Goal: Task Accomplishment & Management: Manage account settings

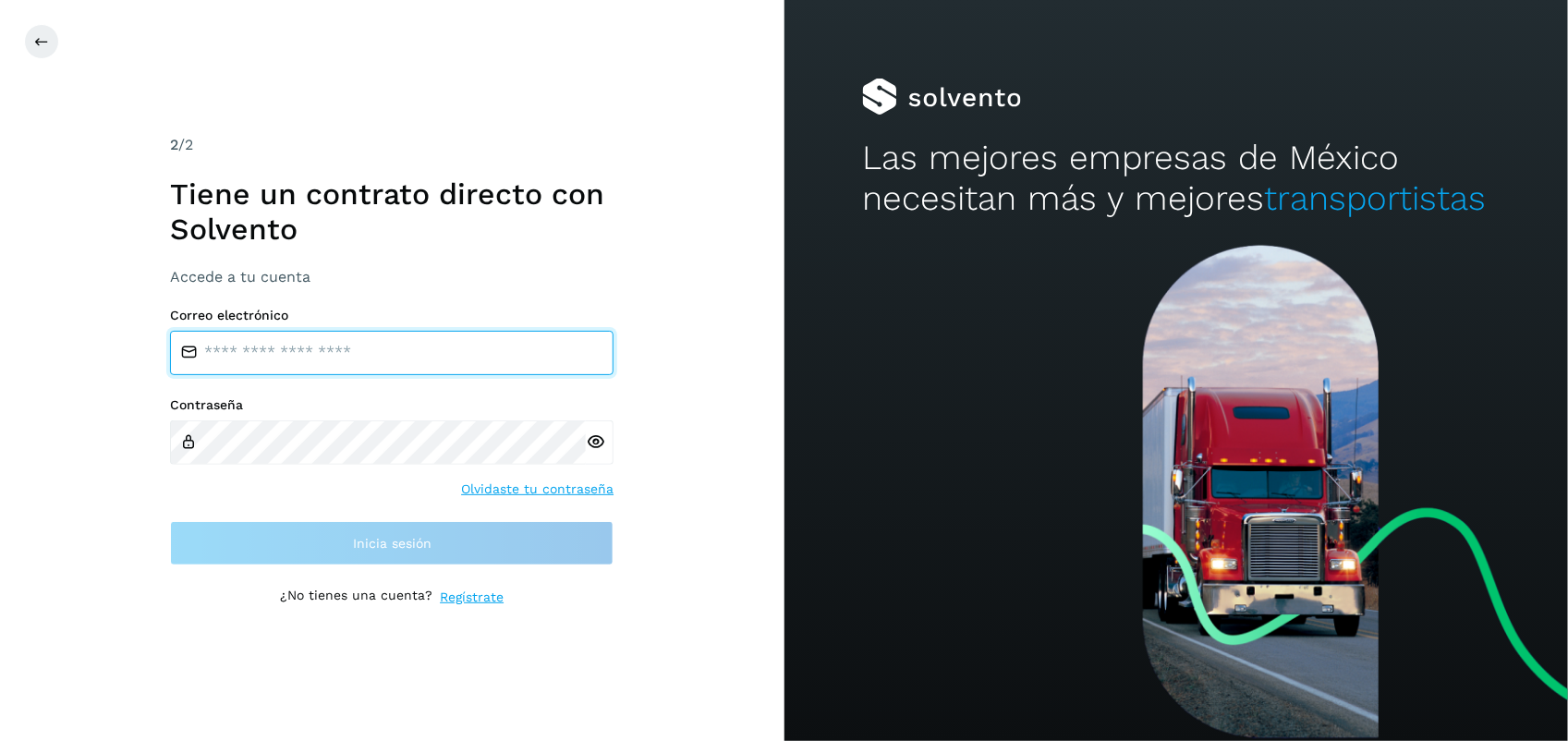
click at [454, 348] on input "email" at bounding box center [391, 352] width 444 height 44
type input "**********"
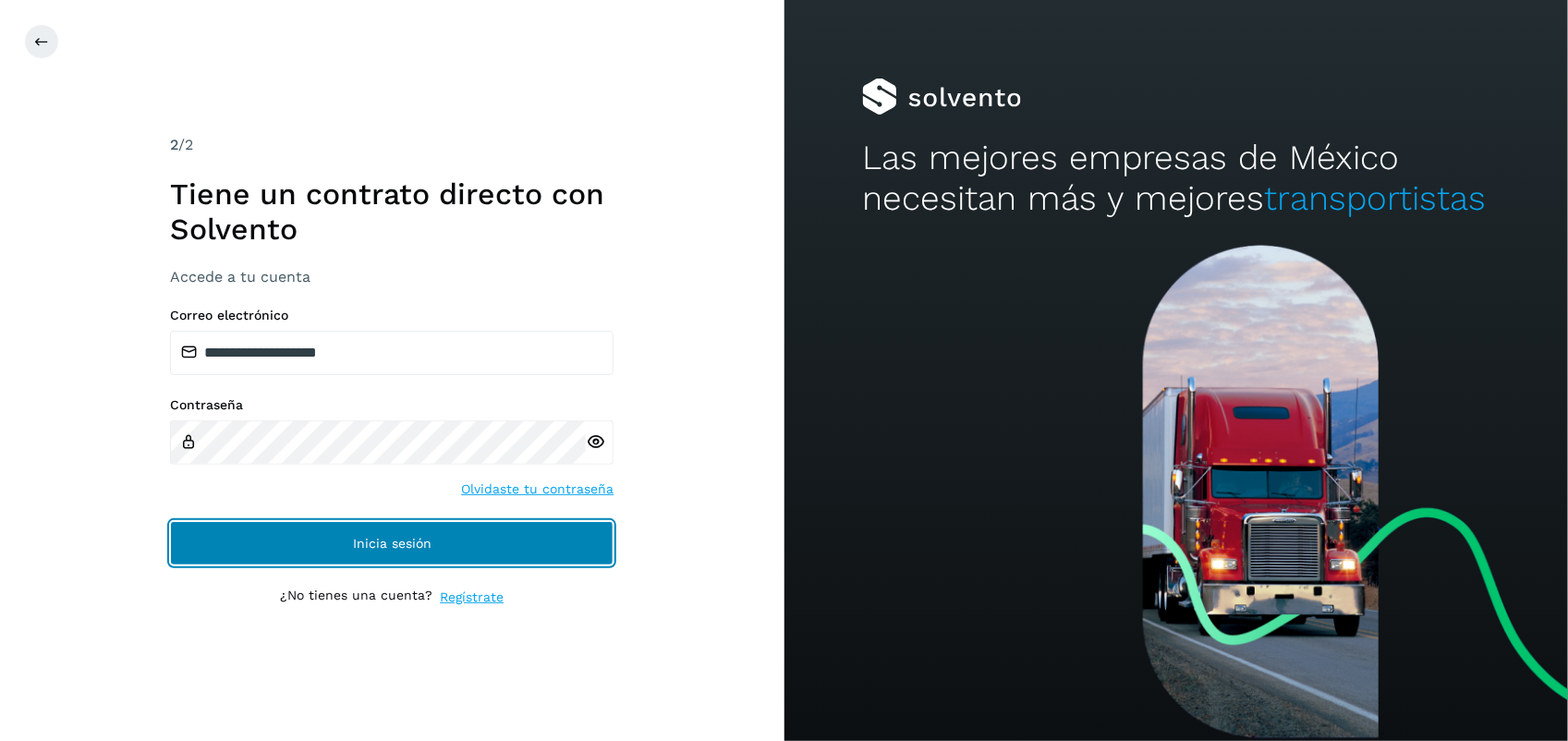
click at [457, 555] on button "Inicia sesión" at bounding box center [391, 542] width 444 height 44
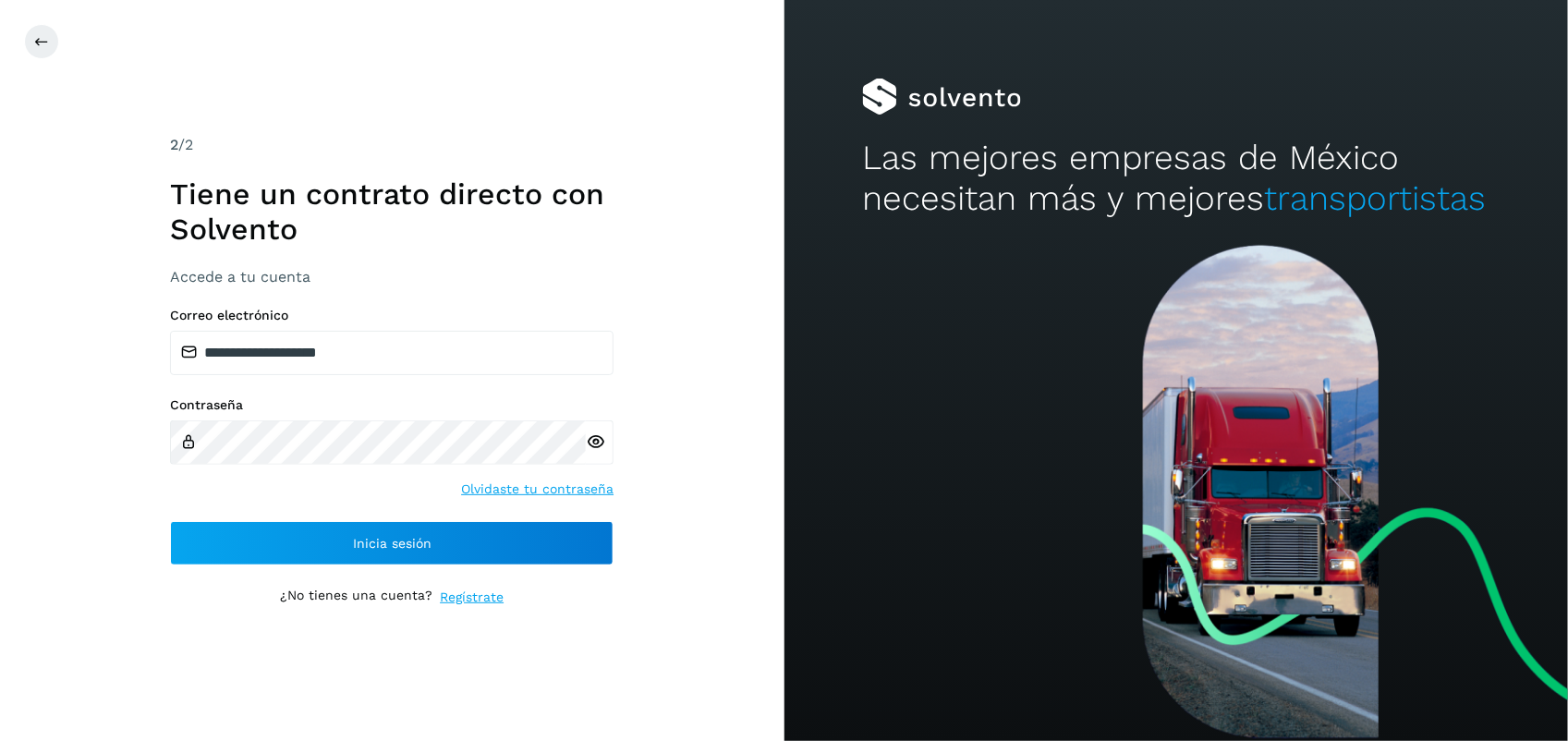
click at [617, 148] on div "**********" at bounding box center [392, 370] width 784 height 741
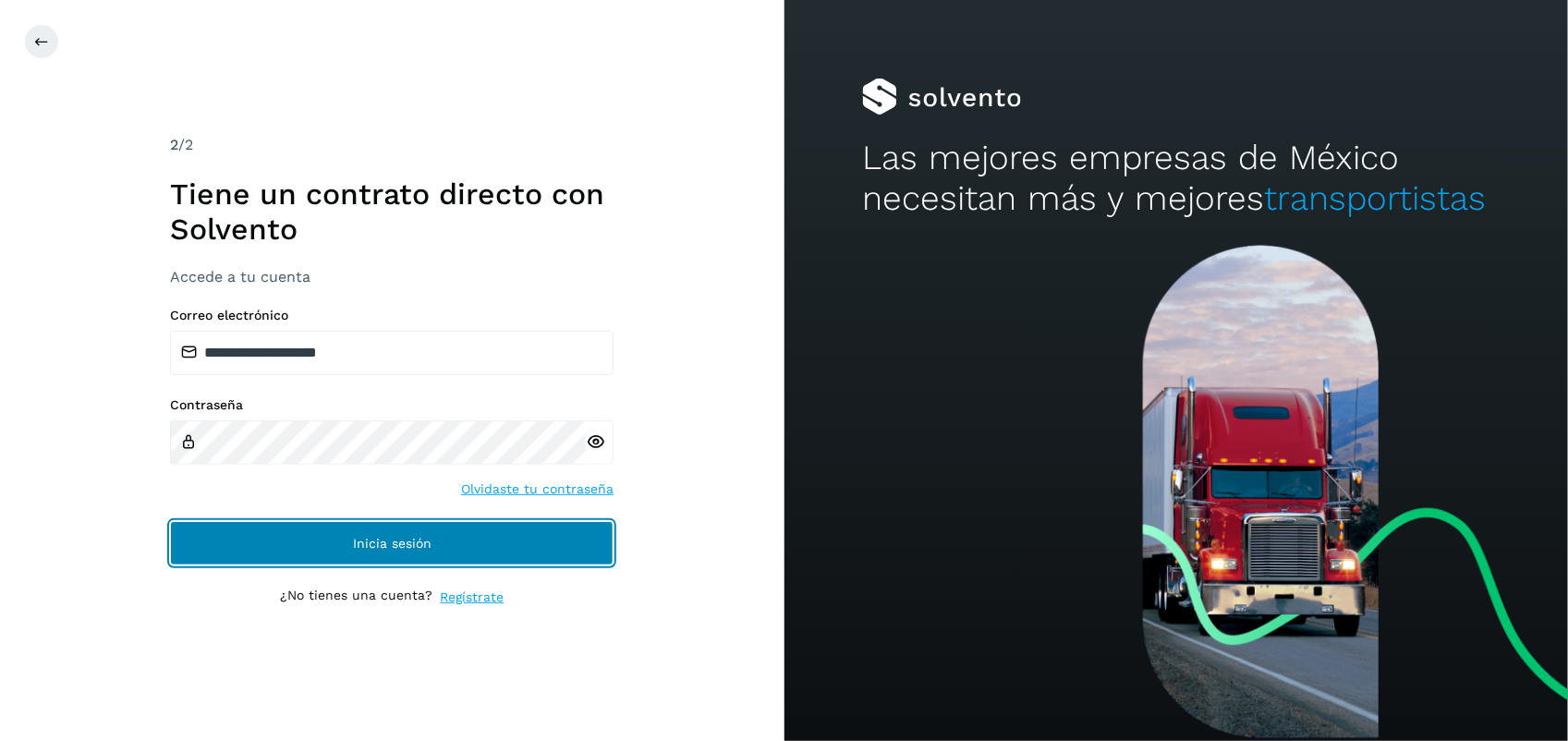
click at [580, 543] on button "Inicia sesión" at bounding box center [391, 542] width 444 height 44
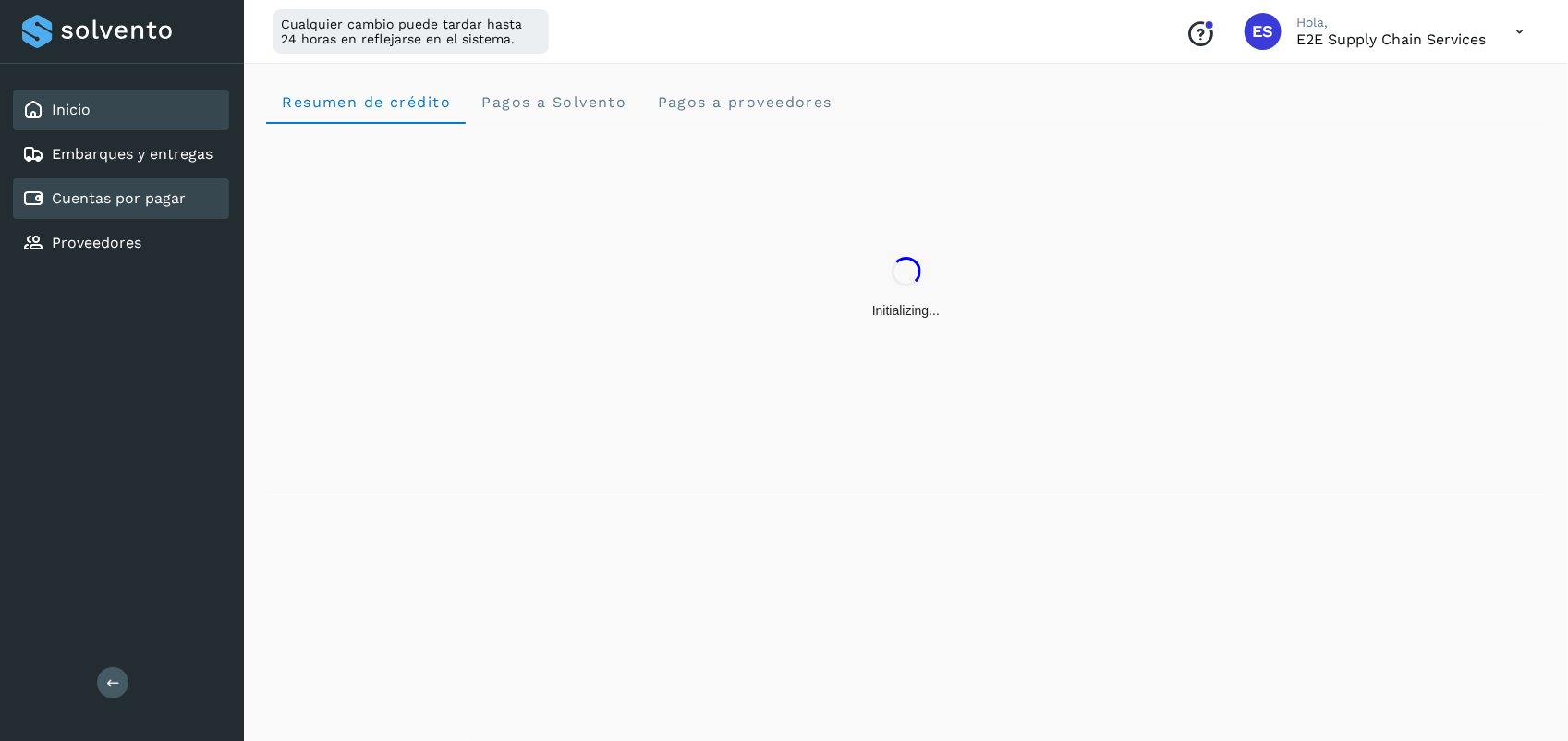
click at [145, 191] on link "Cuentas por pagar" at bounding box center [118, 198] width 134 height 18
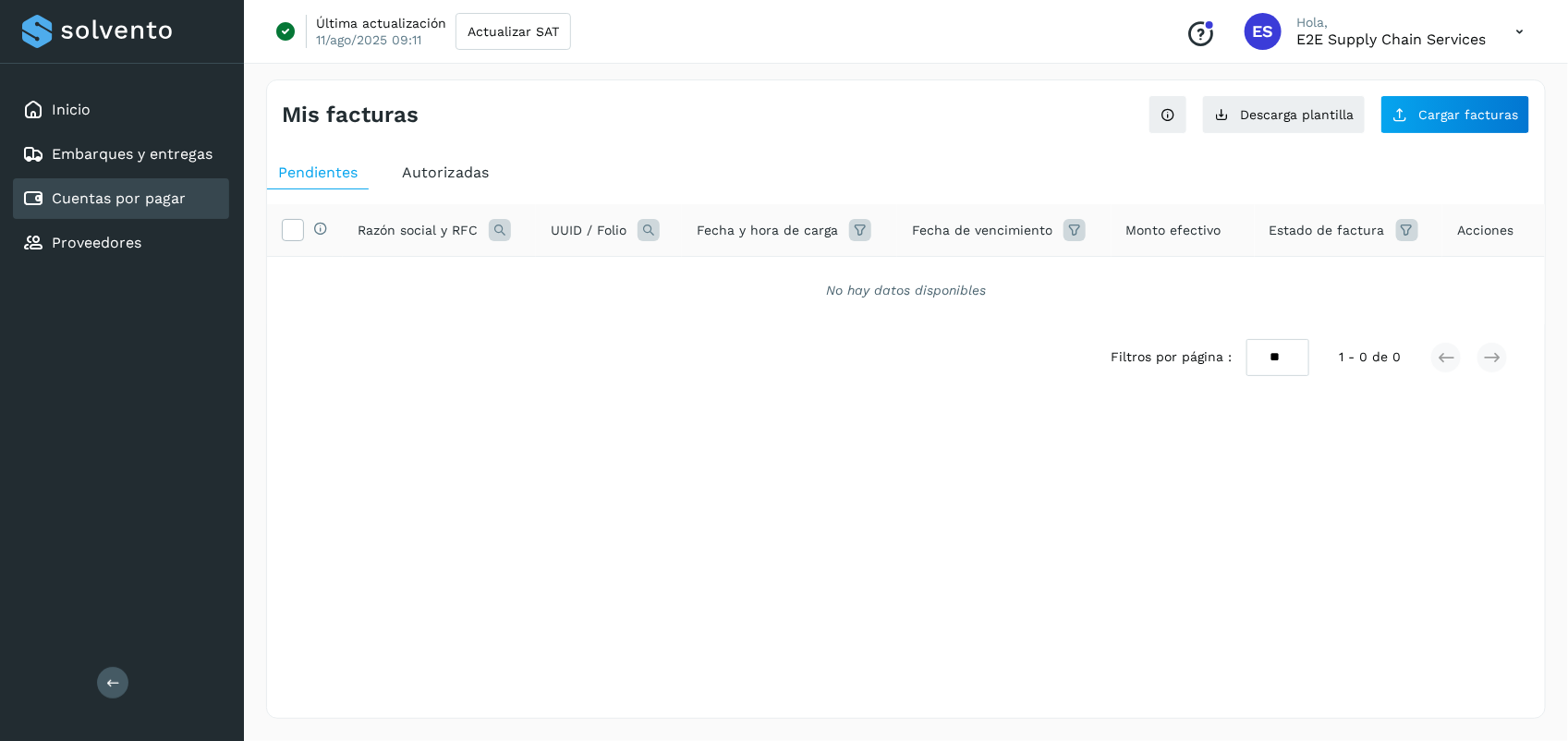
click at [145, 191] on link "Cuentas por pagar" at bounding box center [118, 198] width 134 height 18
click at [522, 30] on span "Actualizar SAT" at bounding box center [512, 32] width 91 height 13
click at [1476, 127] on button "Cargar facturas" at bounding box center [1454, 113] width 149 height 38
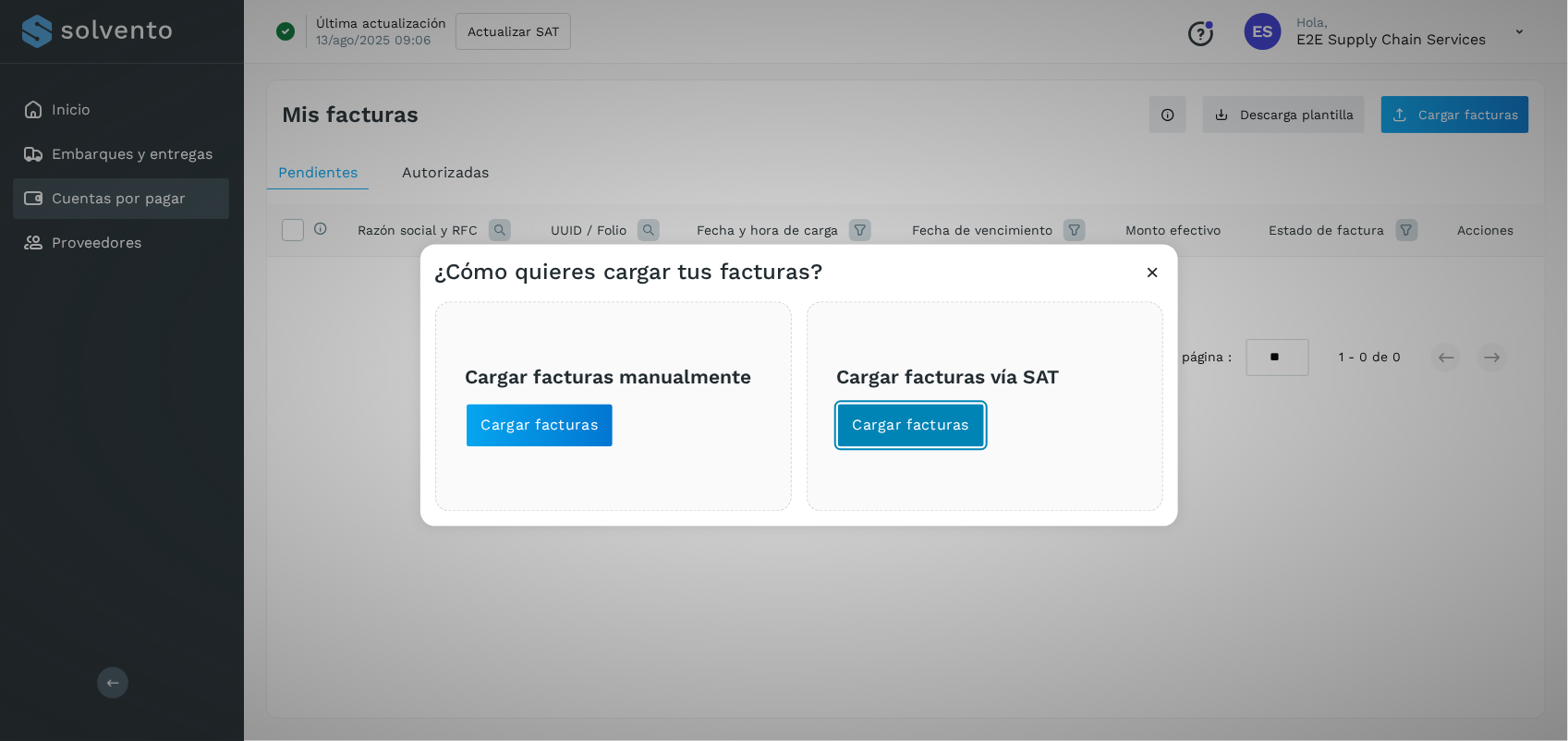
click at [953, 413] on button "Cargar facturas" at bounding box center [911, 425] width 148 height 44
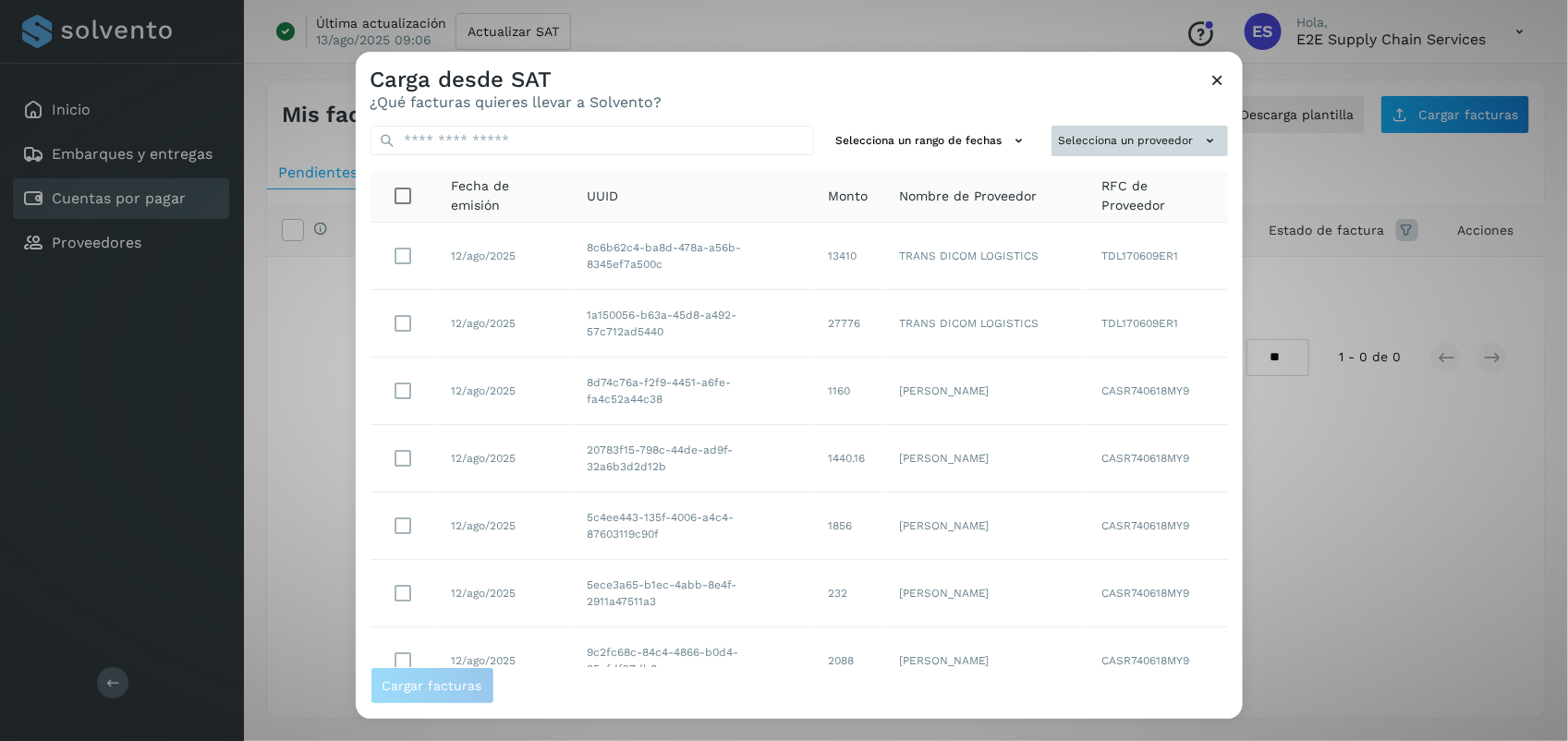
click at [1111, 148] on button "Selecciona un proveedor" at bounding box center [1139, 141] width 176 height 30
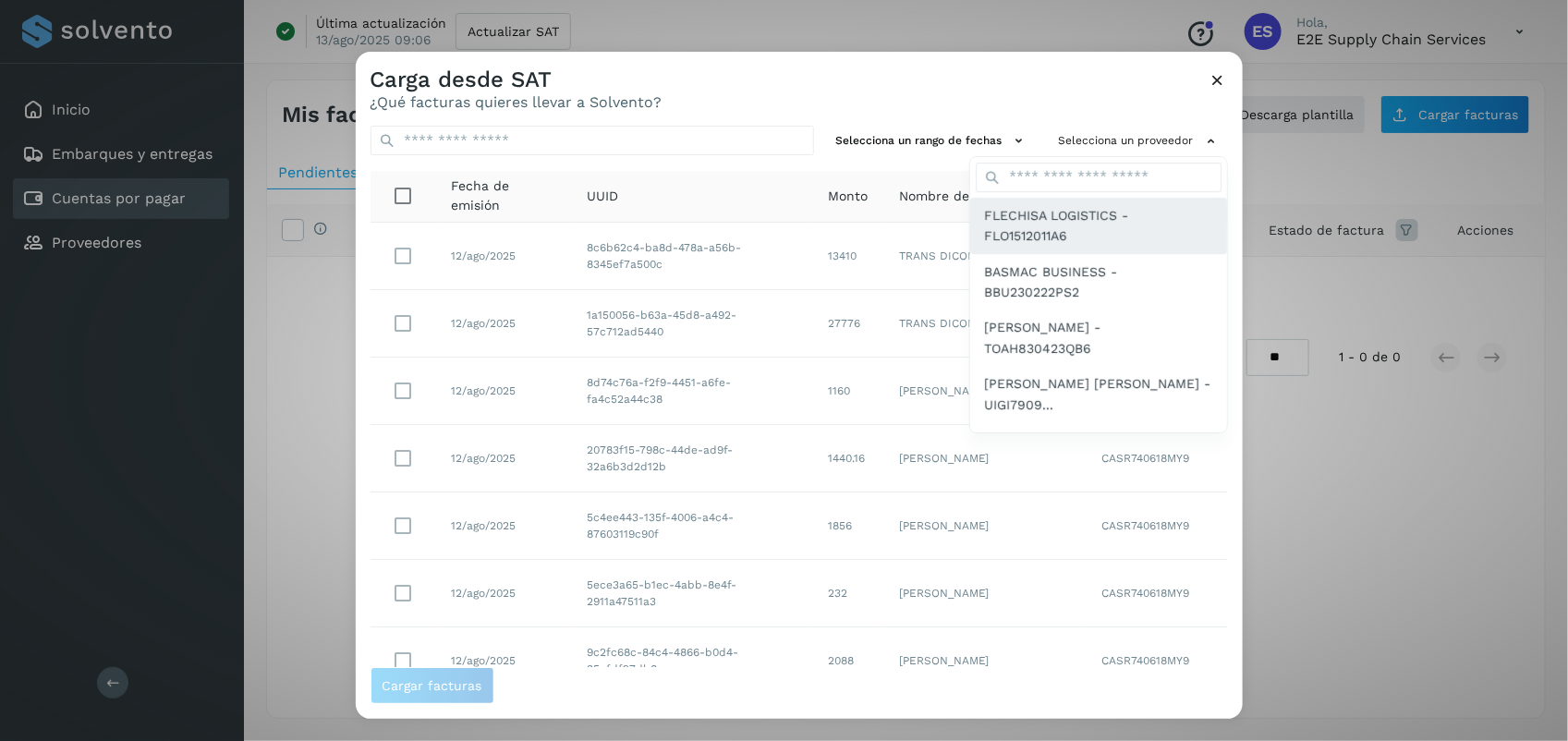
click at [1033, 228] on span "FLECHISA LOGISTICS - FLO1512011A6" at bounding box center [1098, 226] width 227 height 41
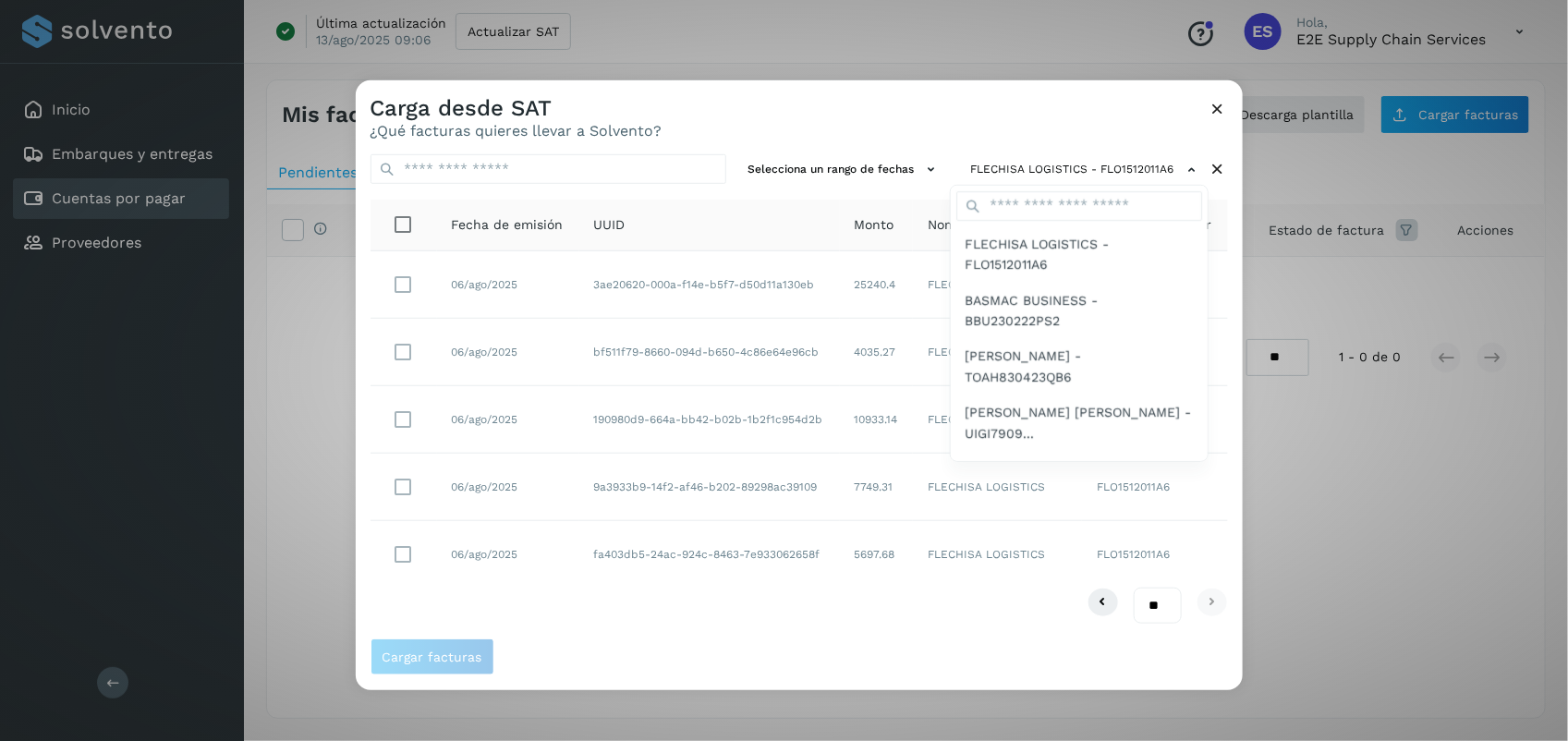
click at [773, 500] on div at bounding box center [1139, 451] width 1568 height 741
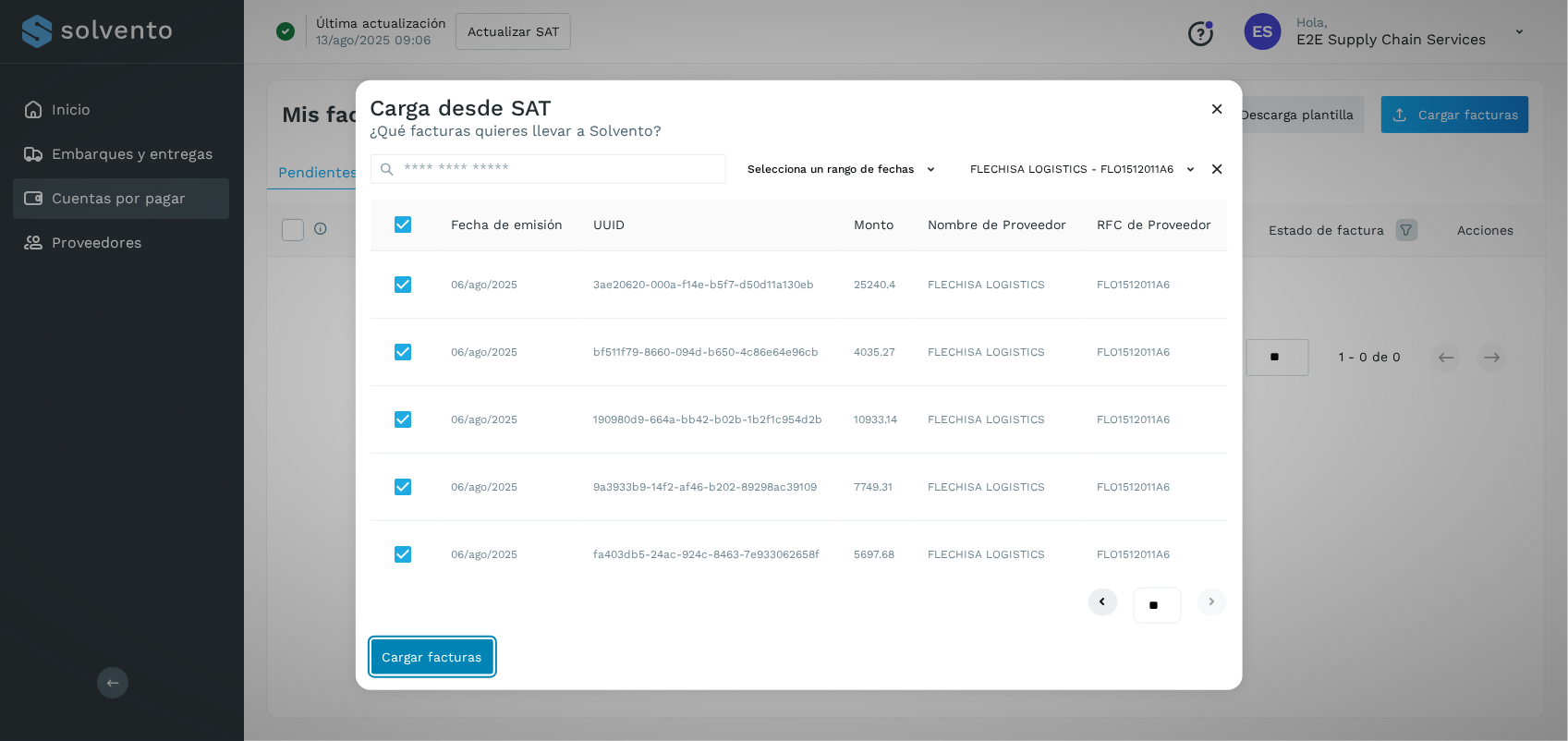
click at [448, 657] on span "Cargar facturas" at bounding box center [433, 657] width 99 height 13
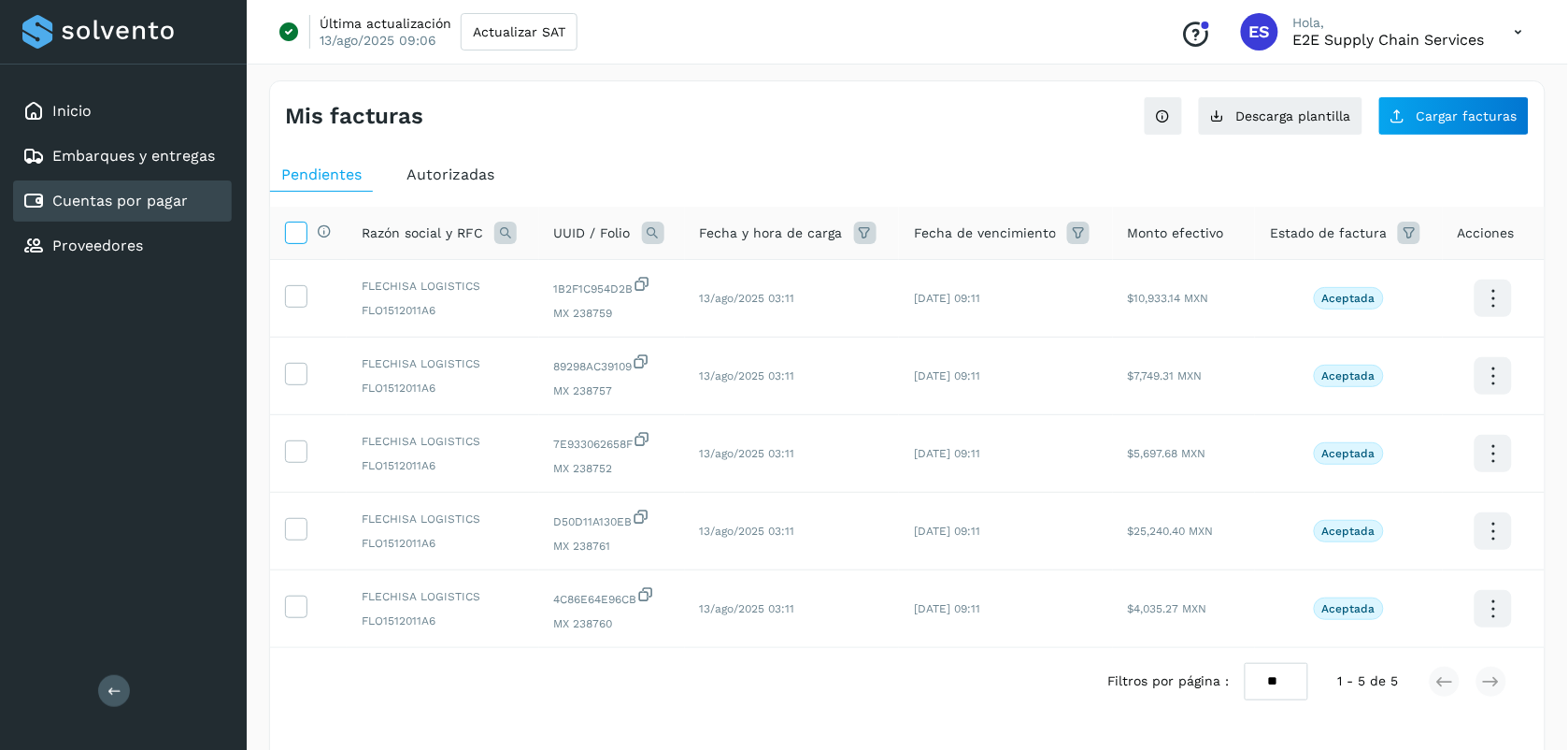
click at [288, 236] on icon at bounding box center [295, 231] width 20 height 20
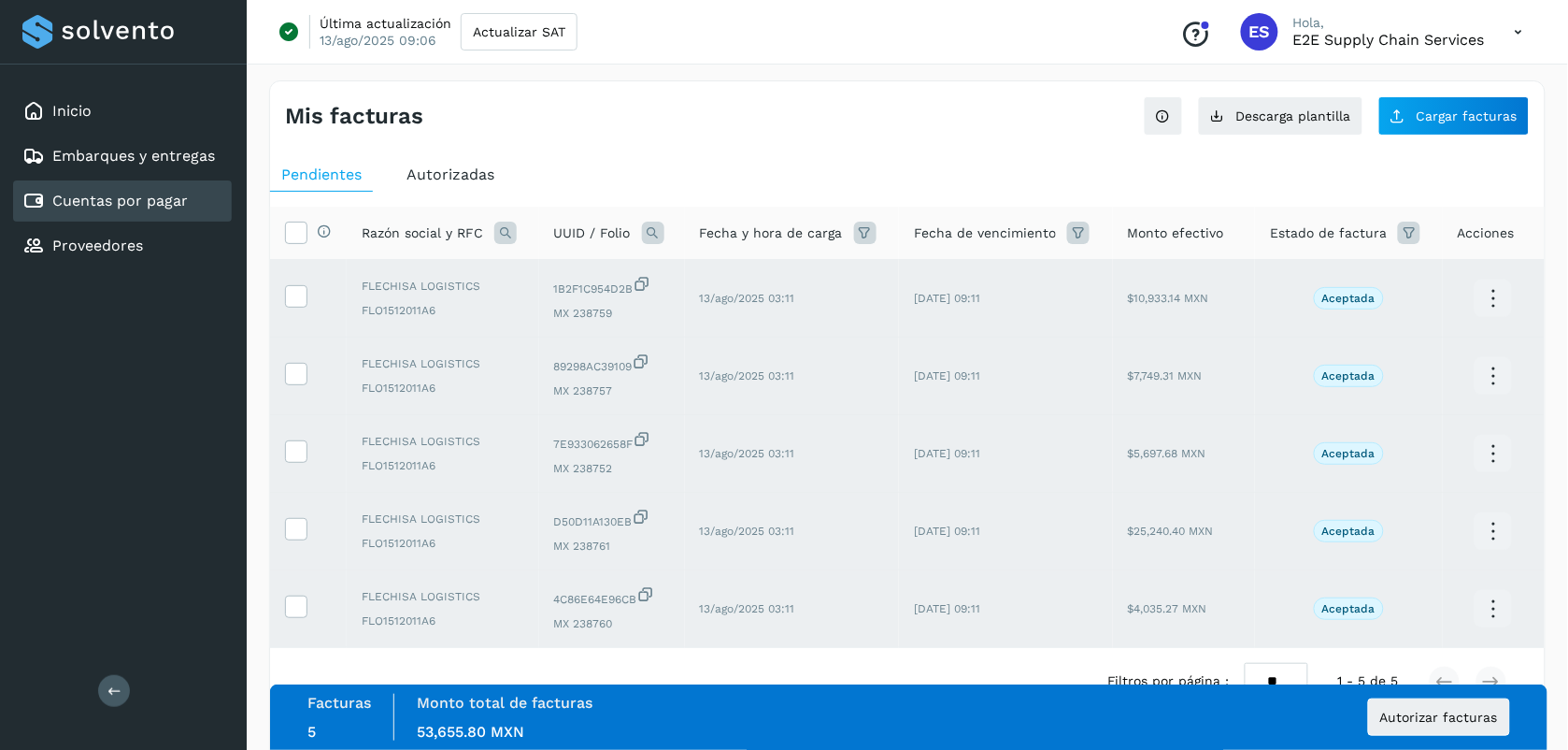
click at [115, 694] on icon at bounding box center [114, 690] width 14 height 14
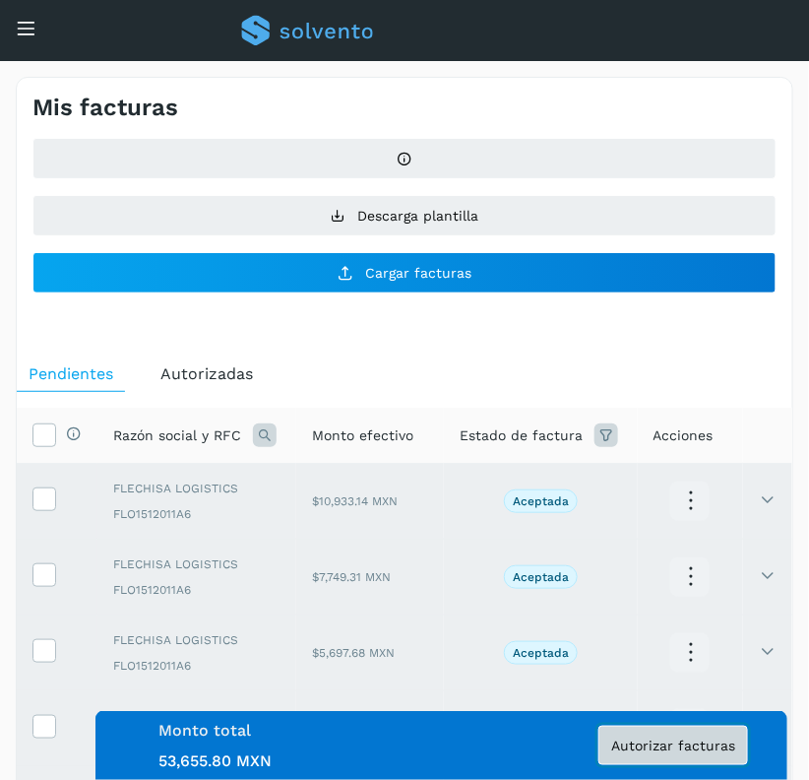
click at [657, 729] on button "Autorizar facturas" at bounding box center [674, 745] width 150 height 39
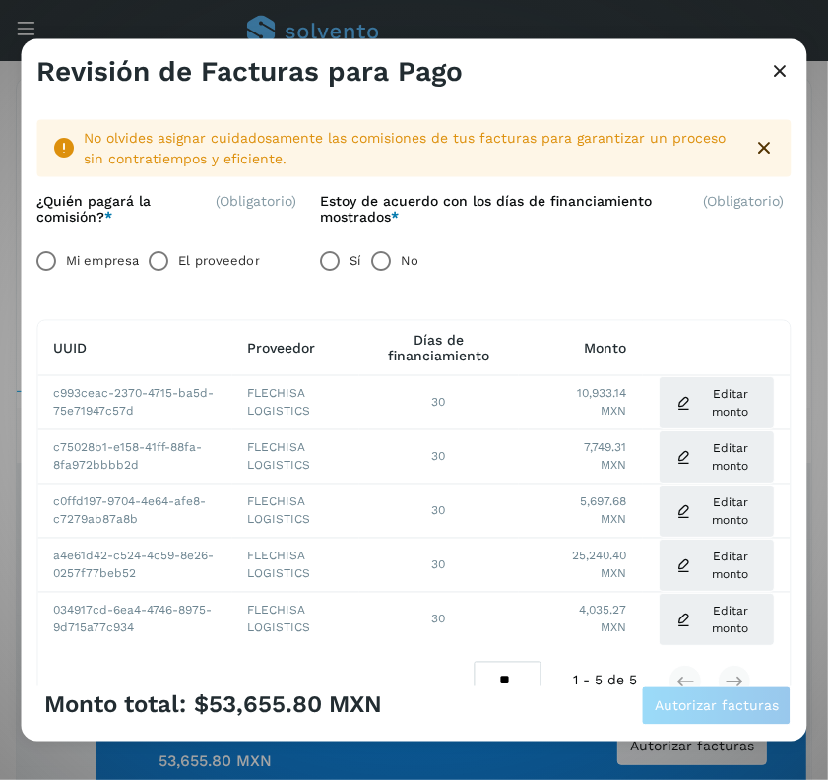
click at [405, 257] on label "No" at bounding box center [410, 260] width 18 height 39
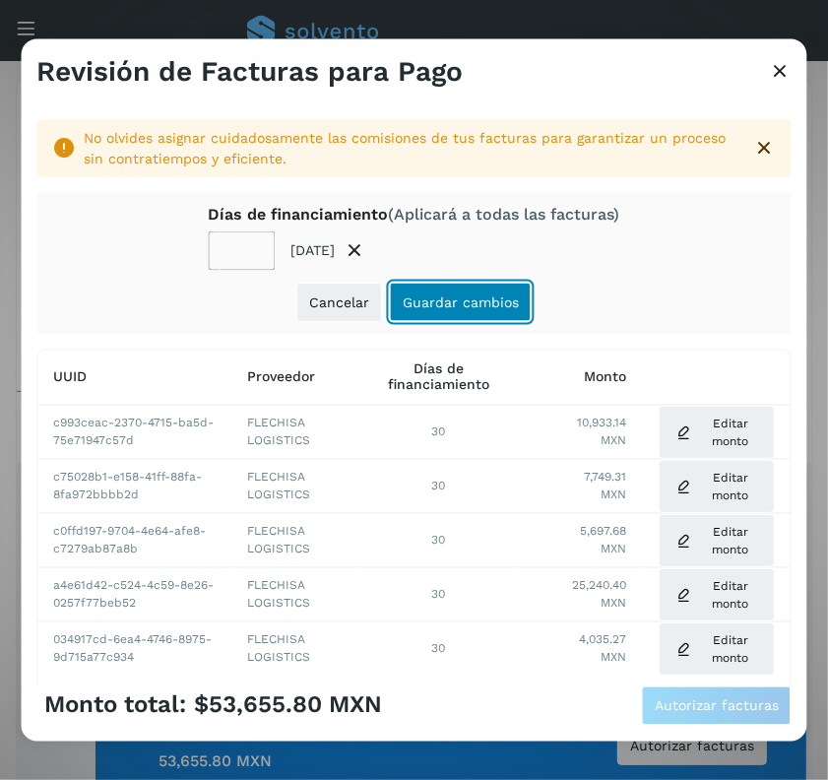
click at [439, 311] on button "Guardar cambios" at bounding box center [461, 301] width 142 height 39
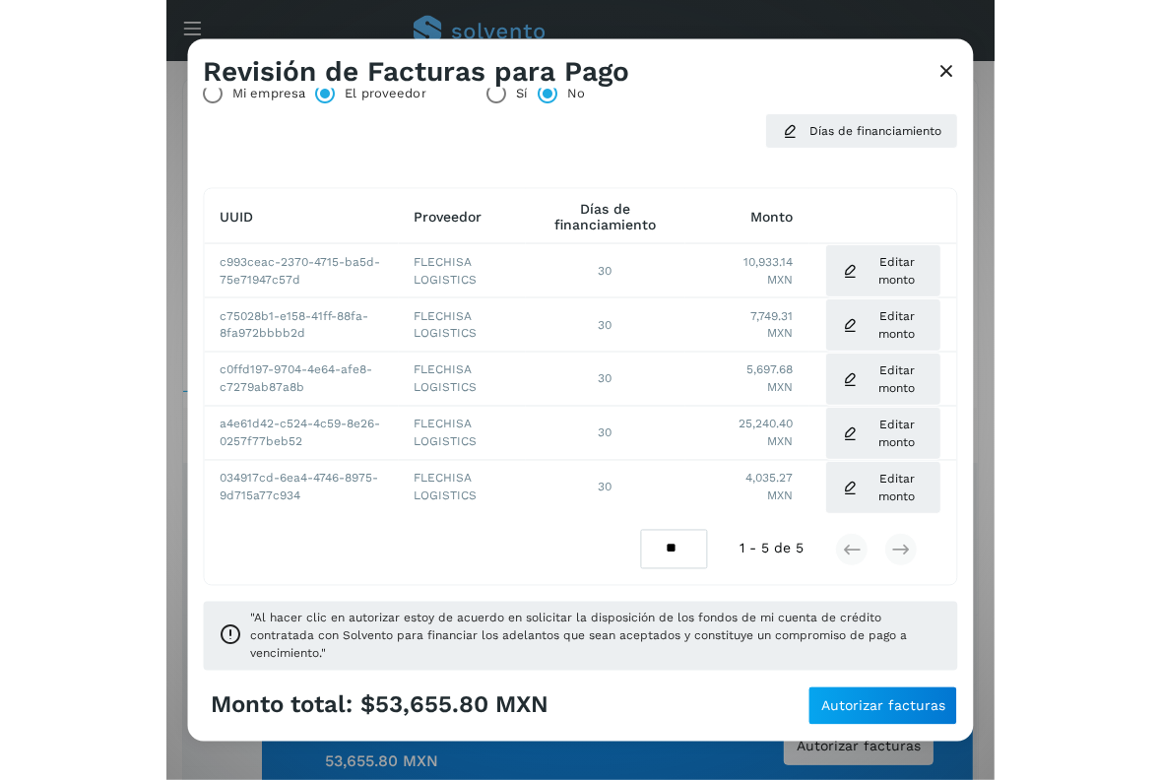
scroll to position [172, 0]
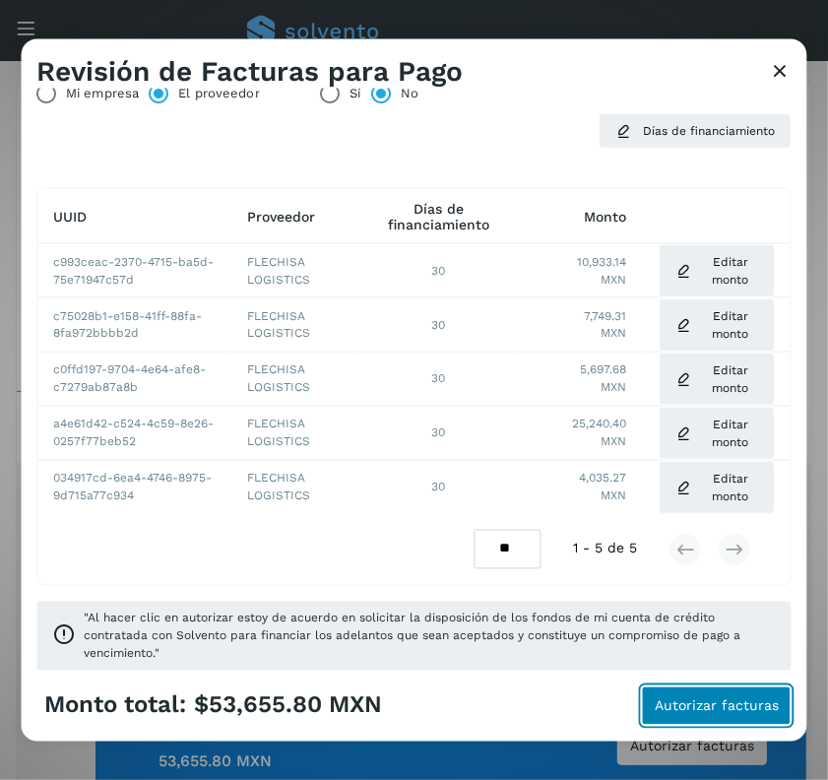
click at [709, 699] on span "Autorizar facturas" at bounding box center [717, 705] width 124 height 14
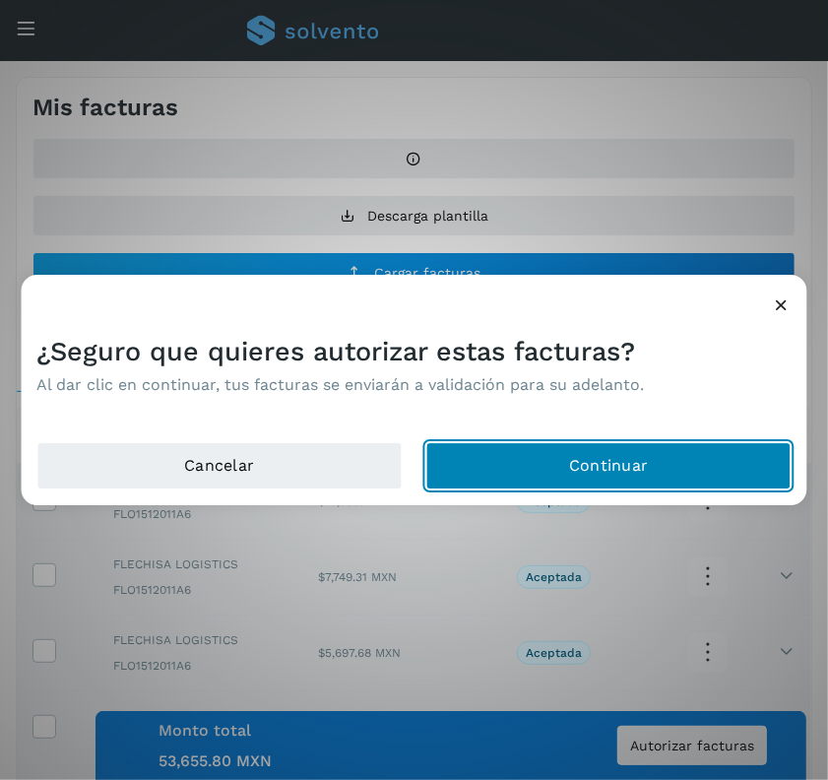
click at [569, 449] on button "Continuar" at bounding box center [608, 465] width 365 height 47
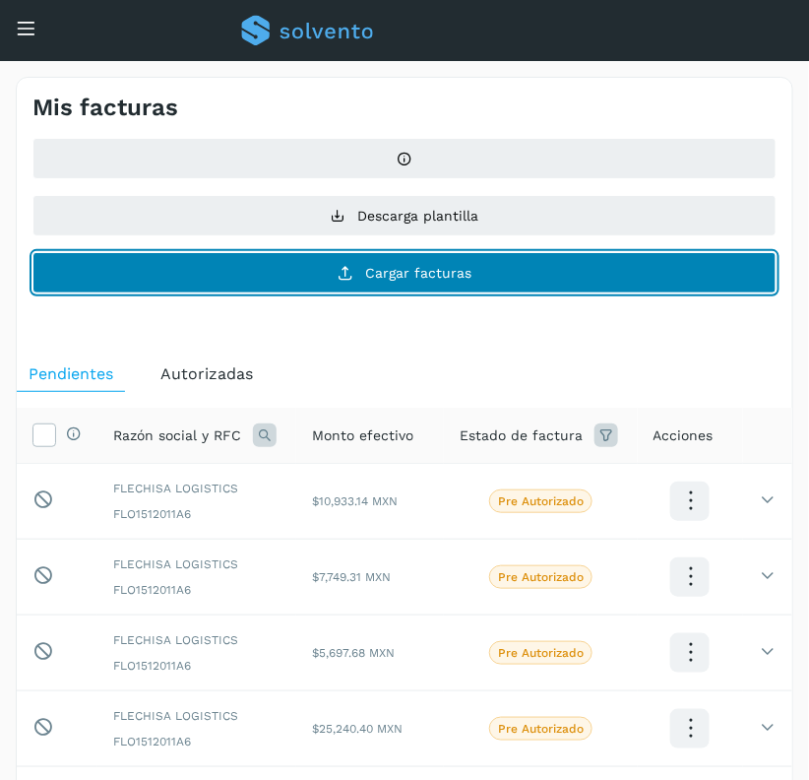
click at [271, 285] on button "Cargar facturas" at bounding box center [404, 272] width 744 height 41
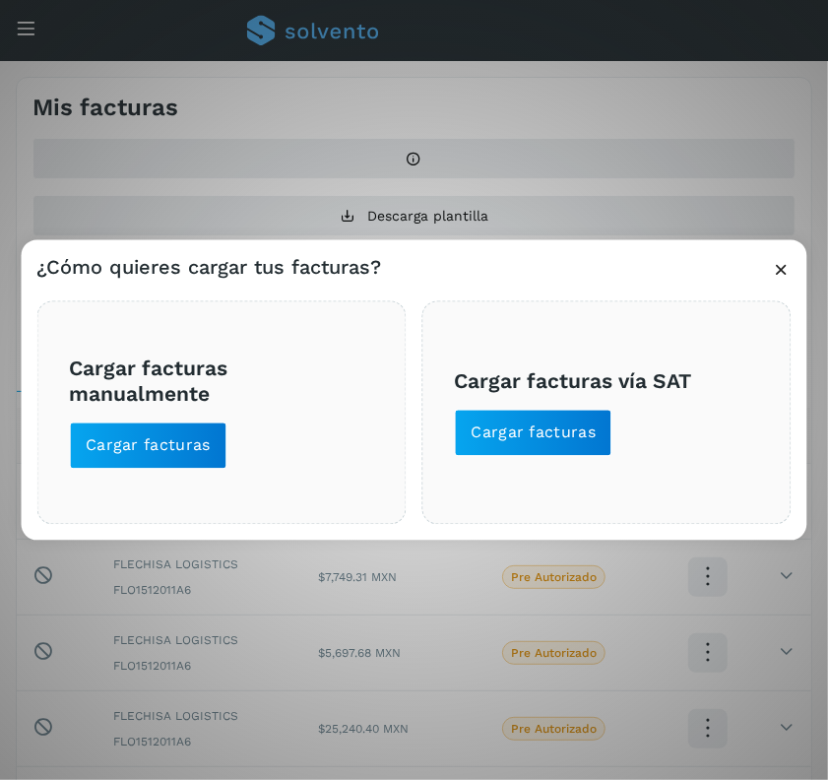
click at [828, 655] on html "Inicio Embarques y entregas Cuentas por pagar Proveedores Salir Conoce nuestros…" at bounding box center [414, 501] width 828 height 1002
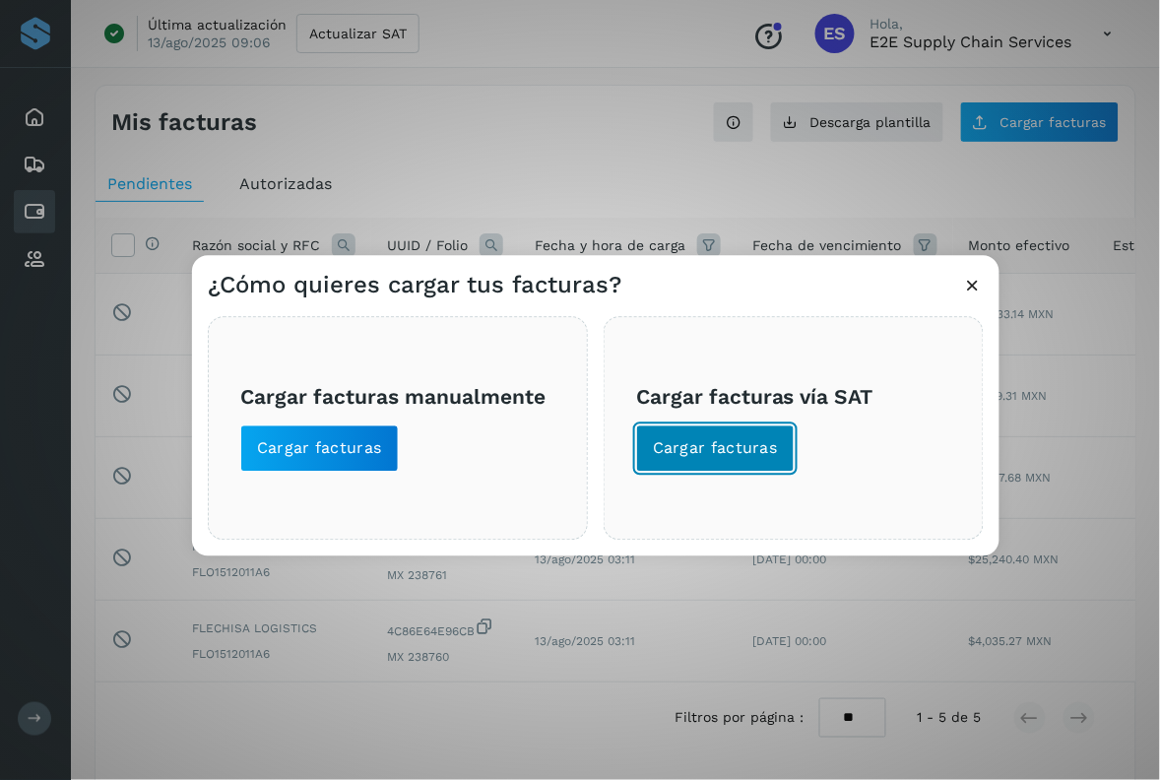
click at [684, 454] on span "Cargar facturas" at bounding box center [715, 449] width 125 height 22
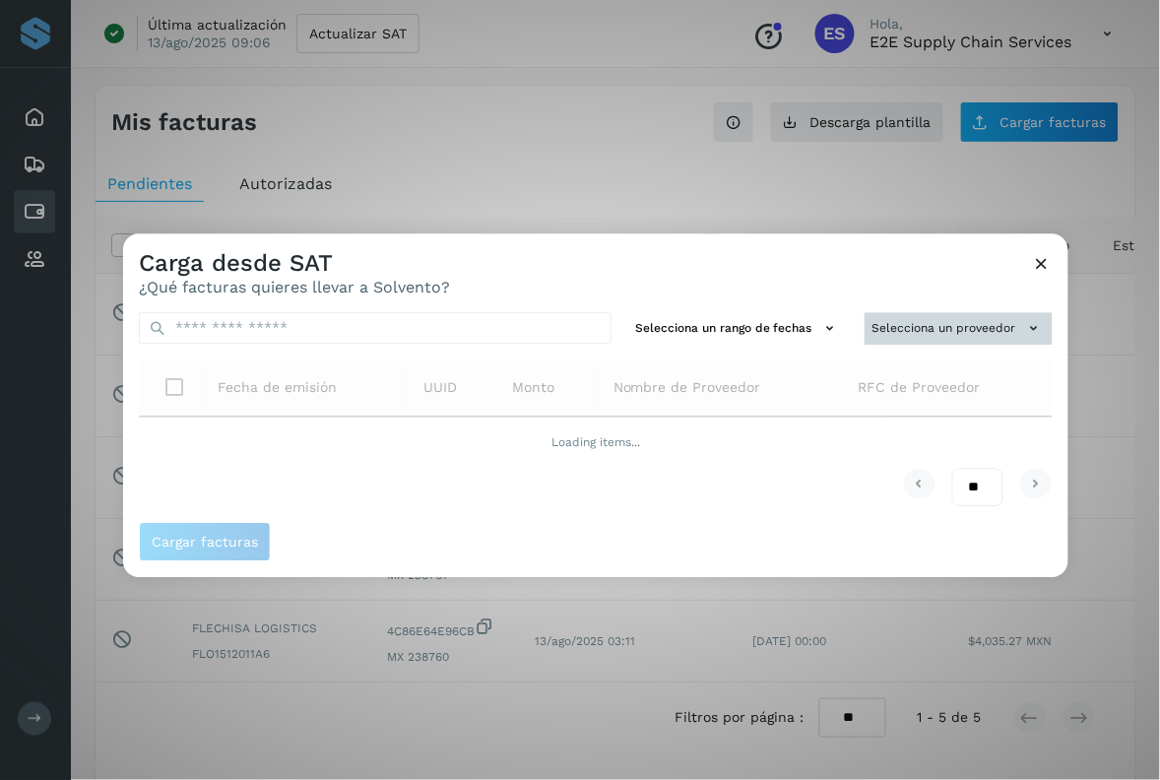
click at [943, 332] on button "Selecciona un proveedor" at bounding box center [958, 328] width 188 height 32
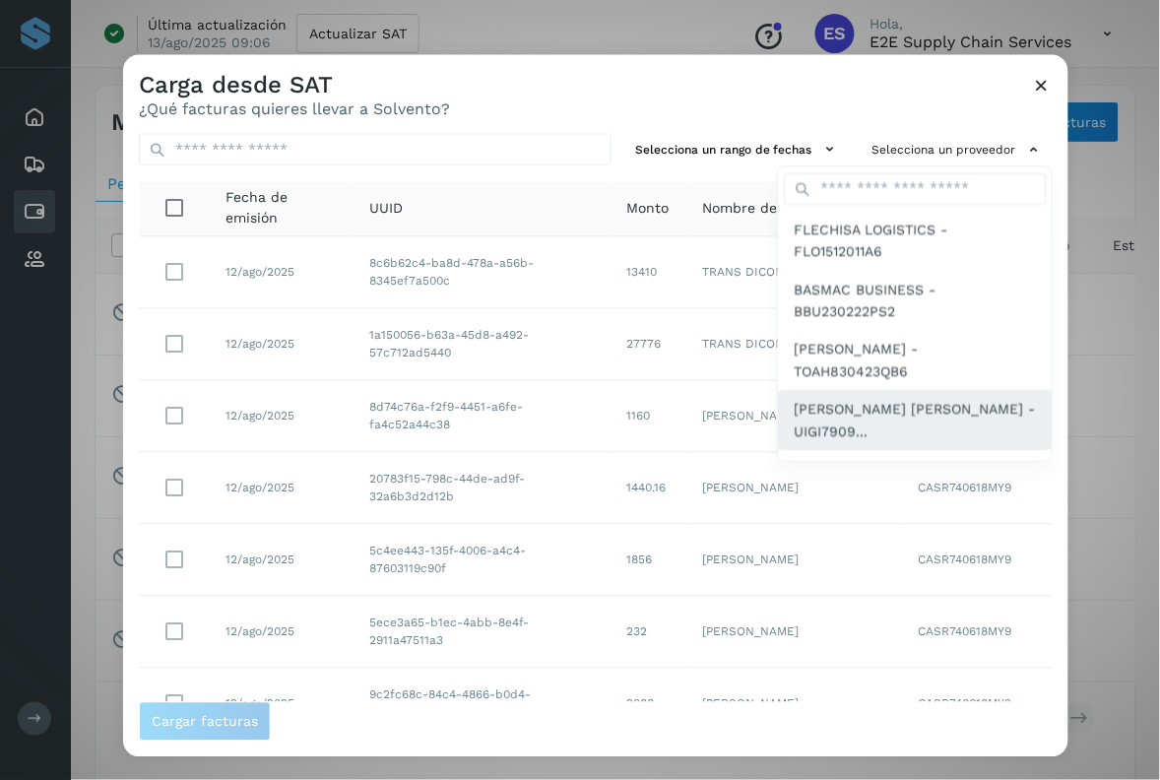
click at [908, 410] on span "[PERSON_NAME] [PERSON_NAME] - UIGI7909..." at bounding box center [914, 420] width 242 height 44
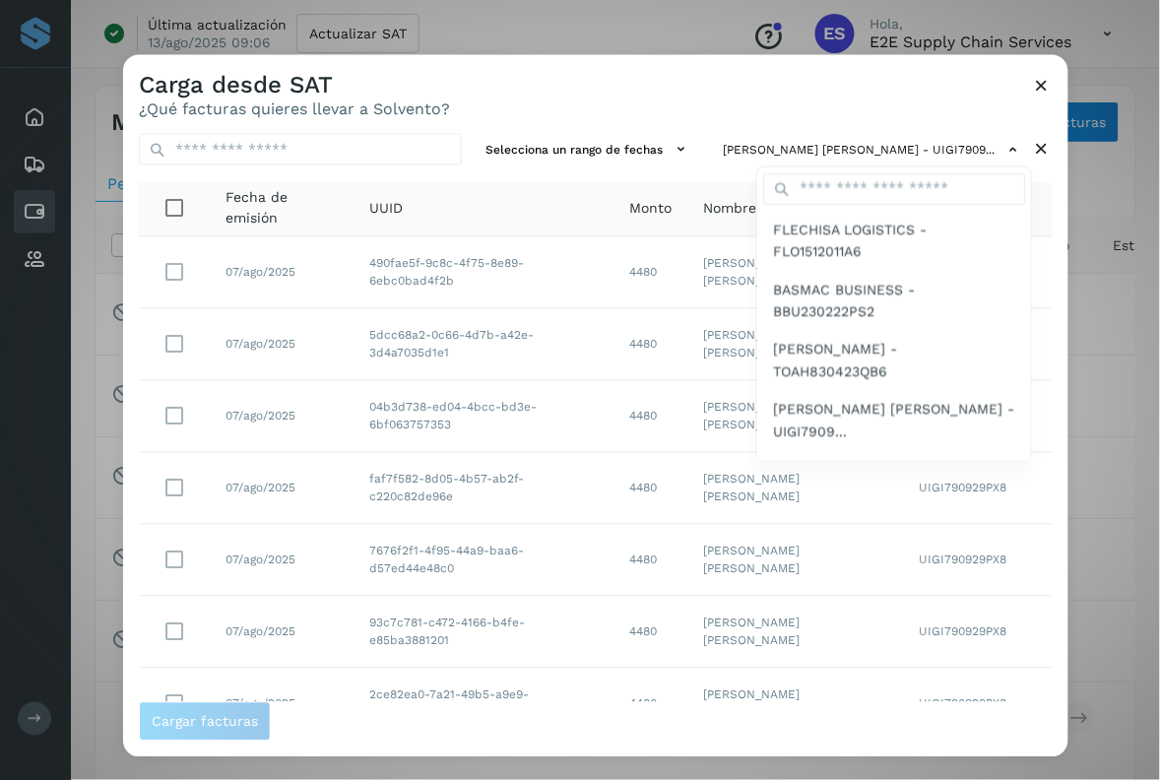
click at [497, 82] on div at bounding box center [703, 445] width 1160 height 780
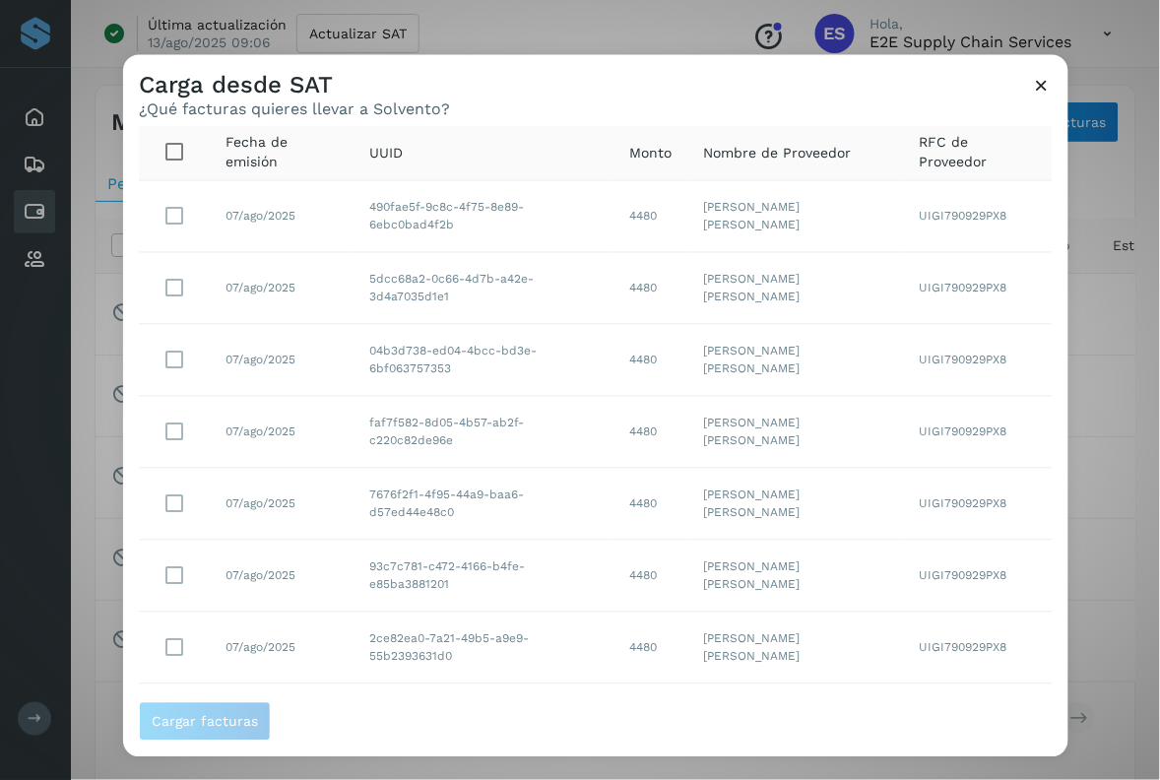
scroll to position [310, 0]
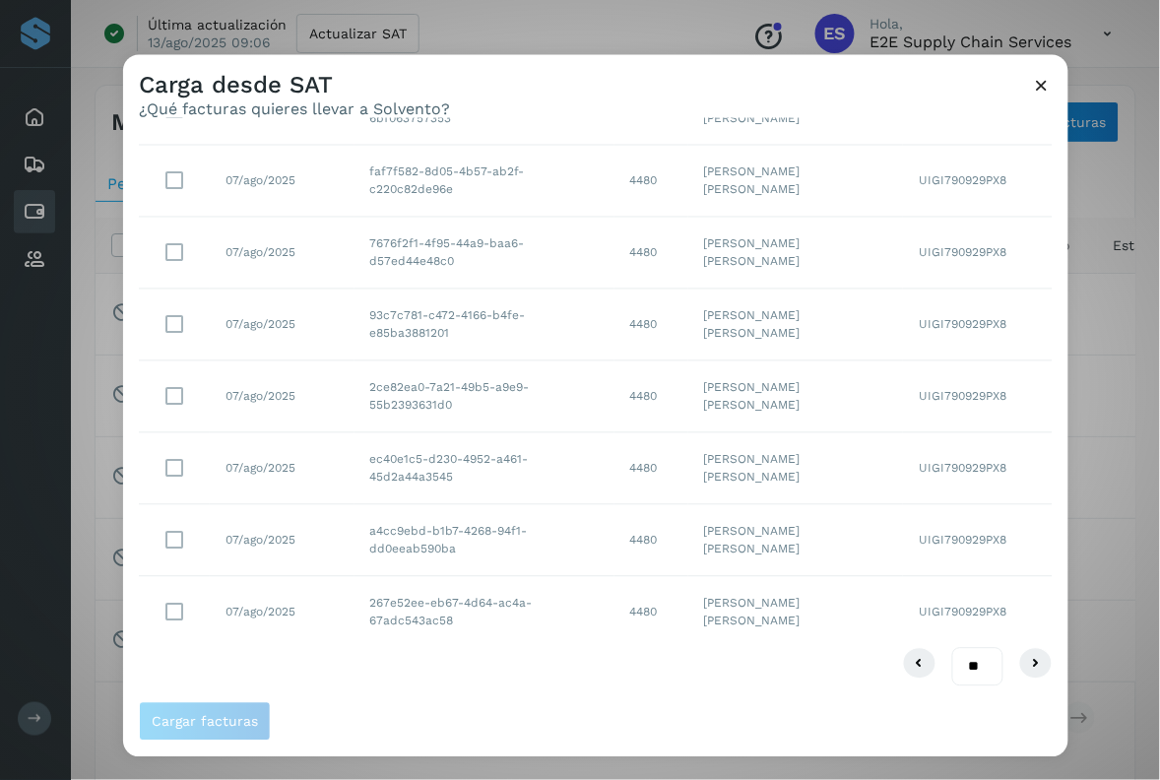
click at [965, 663] on select "** ** **" at bounding box center [977, 666] width 51 height 38
select select "**"
click at [952, 647] on select "** ** **" at bounding box center [977, 666] width 51 height 38
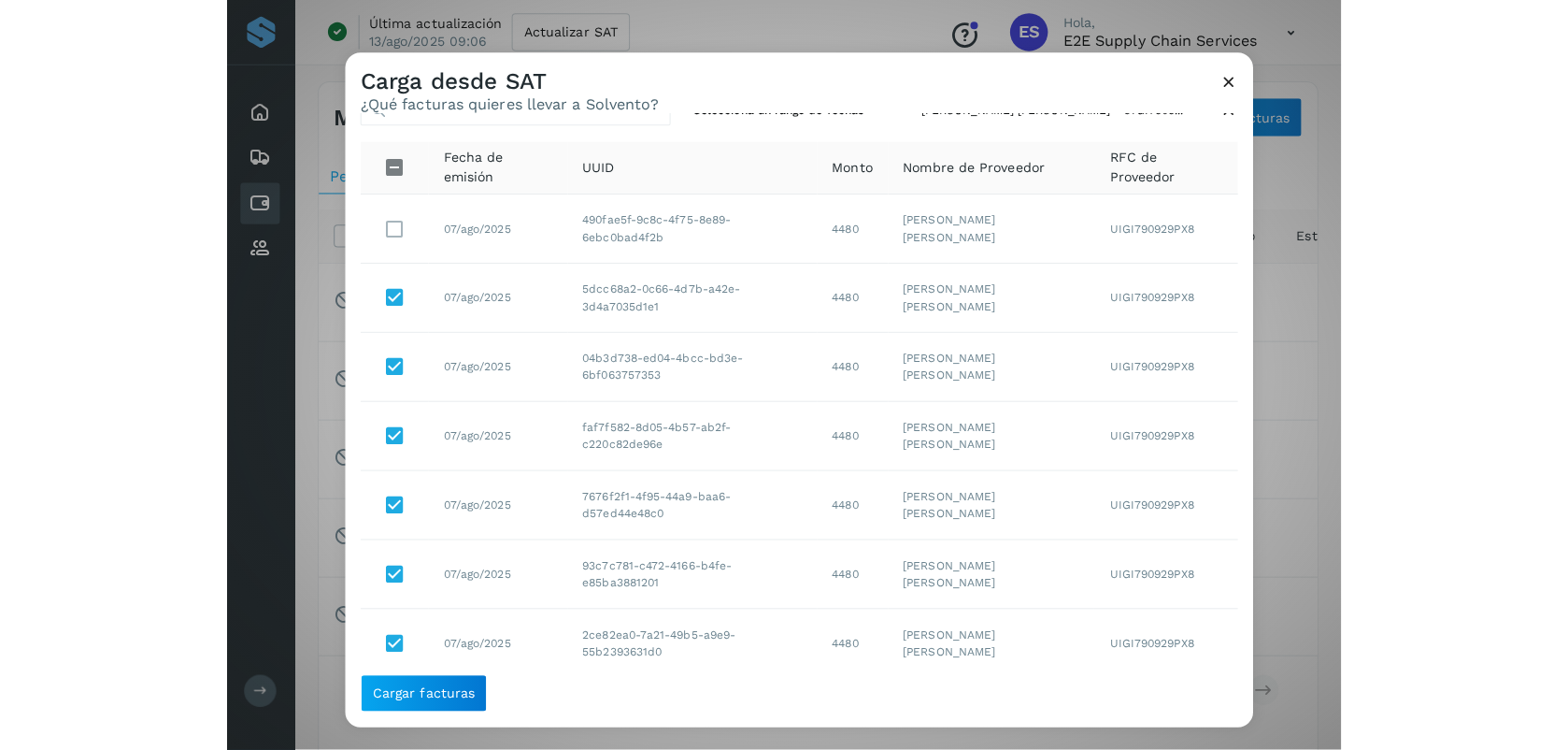
scroll to position [20, 0]
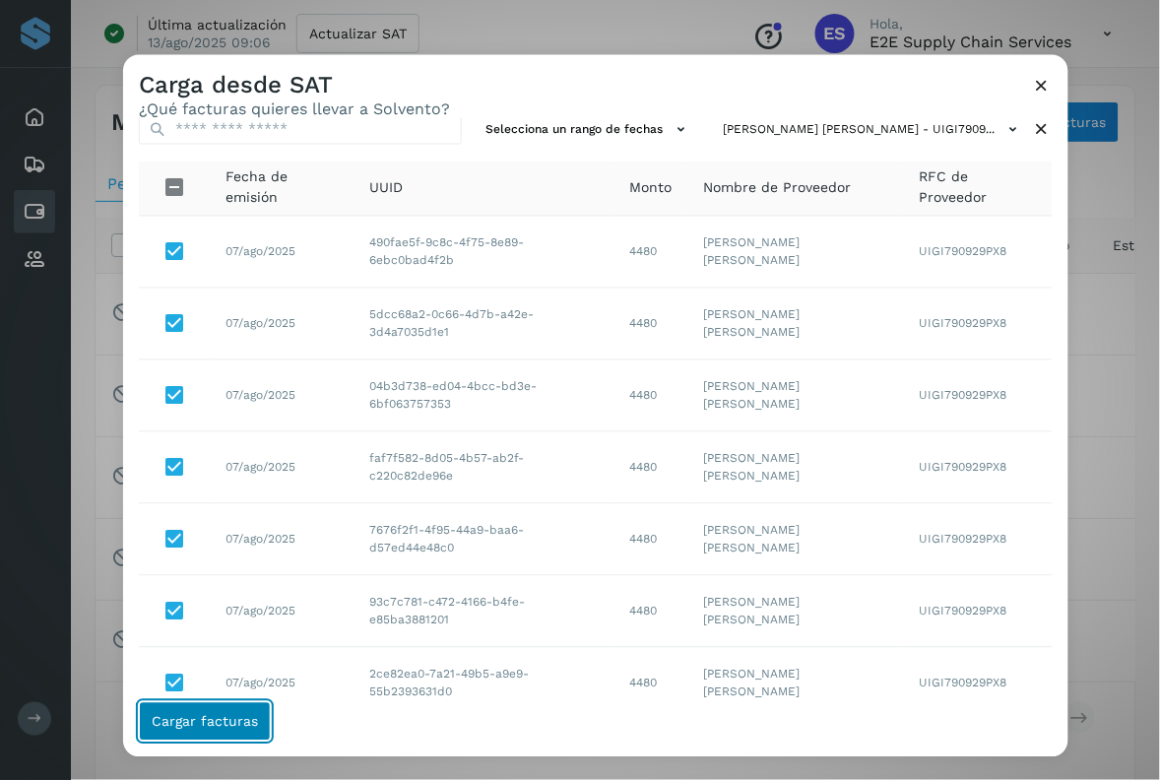
click at [227, 730] on button "Cargar facturas" at bounding box center [205, 720] width 132 height 39
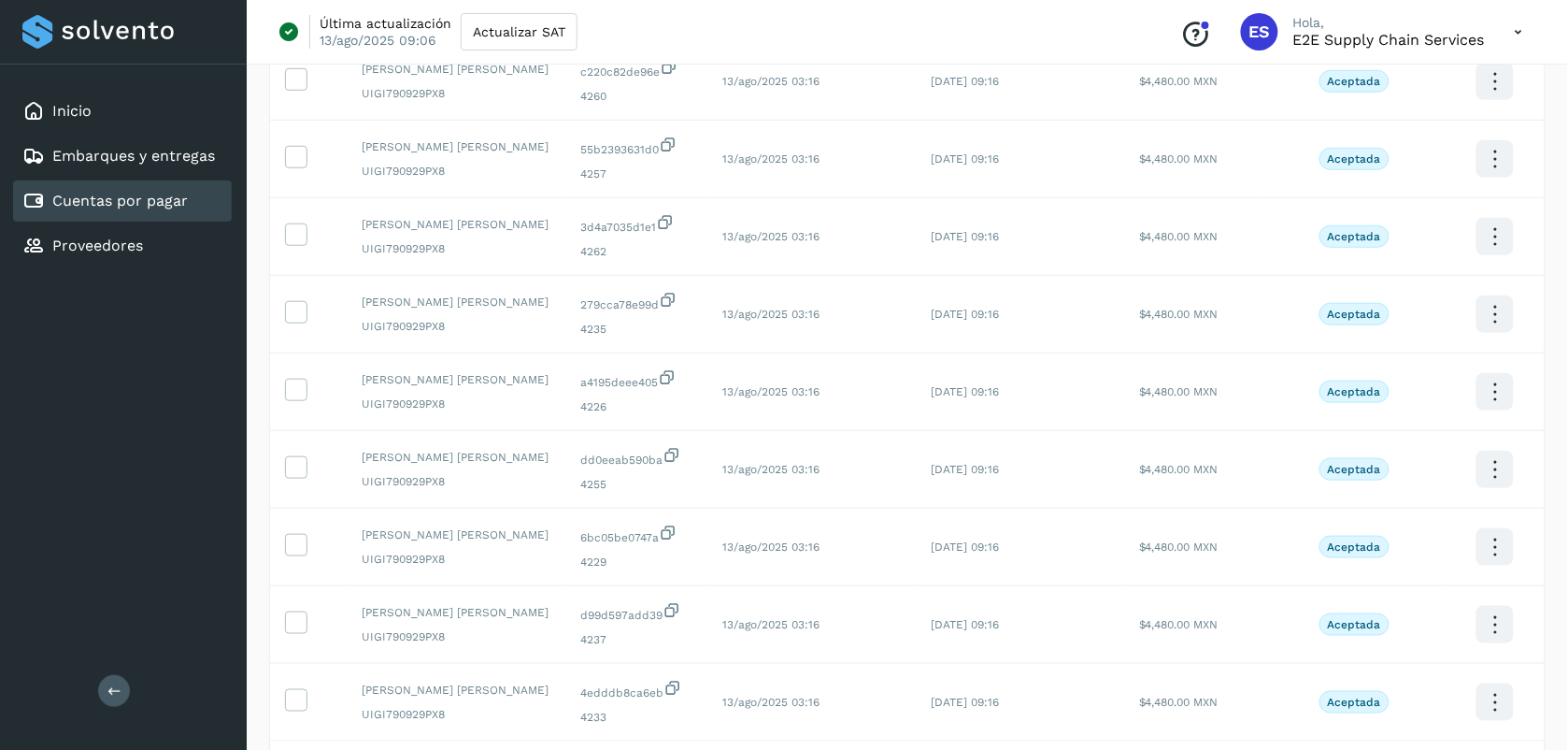
scroll to position [450, 0]
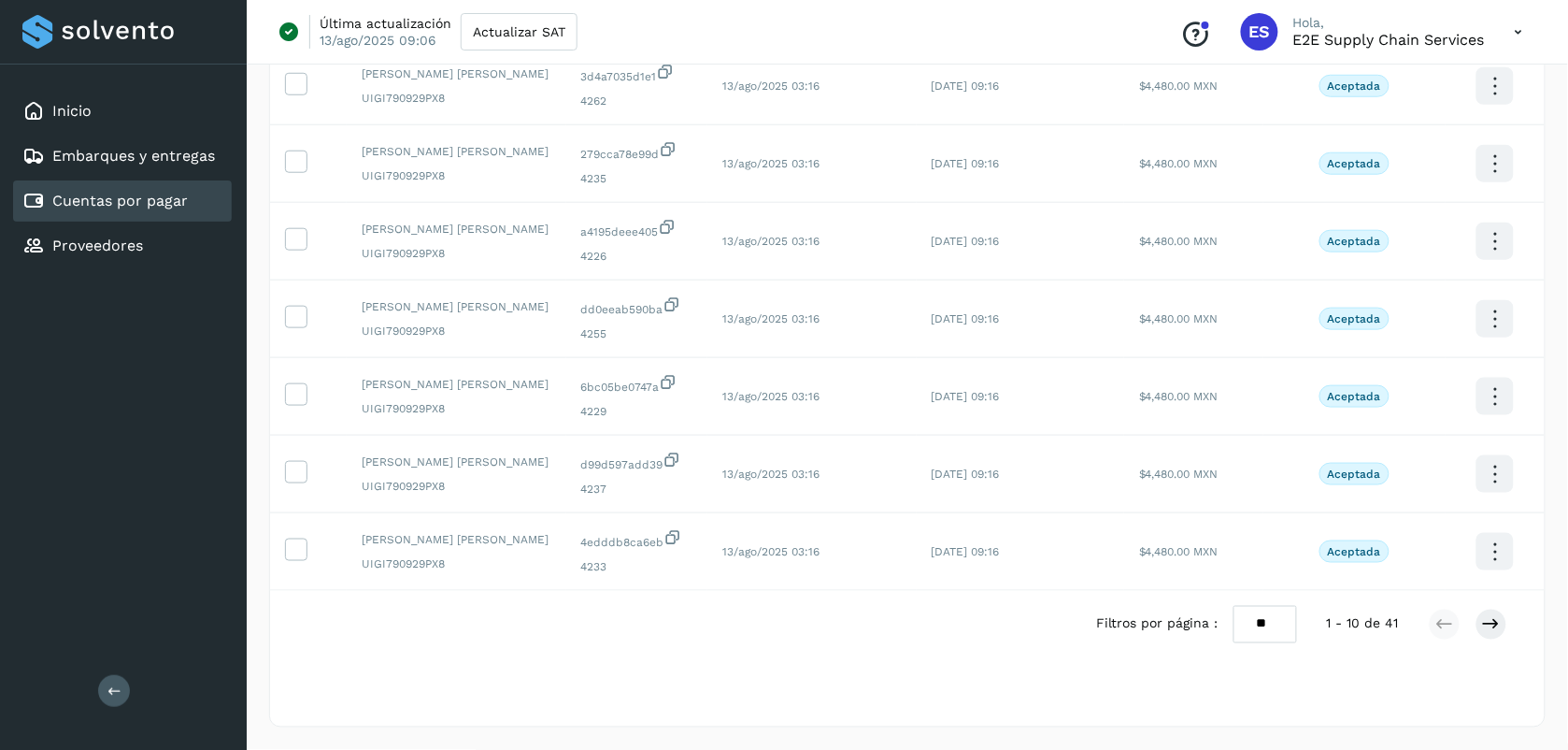
click at [1271, 627] on select "** ** **" at bounding box center [1264, 624] width 64 height 36
select select "**"
click at [1234, 606] on select "** ** **" at bounding box center [1264, 624] width 64 height 36
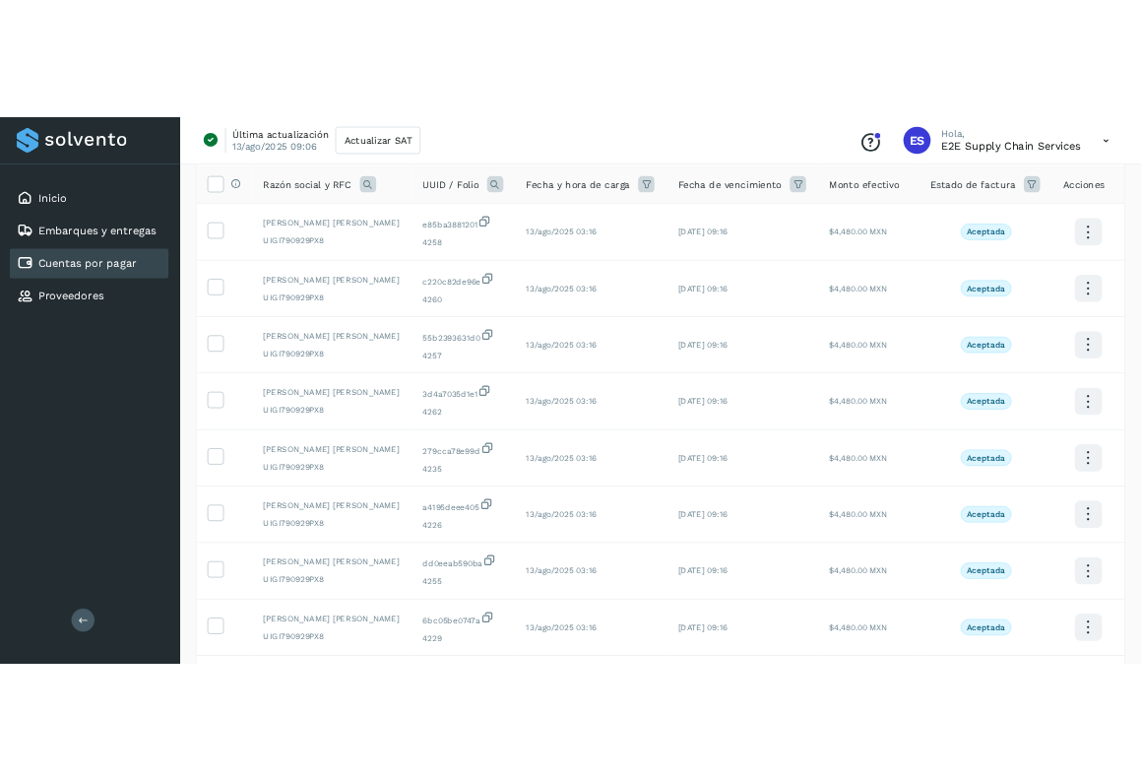
scroll to position [134, 0]
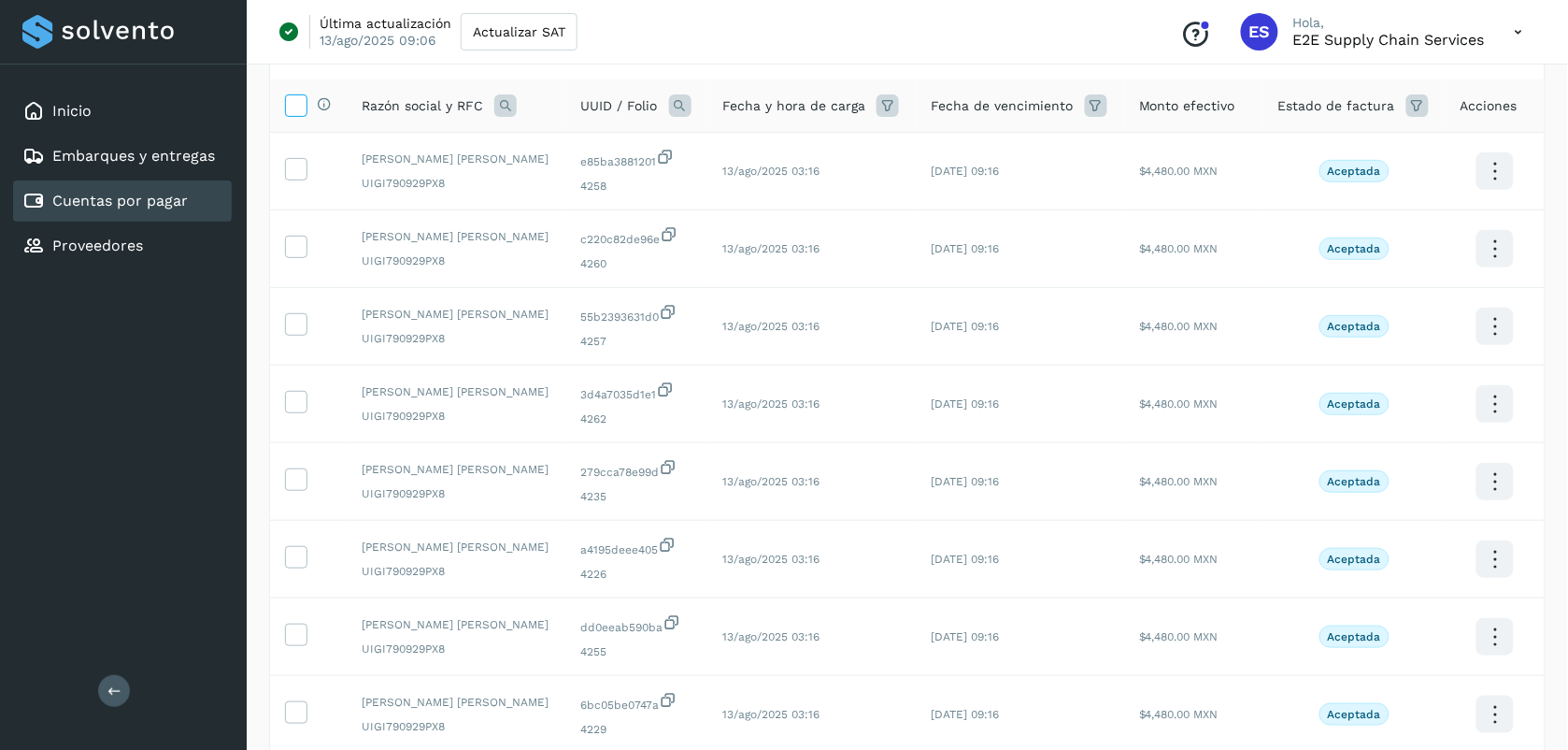
click at [302, 113] on icon at bounding box center [295, 103] width 20 height 20
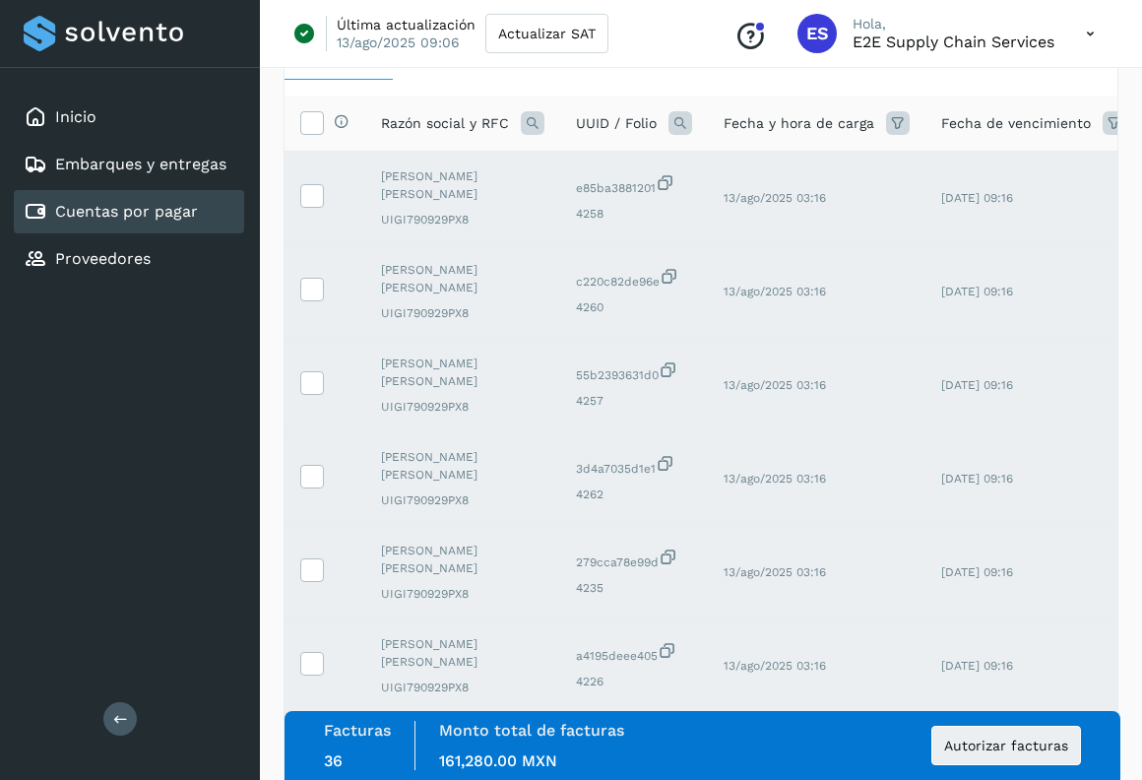
click at [116, 720] on icon at bounding box center [120, 718] width 15 height 15
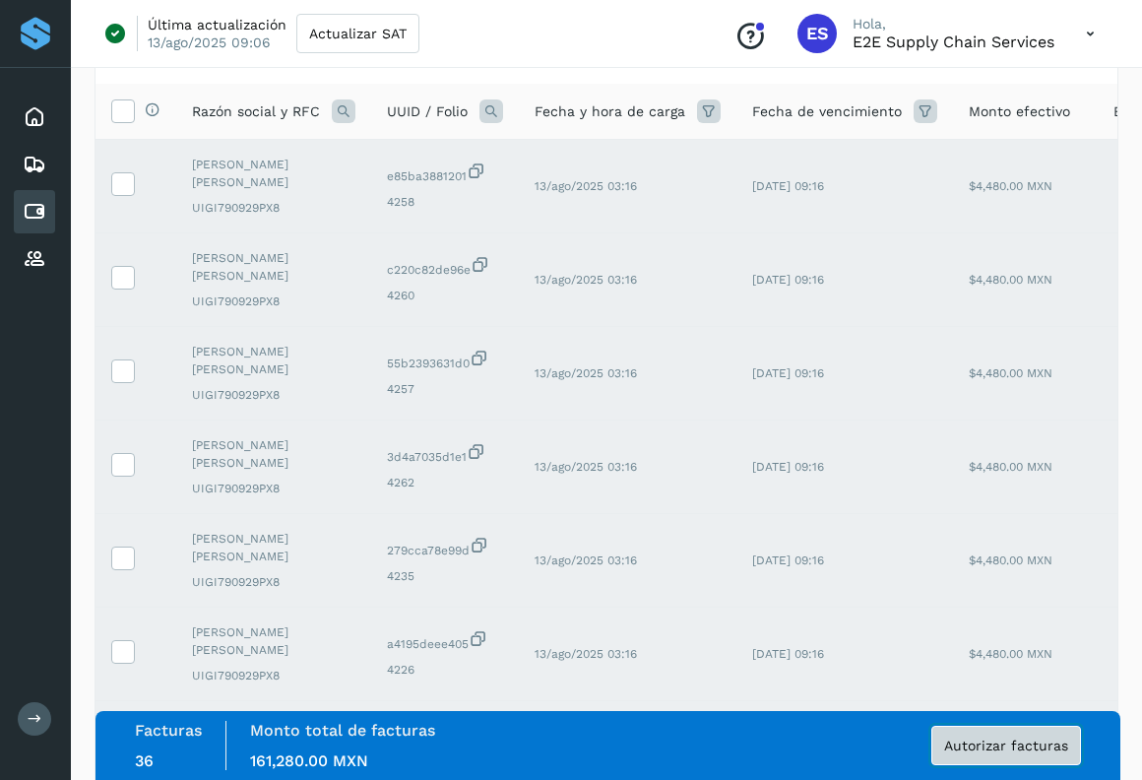
click at [967, 740] on span "Autorizar facturas" at bounding box center [1006, 745] width 124 height 14
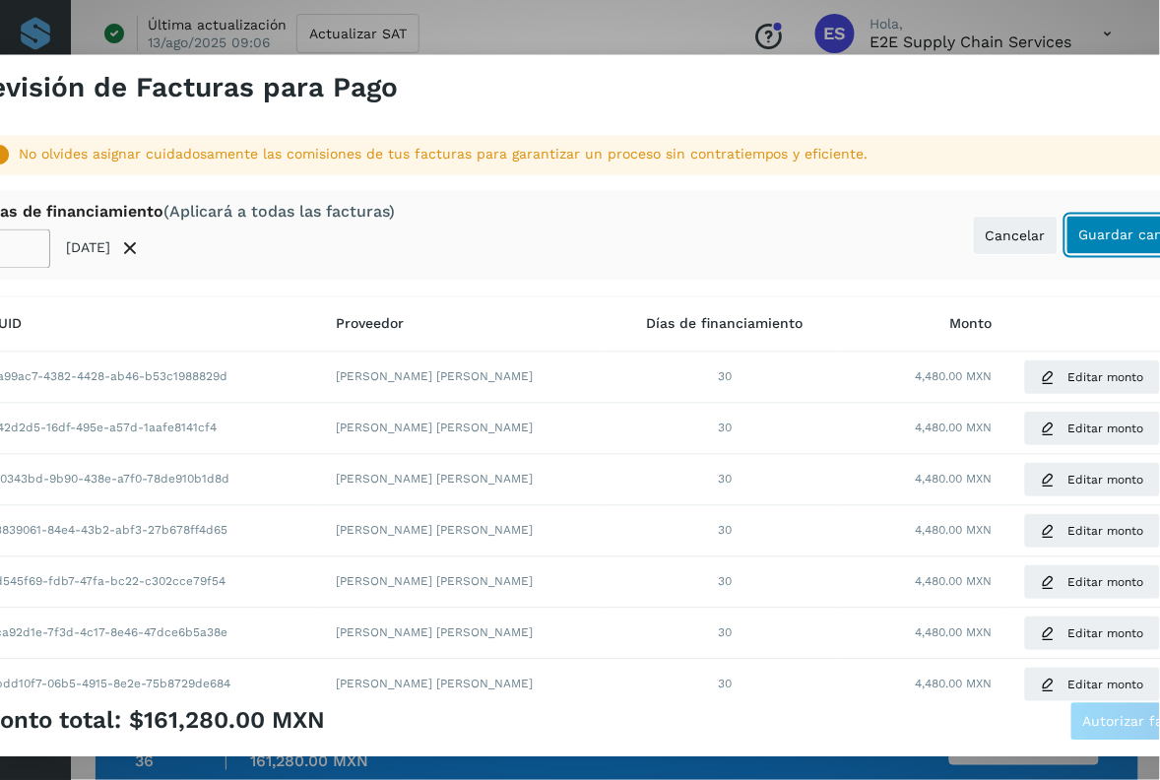
click at [1088, 241] on span "Guardar cambios" at bounding box center [1137, 235] width 116 height 14
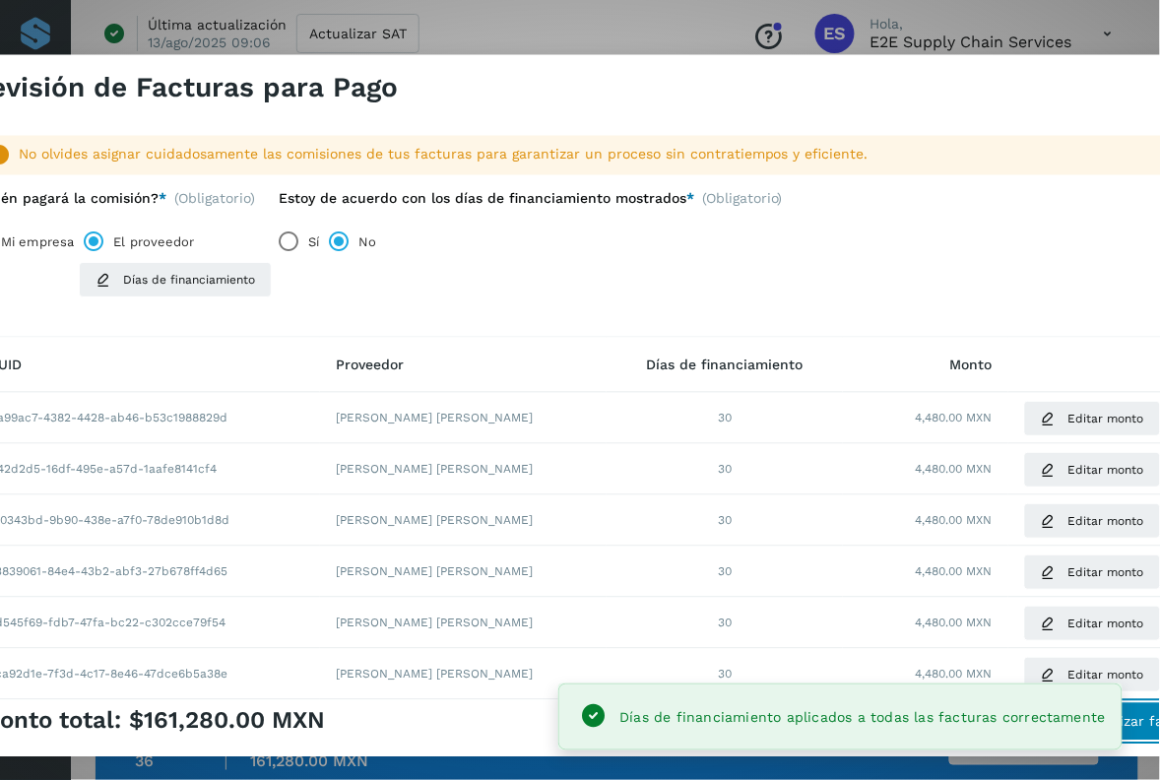
click at [1143, 725] on span "Autorizar facturas" at bounding box center [1145, 721] width 124 height 14
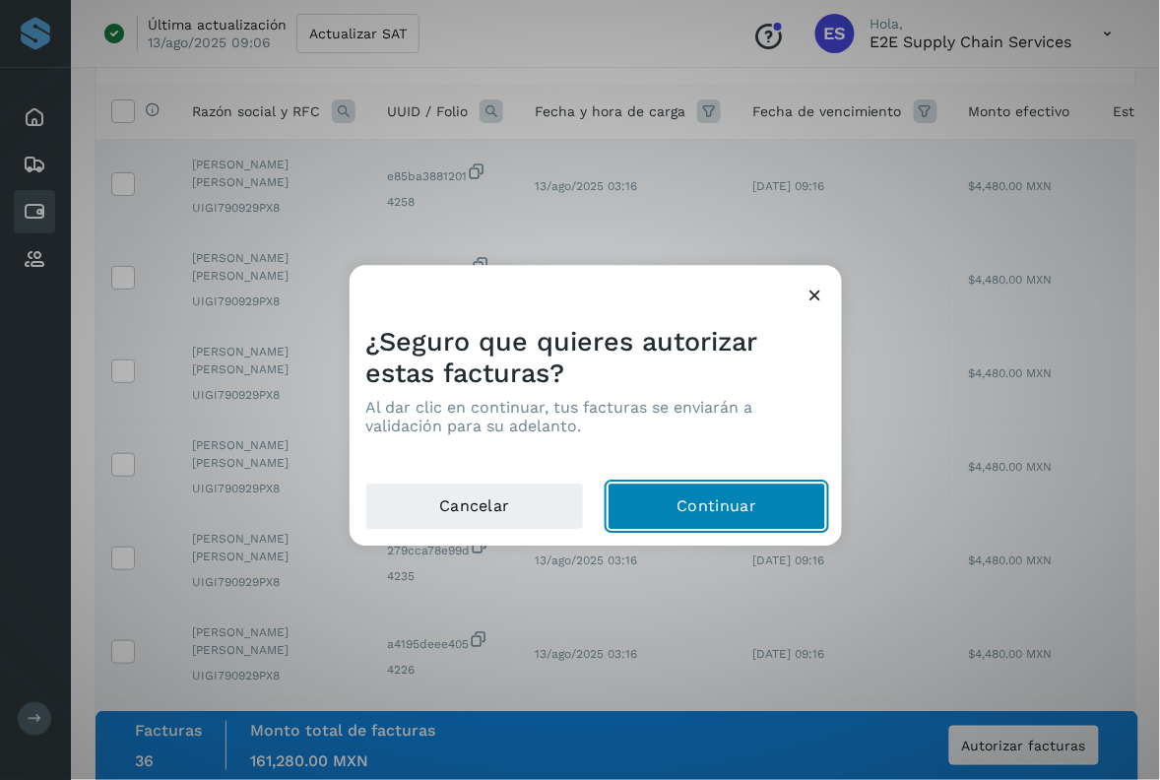
click at [650, 497] on button "Continuar" at bounding box center [716, 506] width 219 height 47
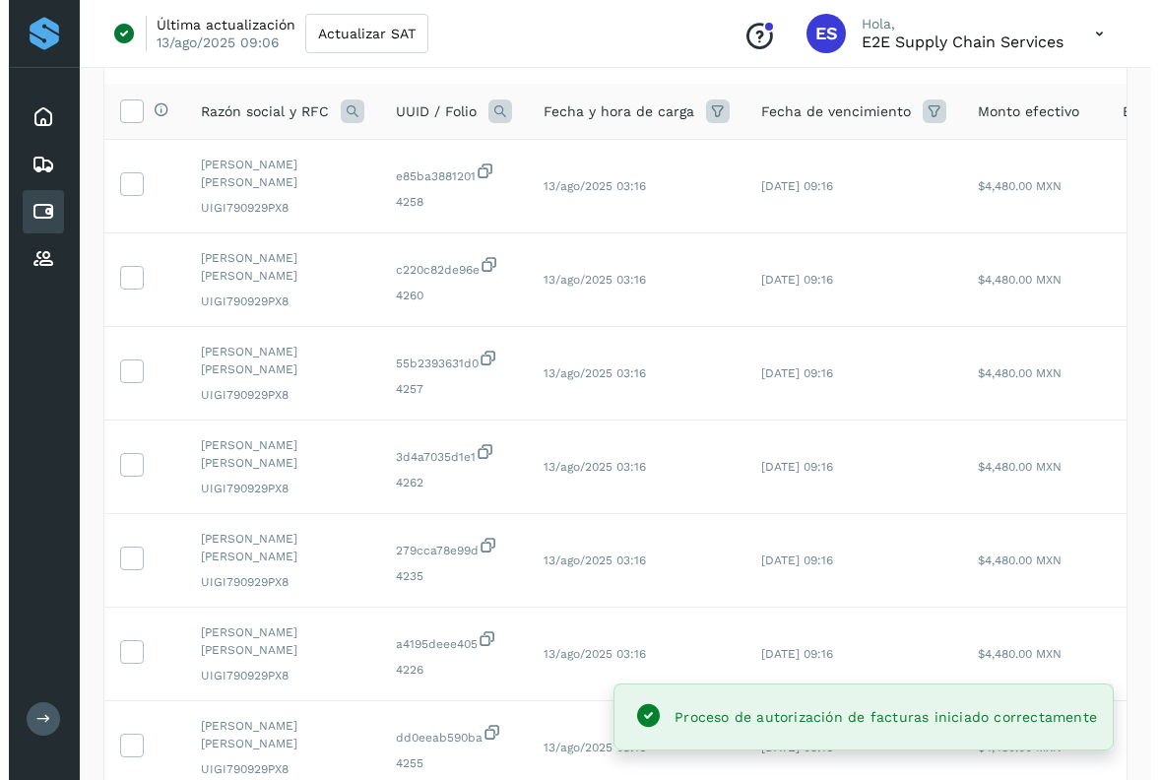
scroll to position [0, 0]
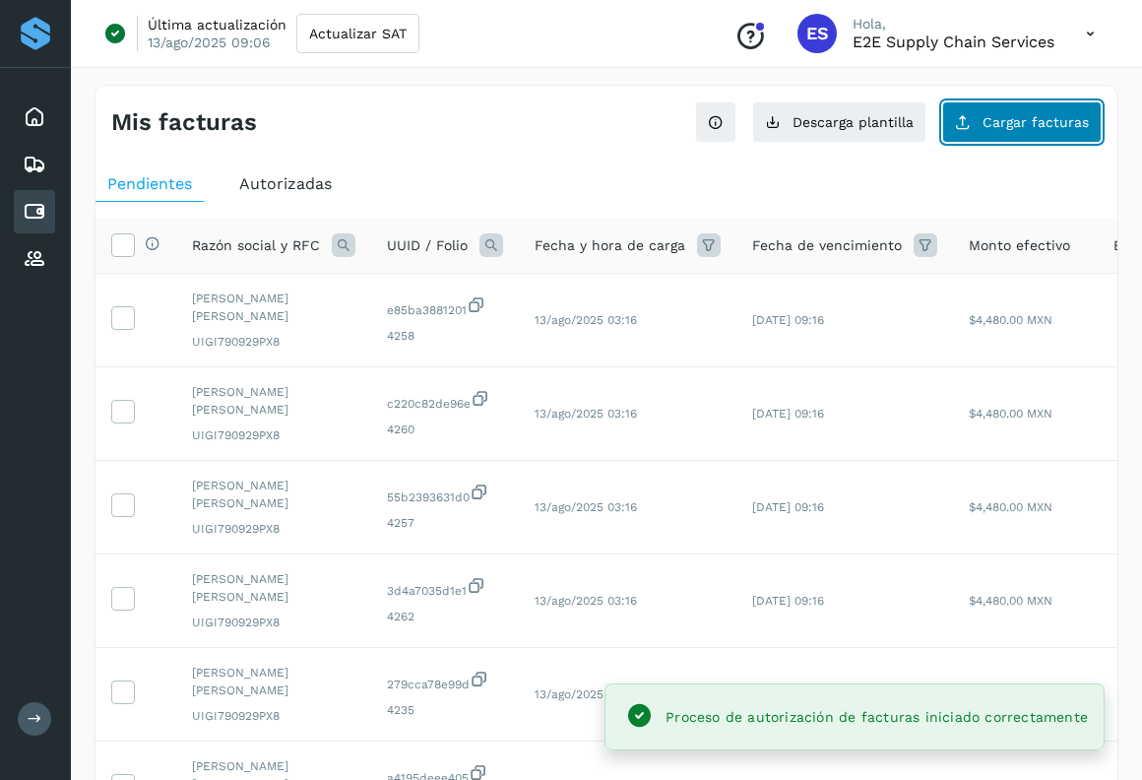
click at [1021, 111] on button "Cargar facturas" at bounding box center [1021, 121] width 159 height 41
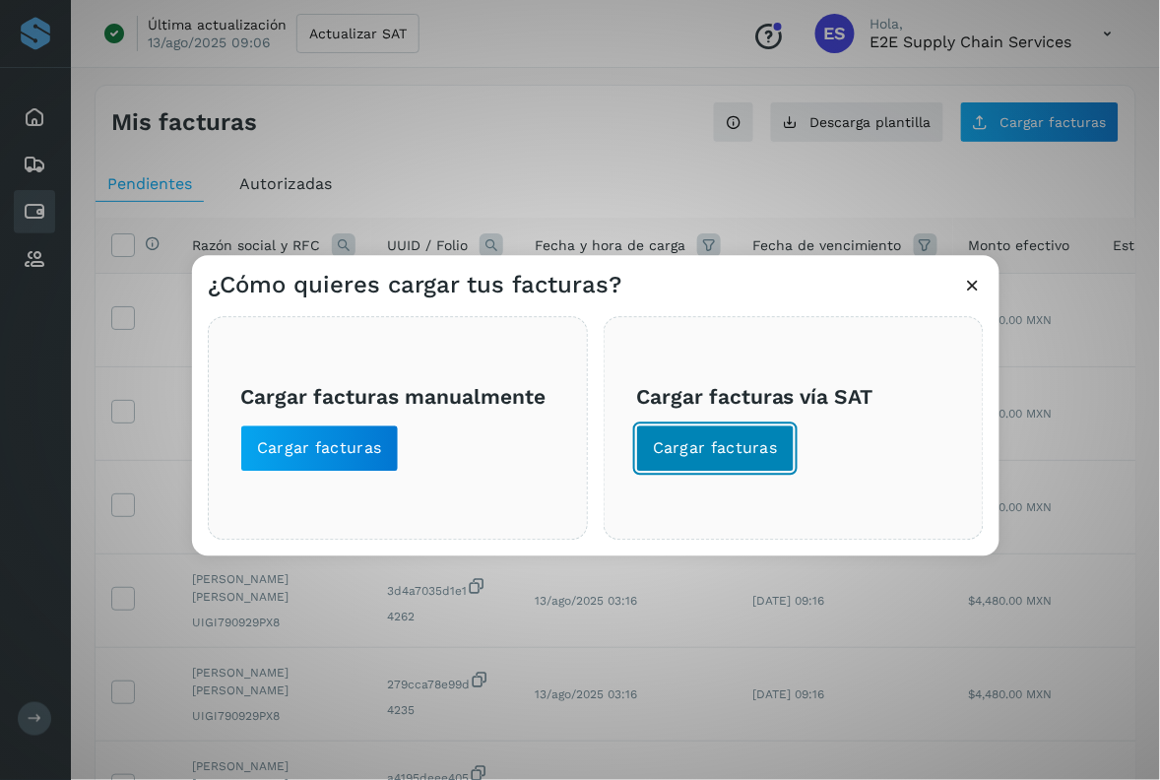
click at [763, 431] on button "Cargar facturas" at bounding box center [715, 448] width 158 height 47
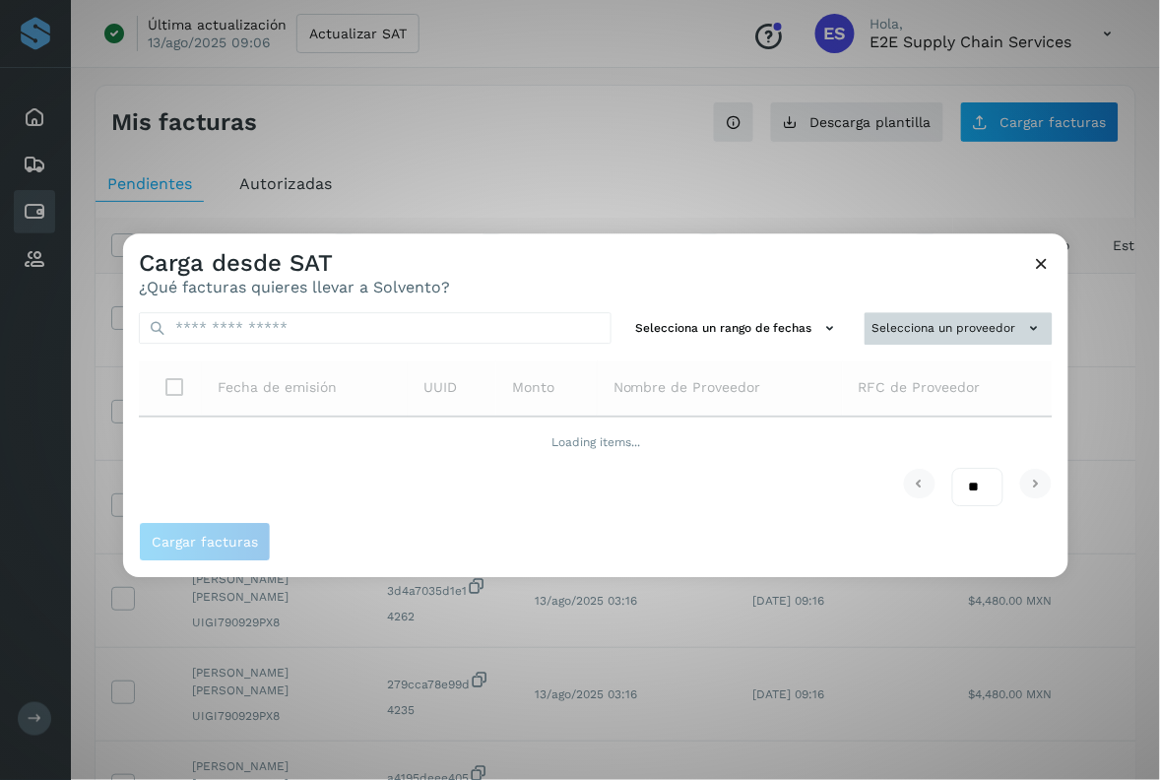
click at [932, 337] on button "Selecciona un proveedor" at bounding box center [958, 328] width 188 height 32
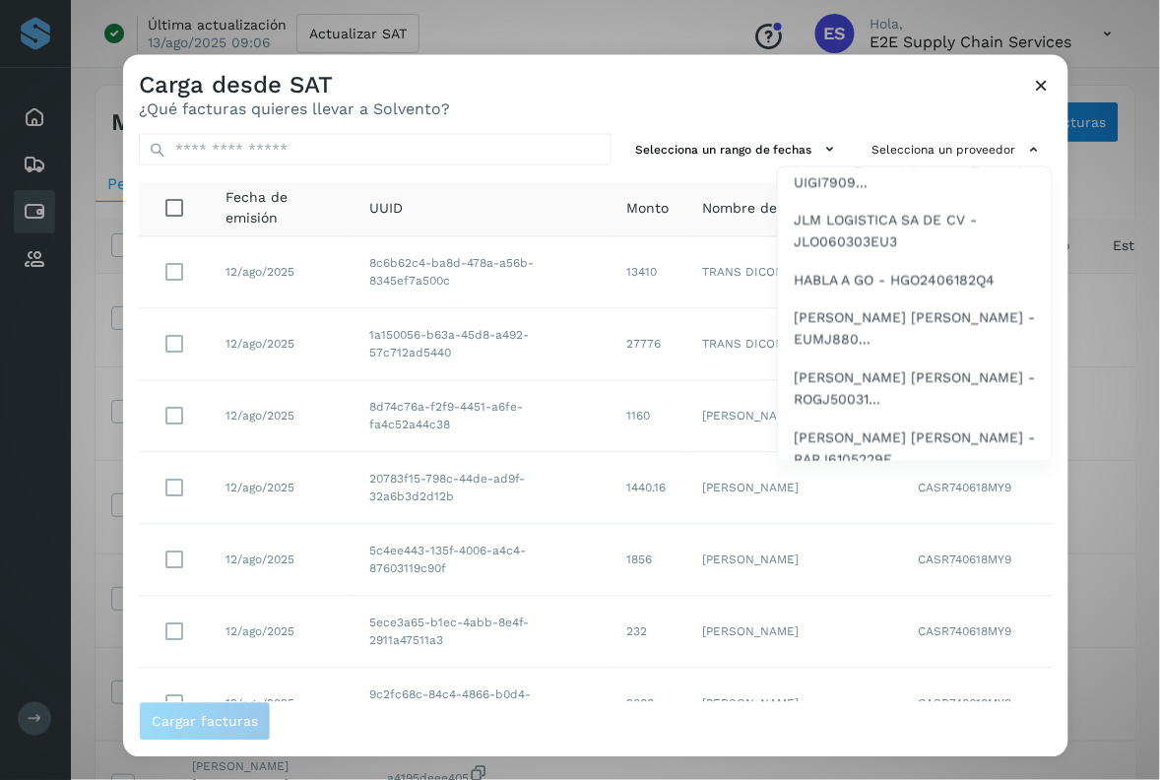
scroll to position [268, 0]
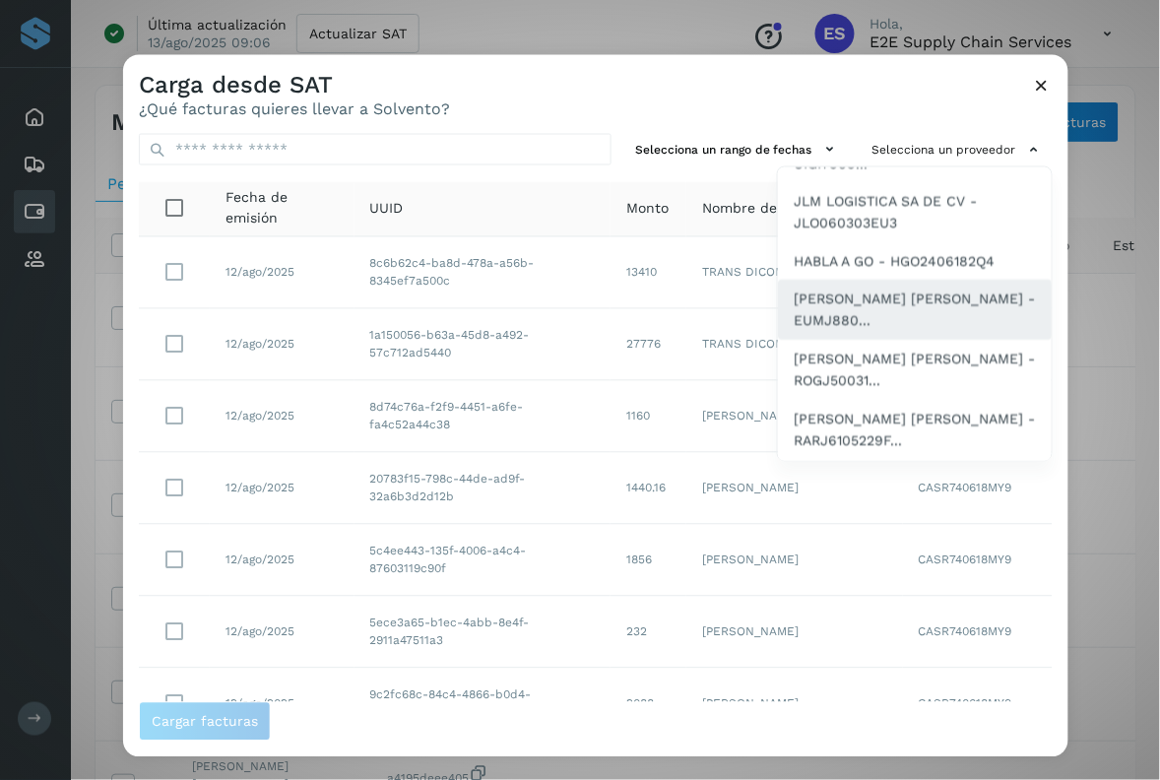
click at [863, 303] on span "[PERSON_NAME] [PERSON_NAME] - EUMJ880..." at bounding box center [914, 309] width 242 height 44
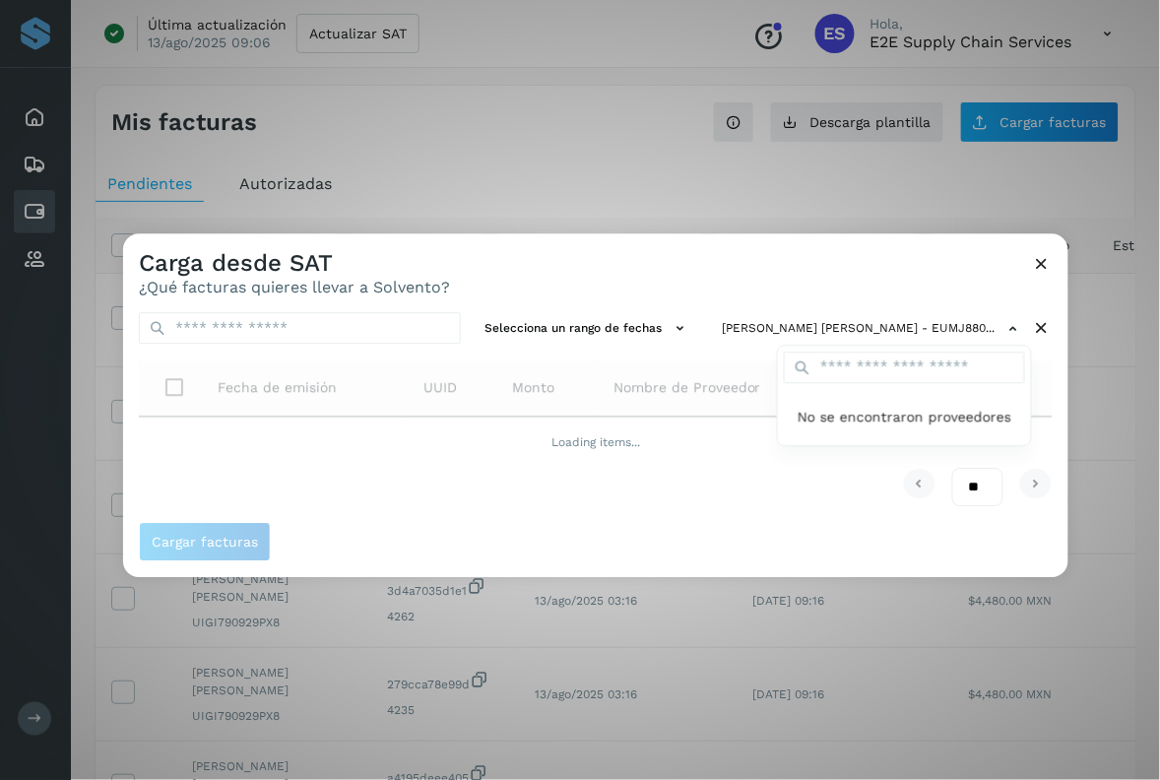
scroll to position [0, 0]
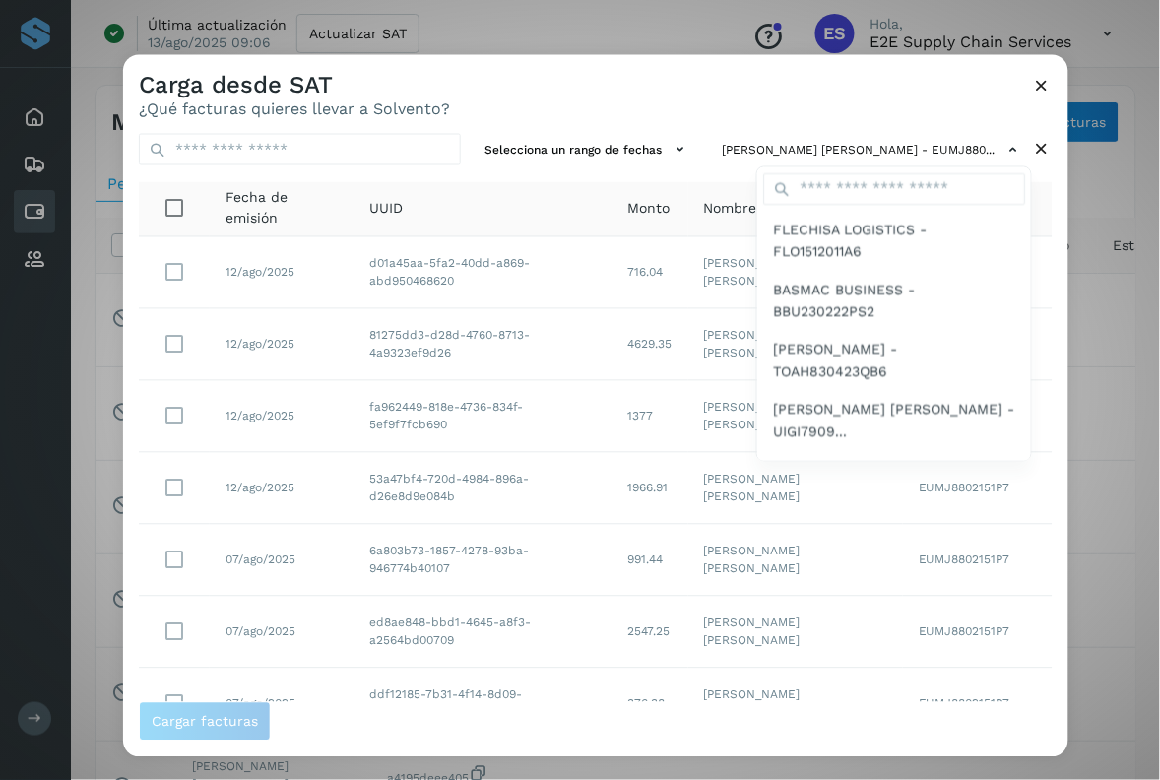
click at [743, 92] on div at bounding box center [703, 445] width 1160 height 780
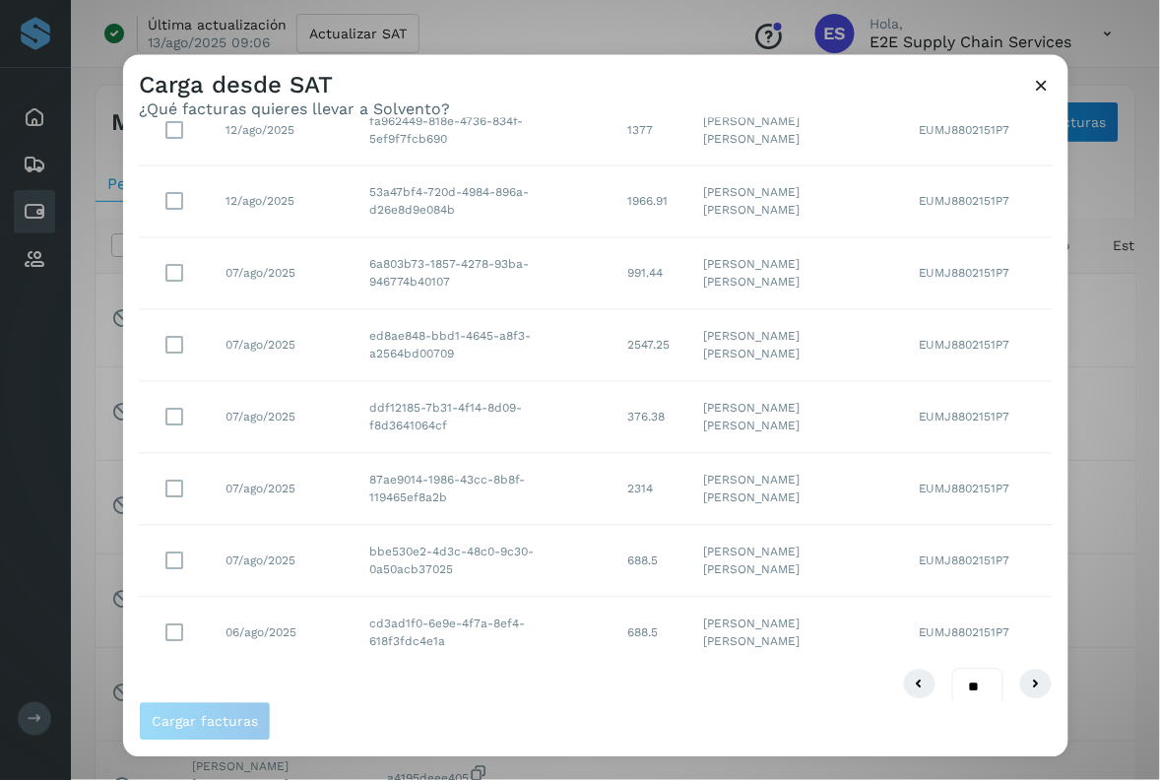
scroll to position [310, 0]
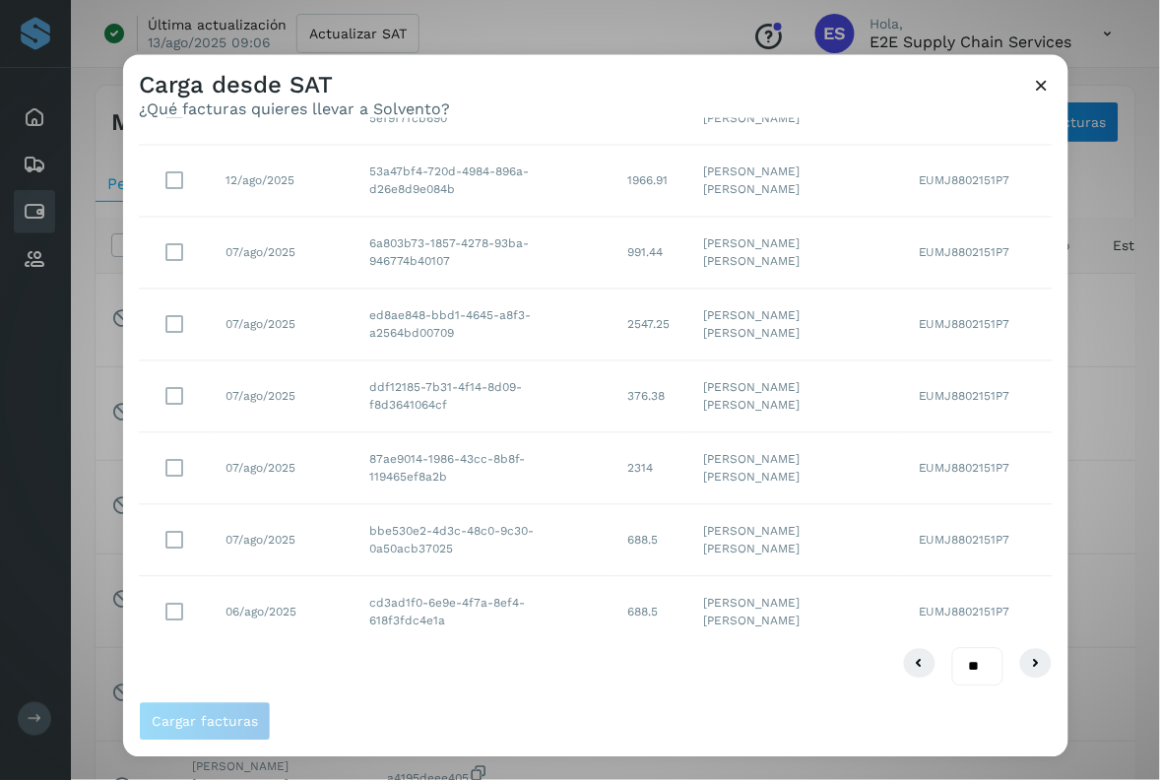
drag, startPoint x: 945, startPoint y: 661, endPoint x: 952, endPoint y: 766, distance: 105.6
click at [952, 766] on div "Carga desde SAT ¿Qué facturas quieres llevar a Solvento? Selecciona un rango de…" at bounding box center [580, 390] width 1160 height 780
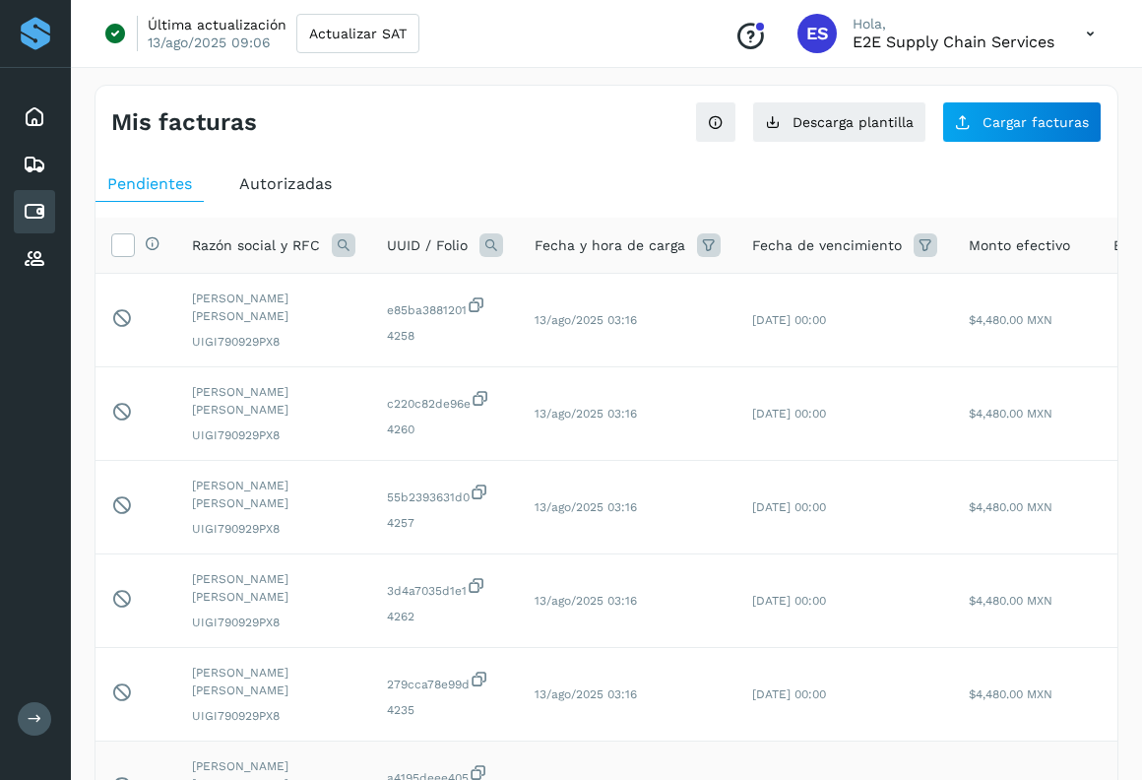
click at [953, 766] on td "$4,480.00 MXN" at bounding box center [1025, 788] width 145 height 94
click at [1001, 101] on button "Cargar facturas" at bounding box center [1021, 121] width 159 height 41
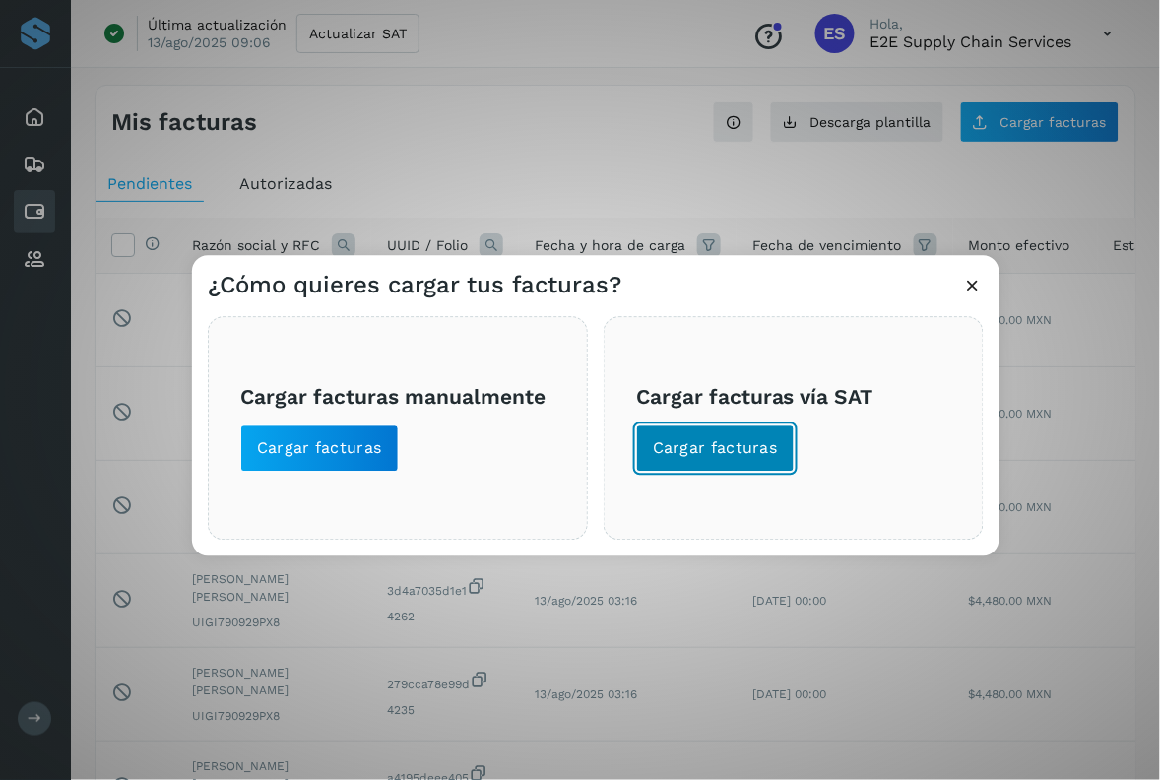
click at [783, 449] on button "Cargar facturas" at bounding box center [715, 448] width 158 height 47
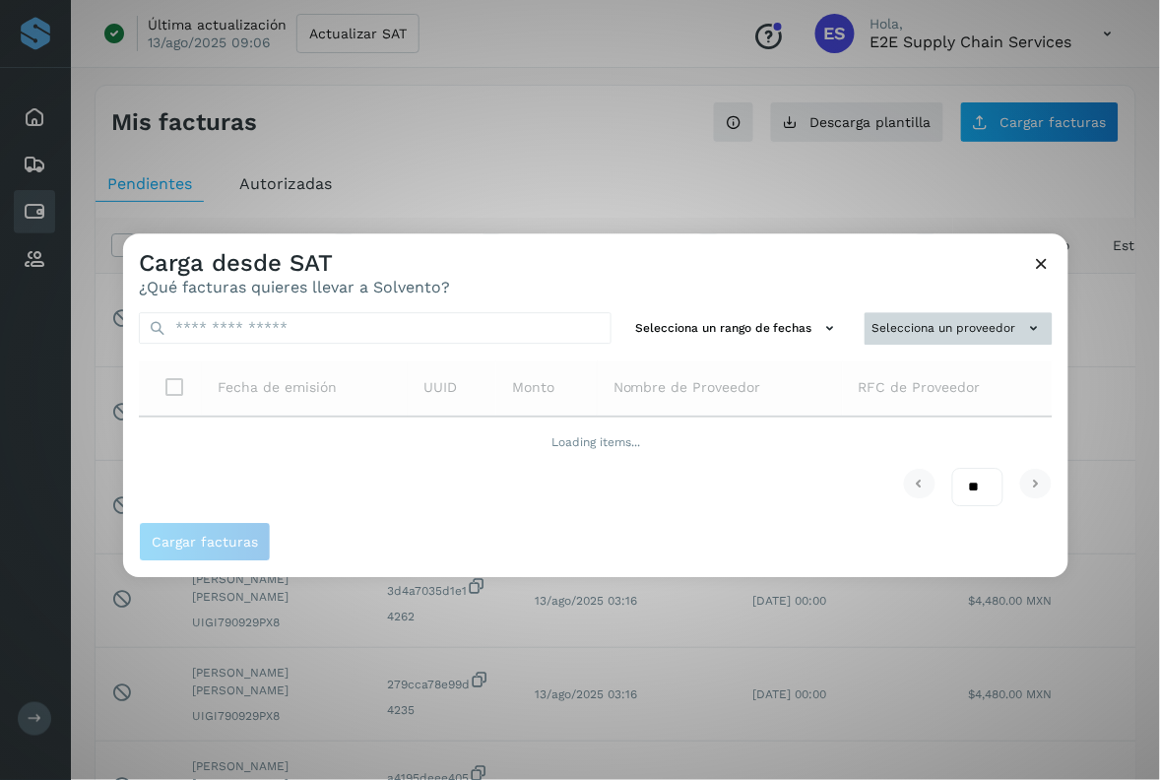
click at [960, 328] on button "Selecciona un proveedor" at bounding box center [958, 328] width 188 height 32
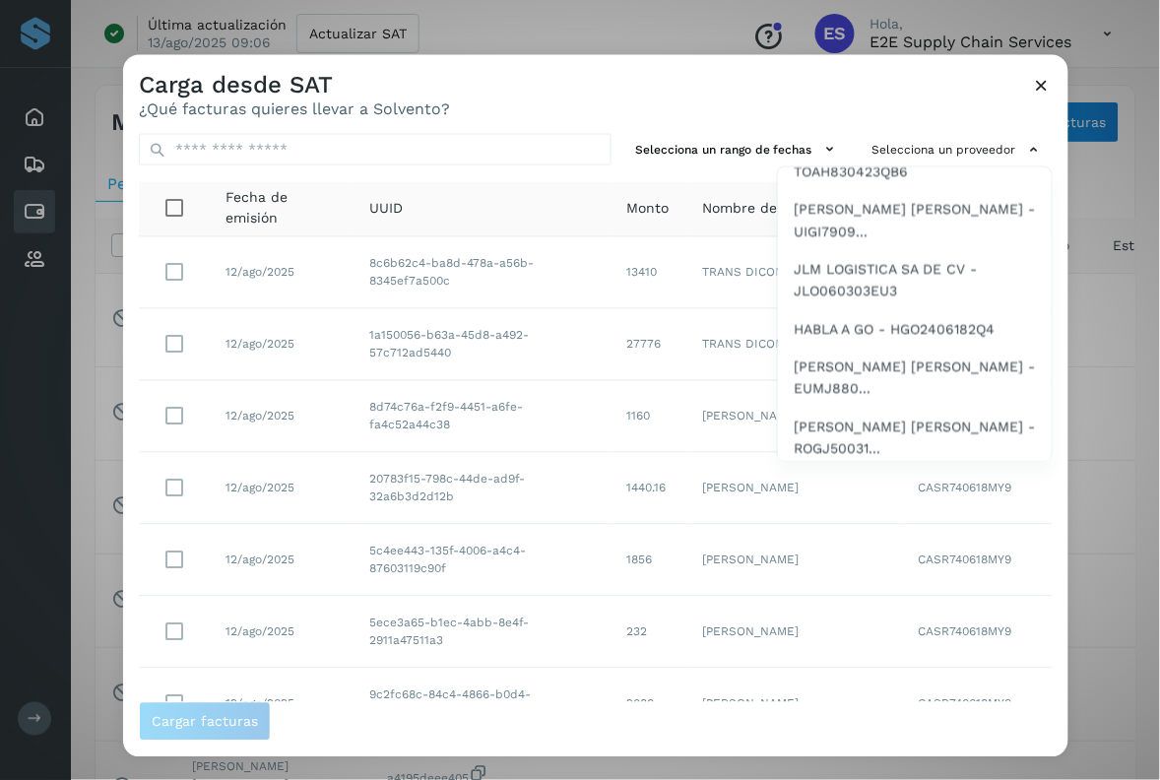
scroll to position [256, 0]
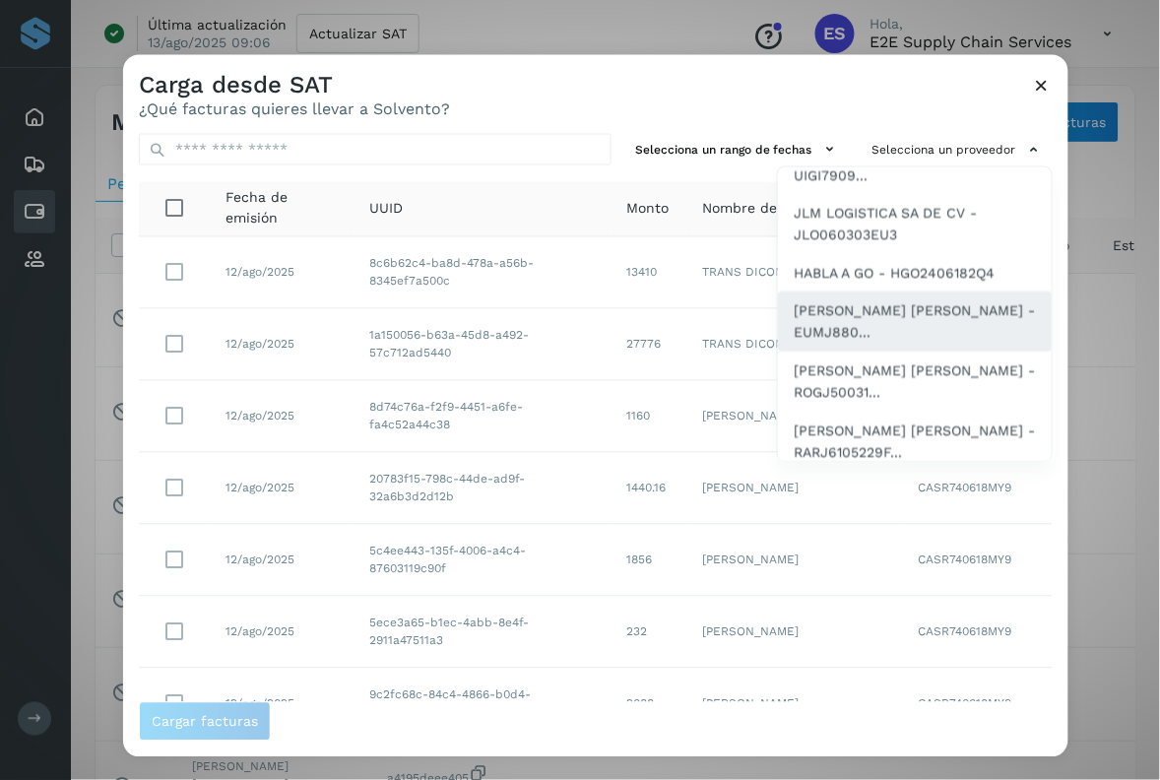
click at [938, 325] on span "[PERSON_NAME] [PERSON_NAME] - EUMJ880..." at bounding box center [914, 321] width 242 height 44
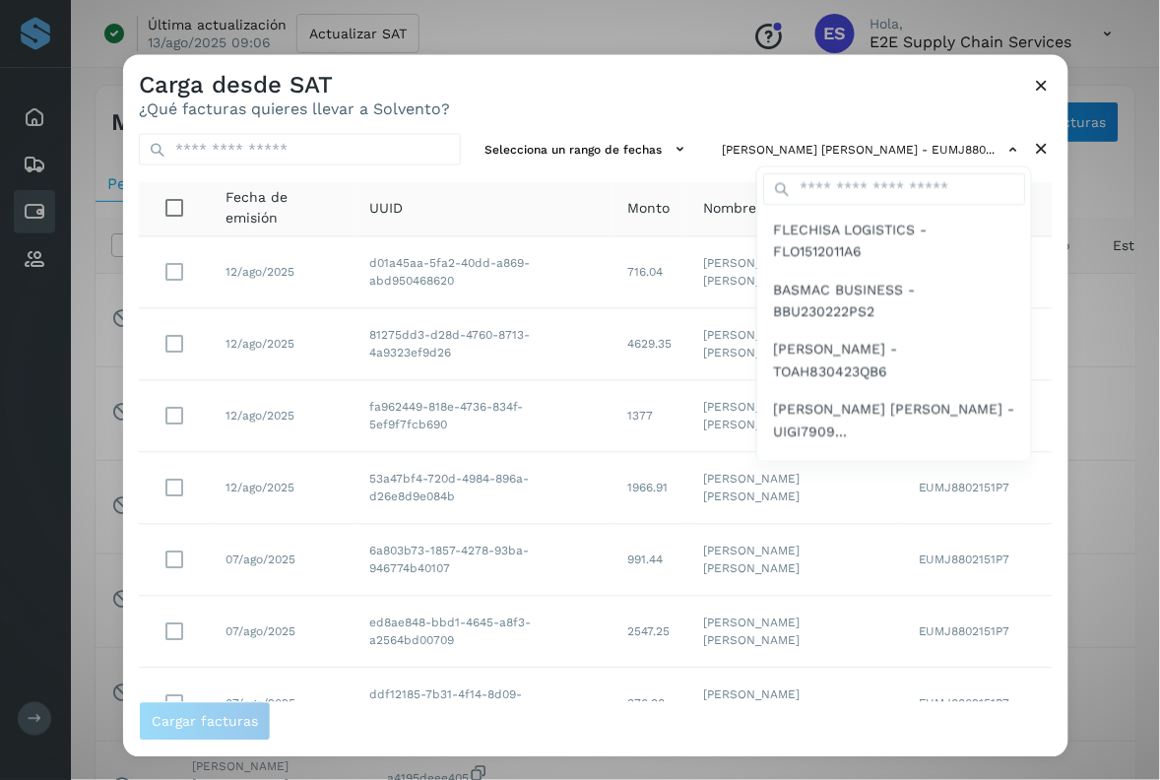
click at [1055, 451] on div at bounding box center [703, 445] width 1160 height 780
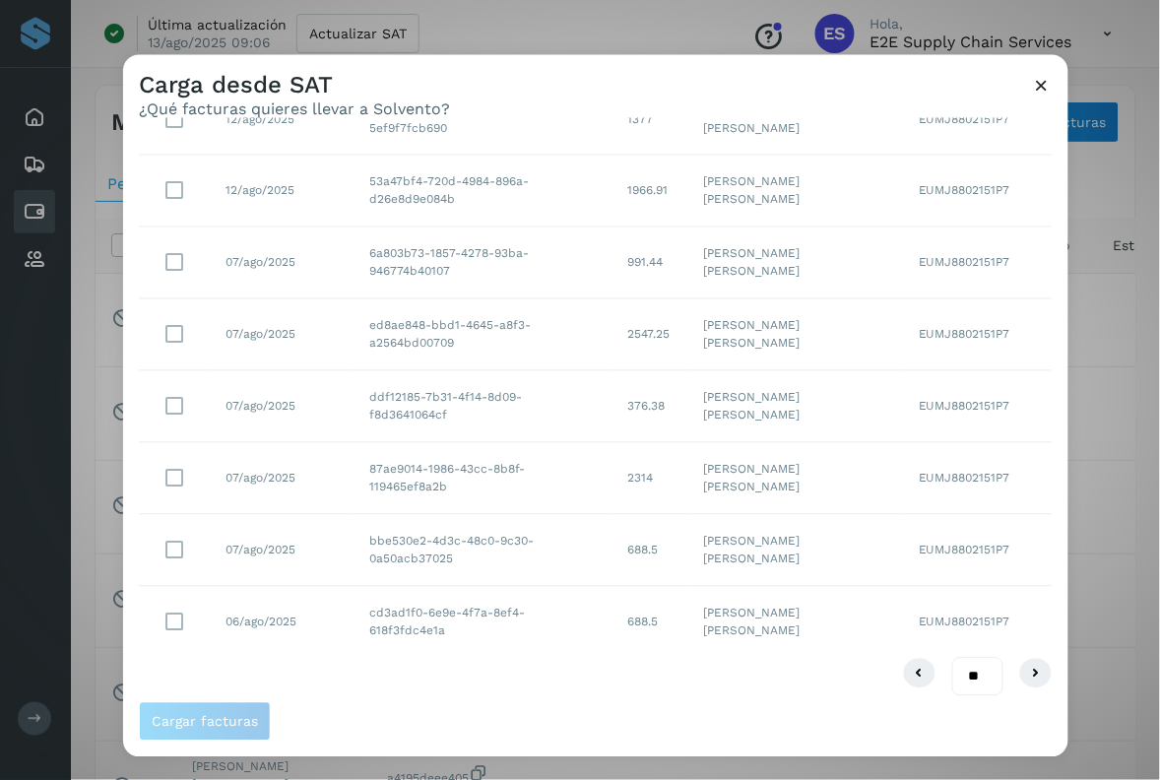
scroll to position [310, 0]
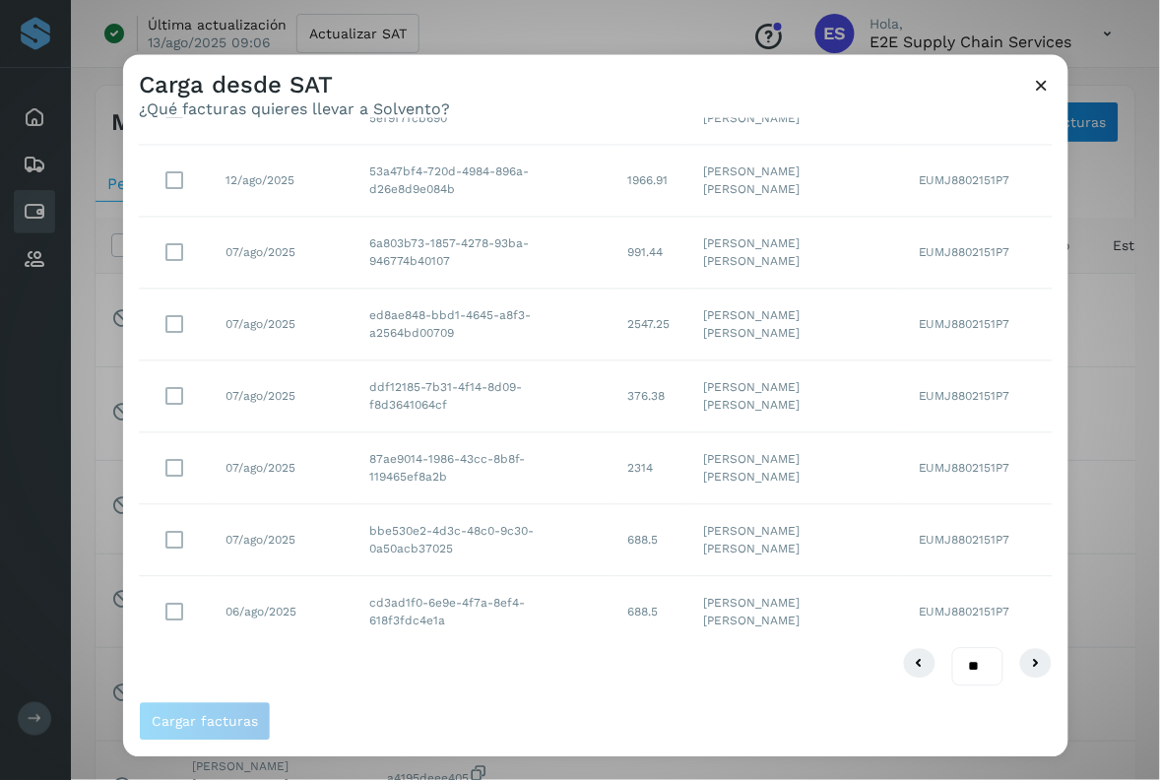
click at [970, 671] on select "** ** **" at bounding box center [977, 666] width 51 height 38
select select "**"
click at [952, 647] on select "** ** **" at bounding box center [977, 666] width 51 height 38
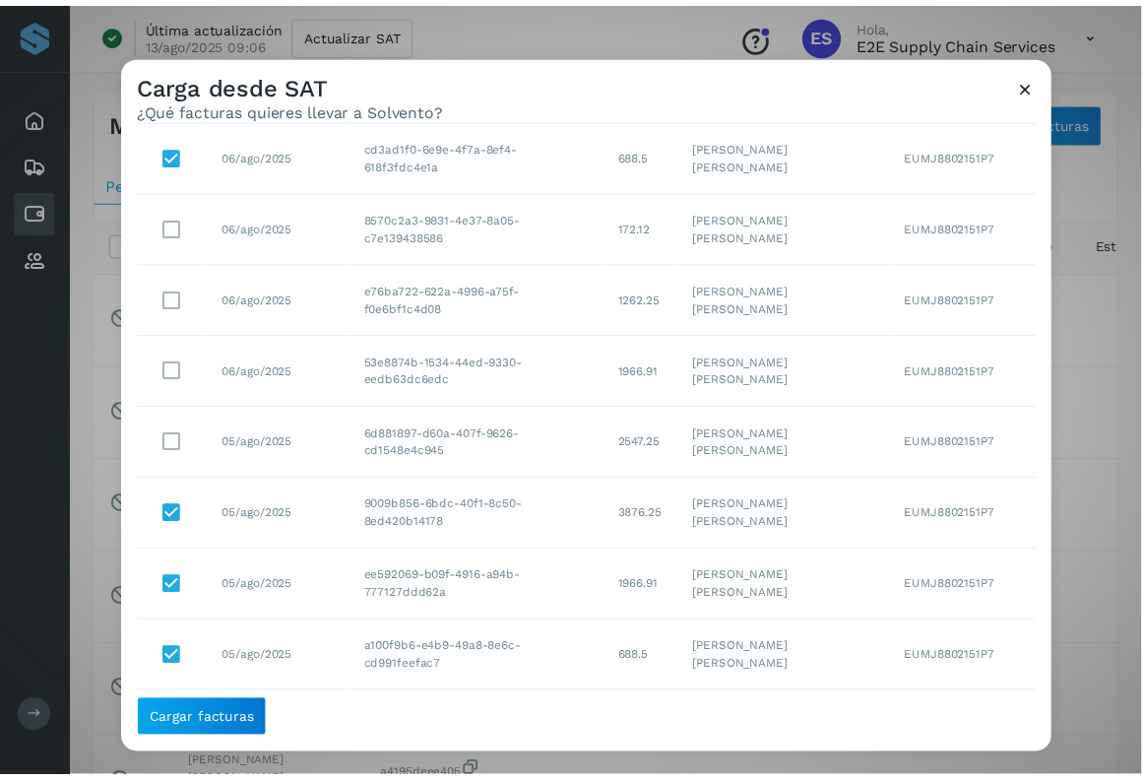
scroll to position [736, 0]
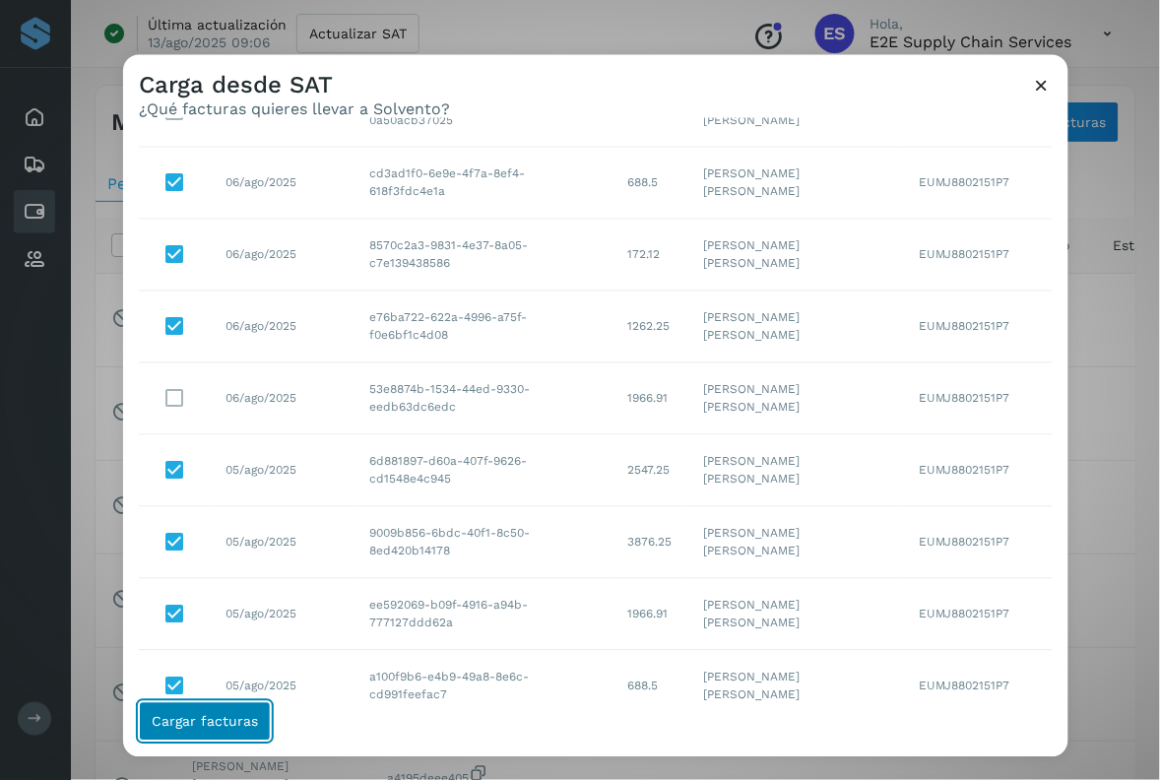
click at [257, 720] on button "Cargar facturas" at bounding box center [205, 720] width 132 height 39
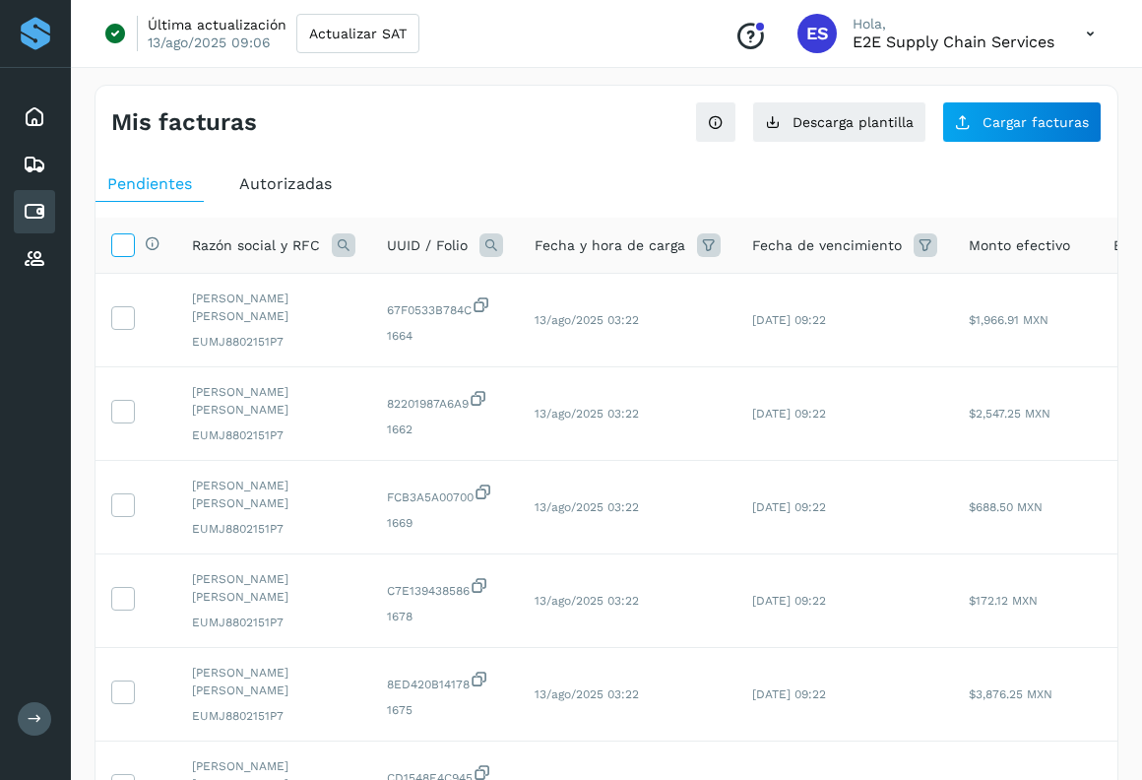
click at [125, 252] on icon at bounding box center [122, 243] width 21 height 21
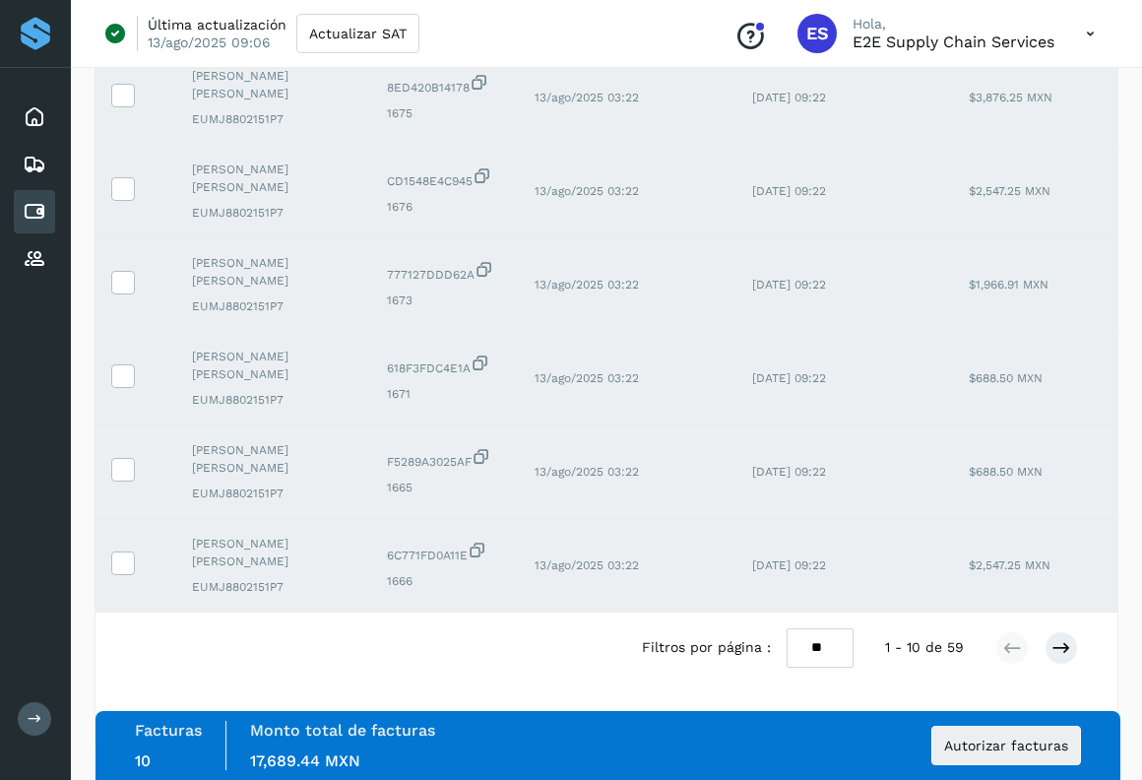
scroll to position [617, 0]
drag, startPoint x: 813, startPoint y: 651, endPoint x: 804, endPoint y: 751, distance: 100.8
click at [804, 751] on div "Mis facturas Ver instrucciones para cargar Facturas Descarga plantilla Cargar f…" at bounding box center [607, 122] width 1024 height 1268
select select "**"
click at [787, 628] on select "** ** **" at bounding box center [820, 647] width 67 height 38
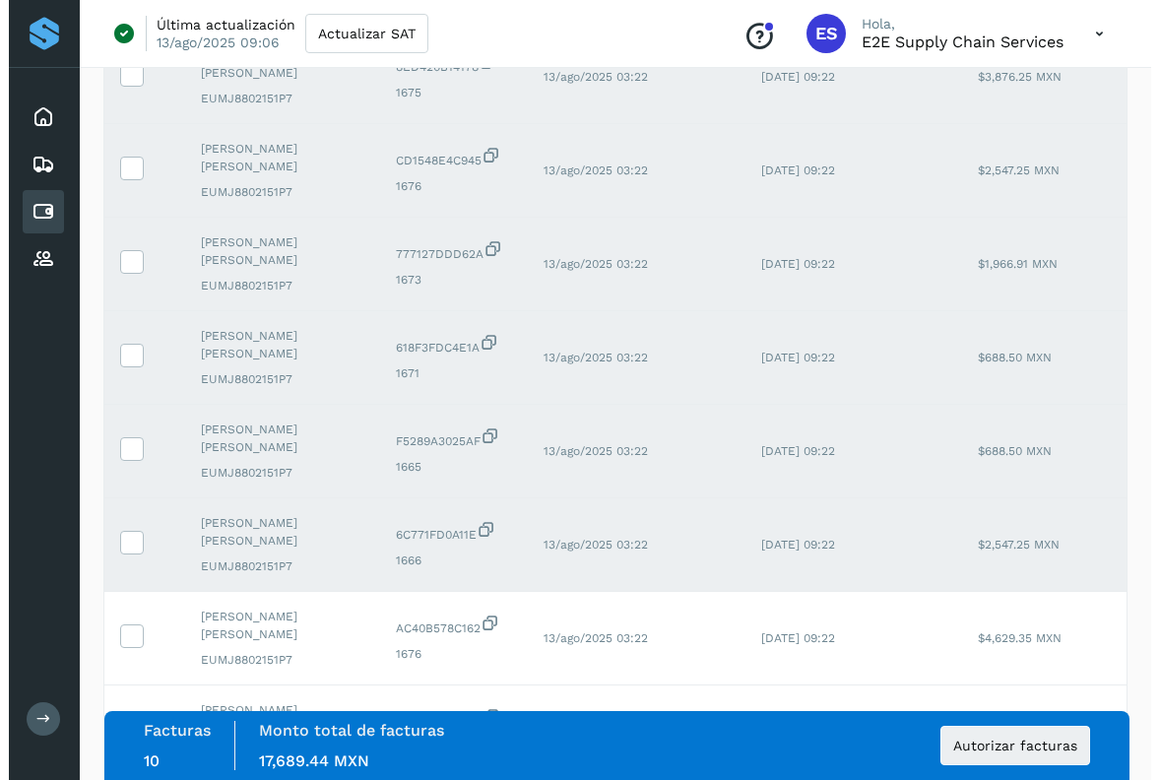
scroll to position [0, 0]
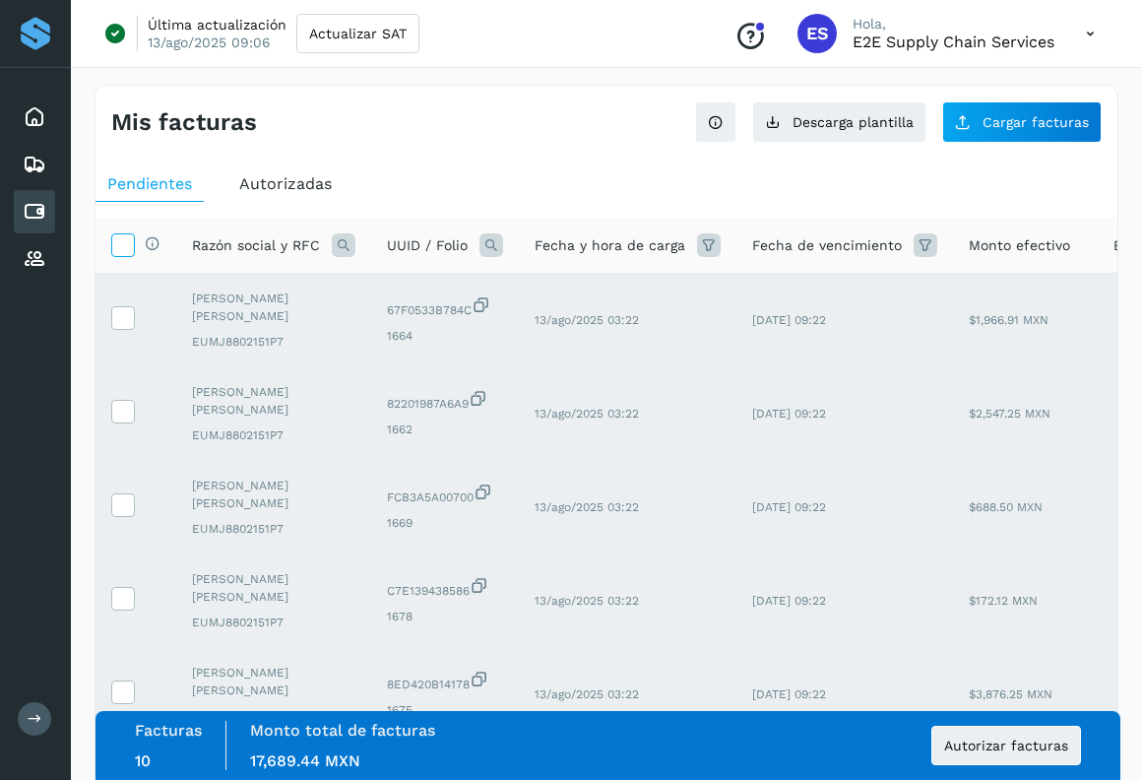
click at [123, 242] on icon at bounding box center [122, 243] width 21 height 21
click at [994, 748] on span "Autorizar facturas" at bounding box center [1006, 745] width 124 height 14
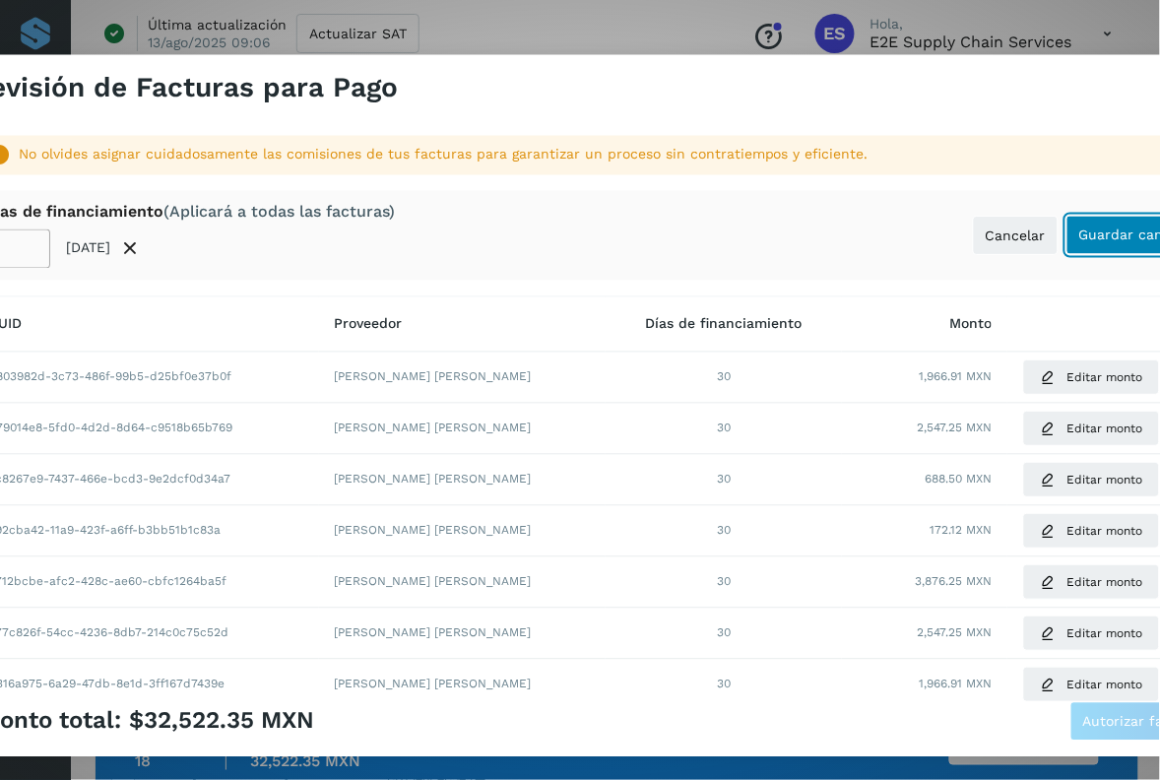
click at [1081, 226] on button "Guardar cambios" at bounding box center [1137, 235] width 142 height 39
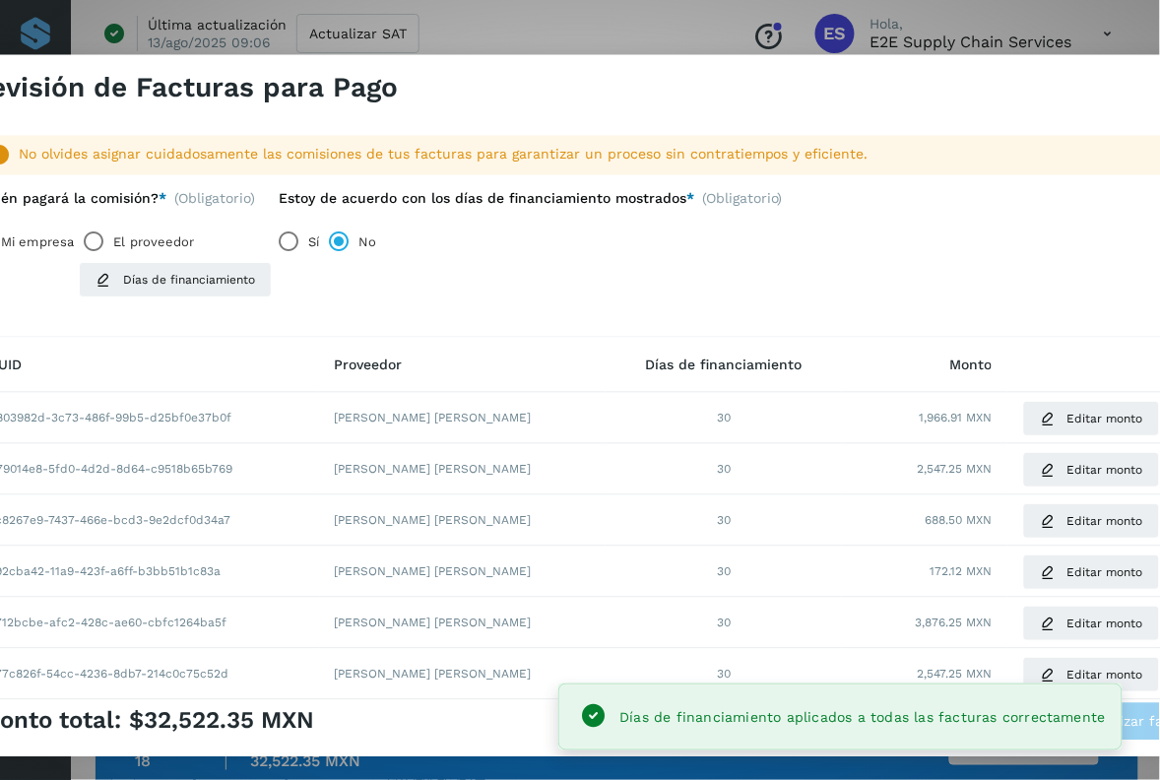
click at [133, 242] on label "El proveedor" at bounding box center [153, 241] width 81 height 39
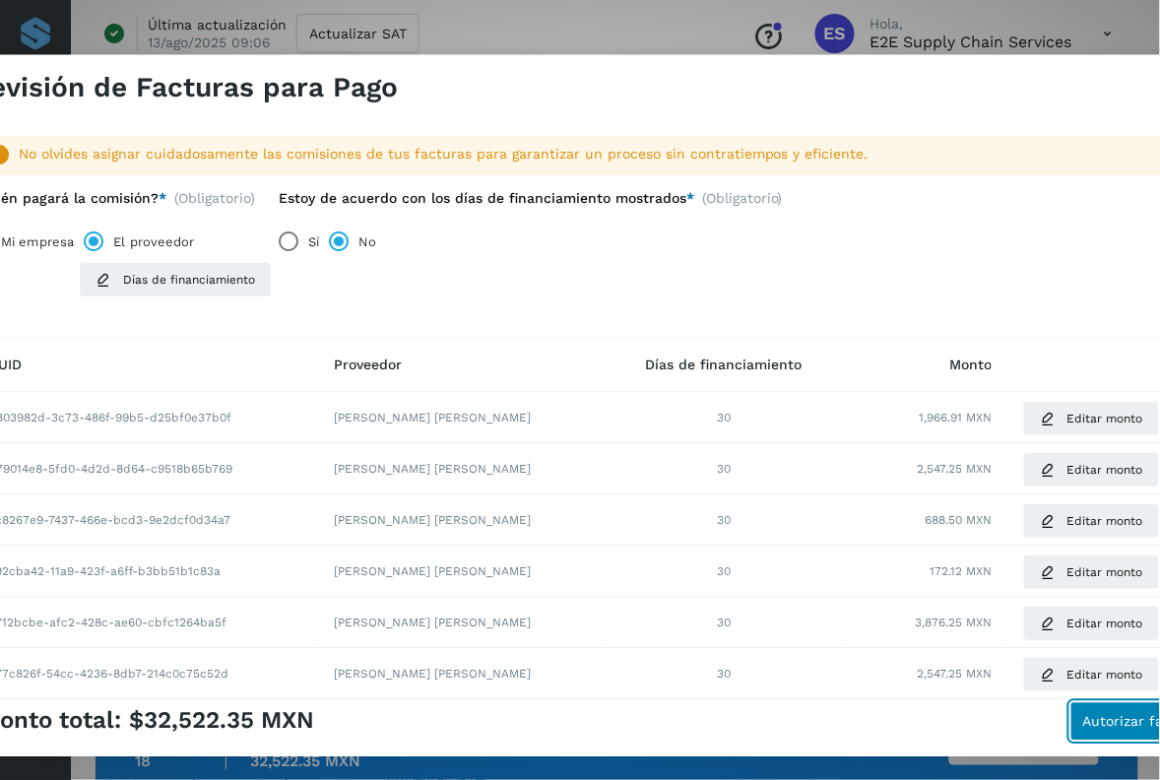
click at [1120, 727] on span "Autorizar facturas" at bounding box center [1145, 721] width 124 height 14
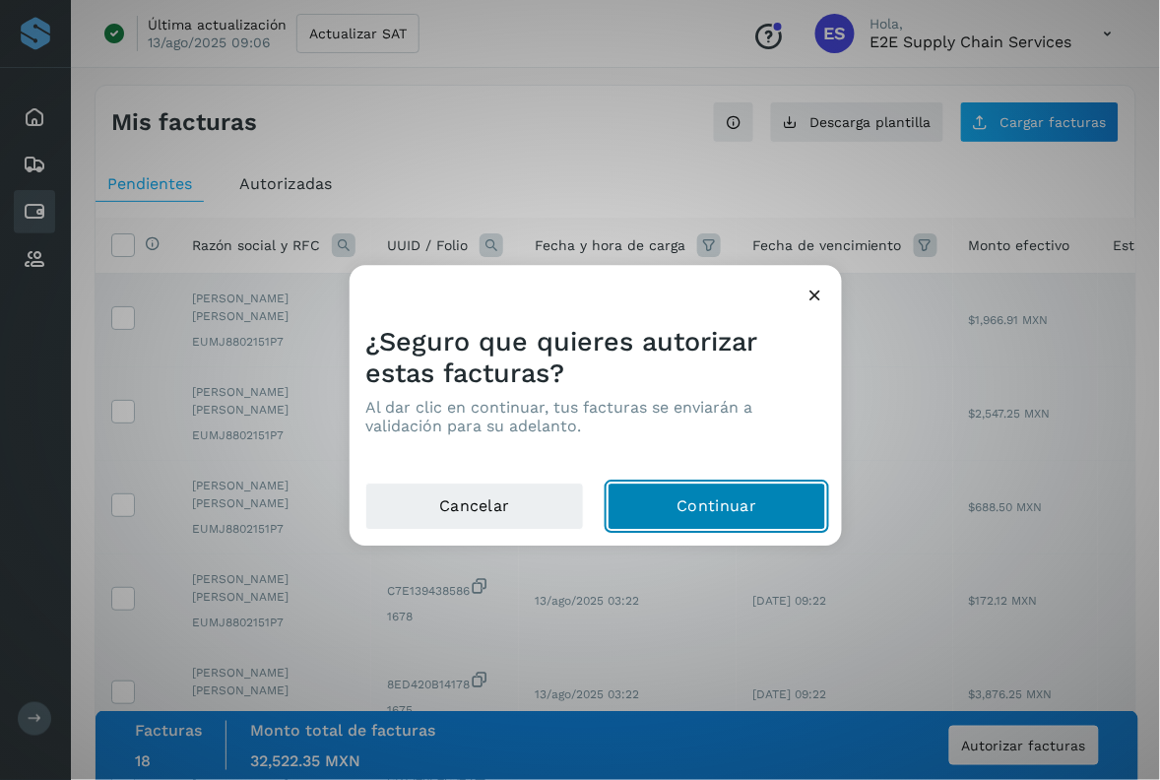
click at [682, 505] on button "Continuar" at bounding box center [716, 506] width 219 height 47
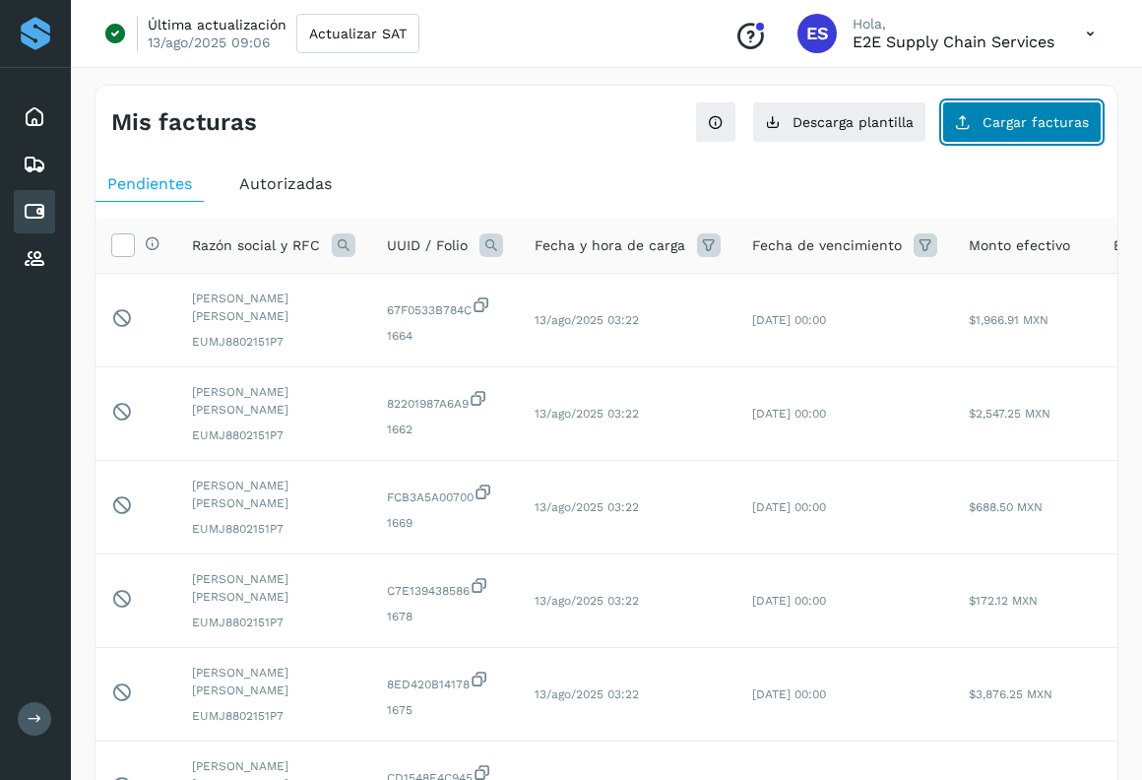
click at [1050, 125] on span "Cargar facturas" at bounding box center [1035, 122] width 106 height 14
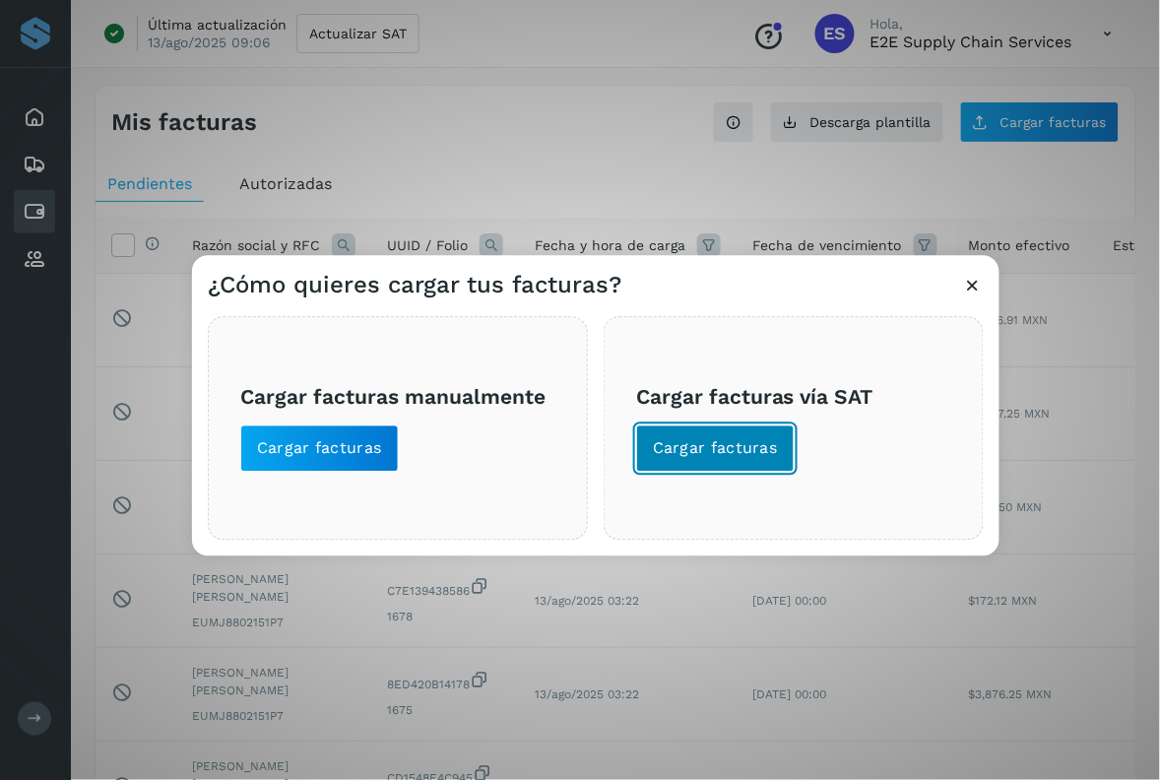
click at [707, 440] on span "Cargar facturas" at bounding box center [715, 449] width 125 height 22
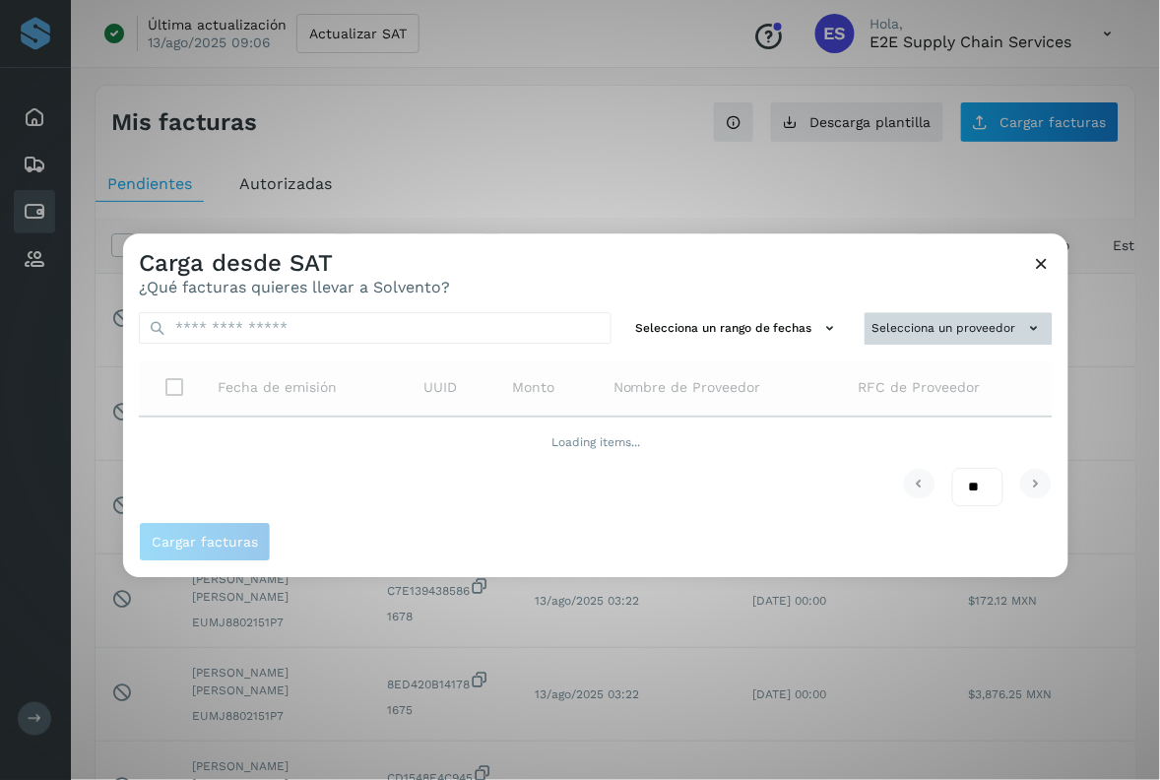
click at [947, 322] on button "Selecciona un proveedor" at bounding box center [958, 328] width 188 height 32
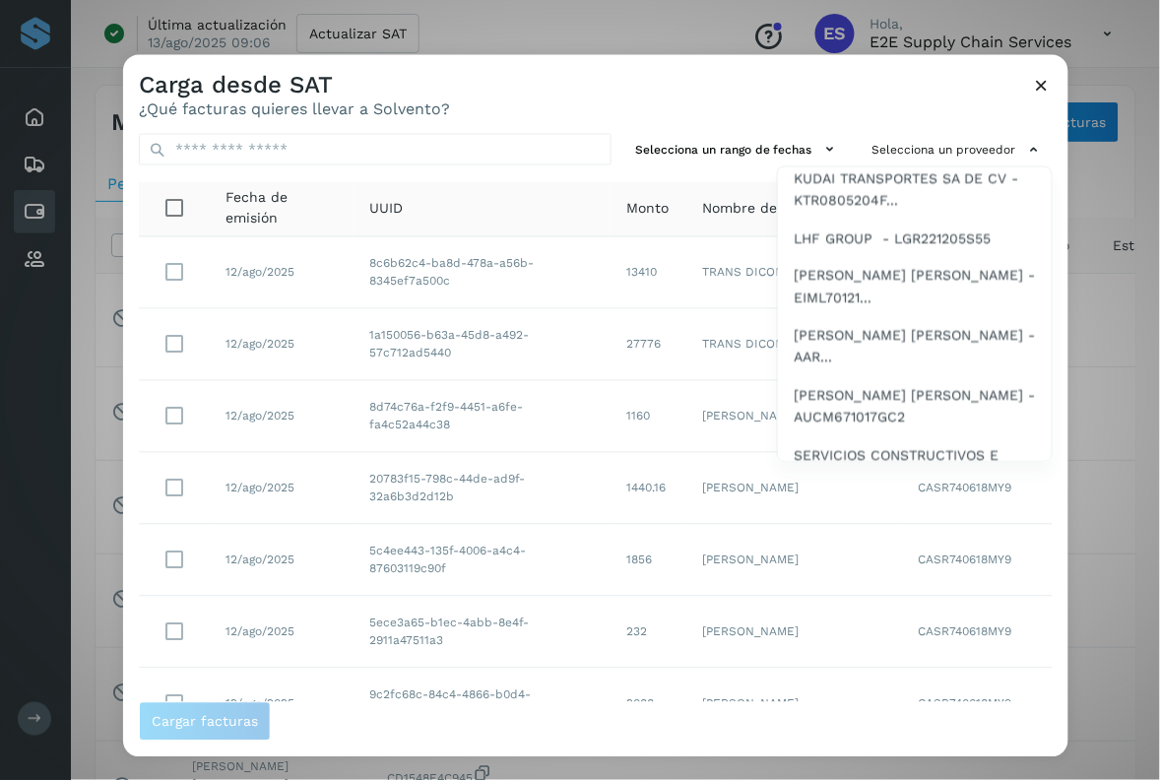
scroll to position [705, 0]
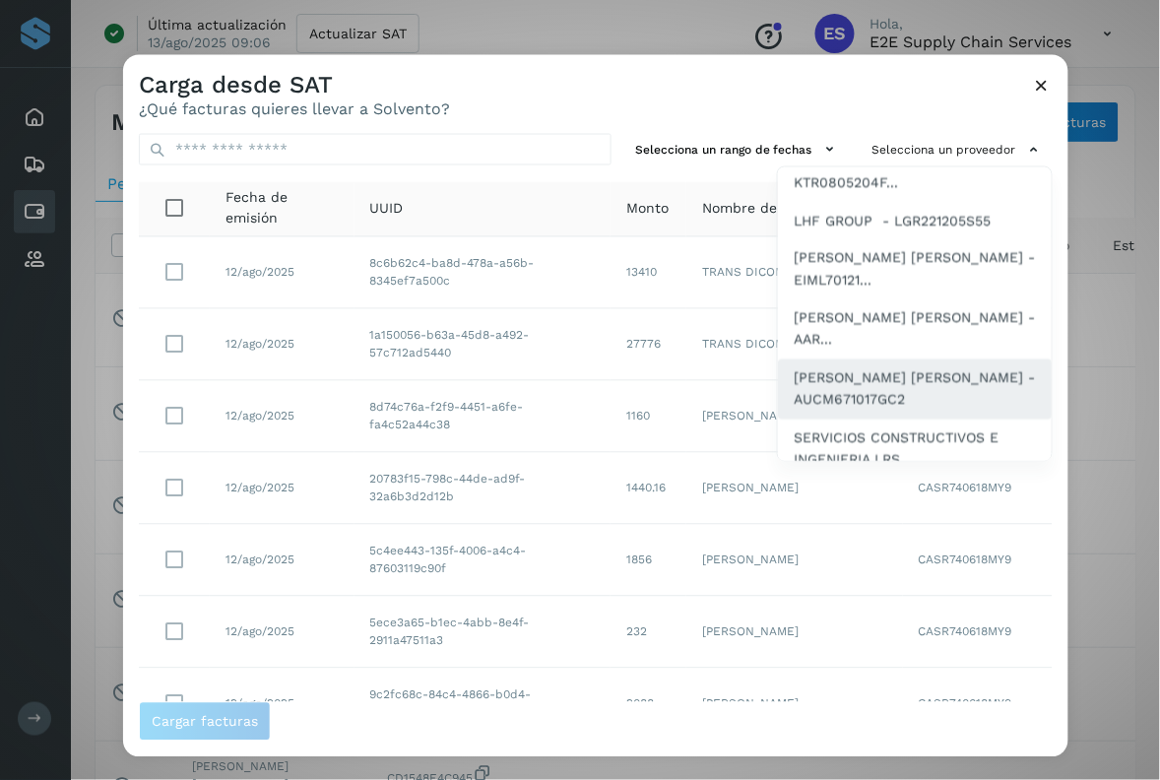
click at [886, 391] on span "[PERSON_NAME] [PERSON_NAME] - AUCM671017GC2" at bounding box center [914, 388] width 242 height 44
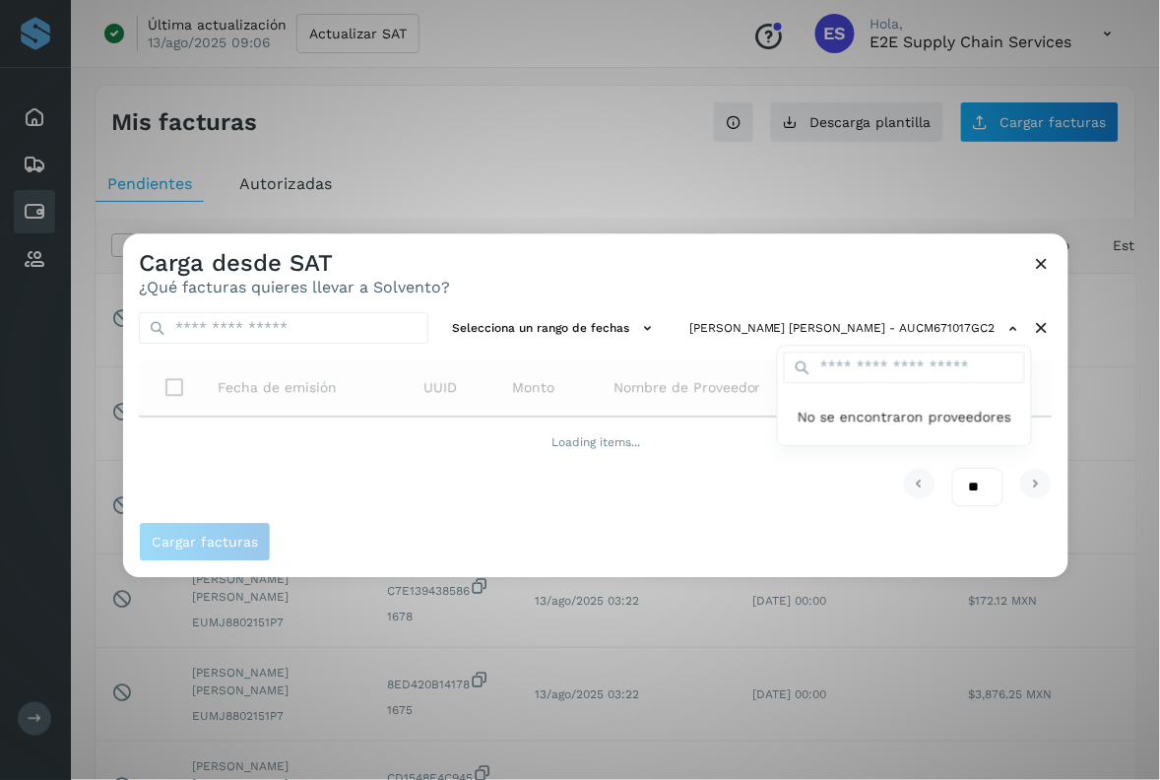
scroll to position [0, 0]
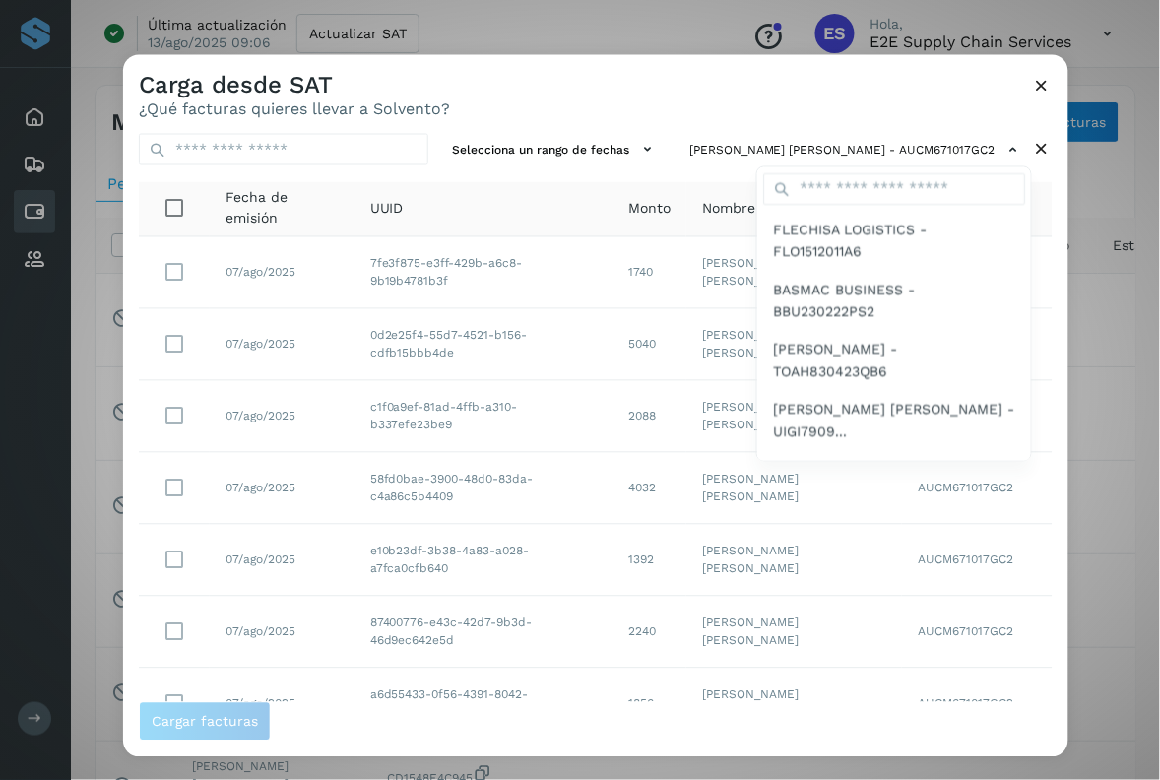
click at [690, 110] on div at bounding box center [703, 445] width 1160 height 780
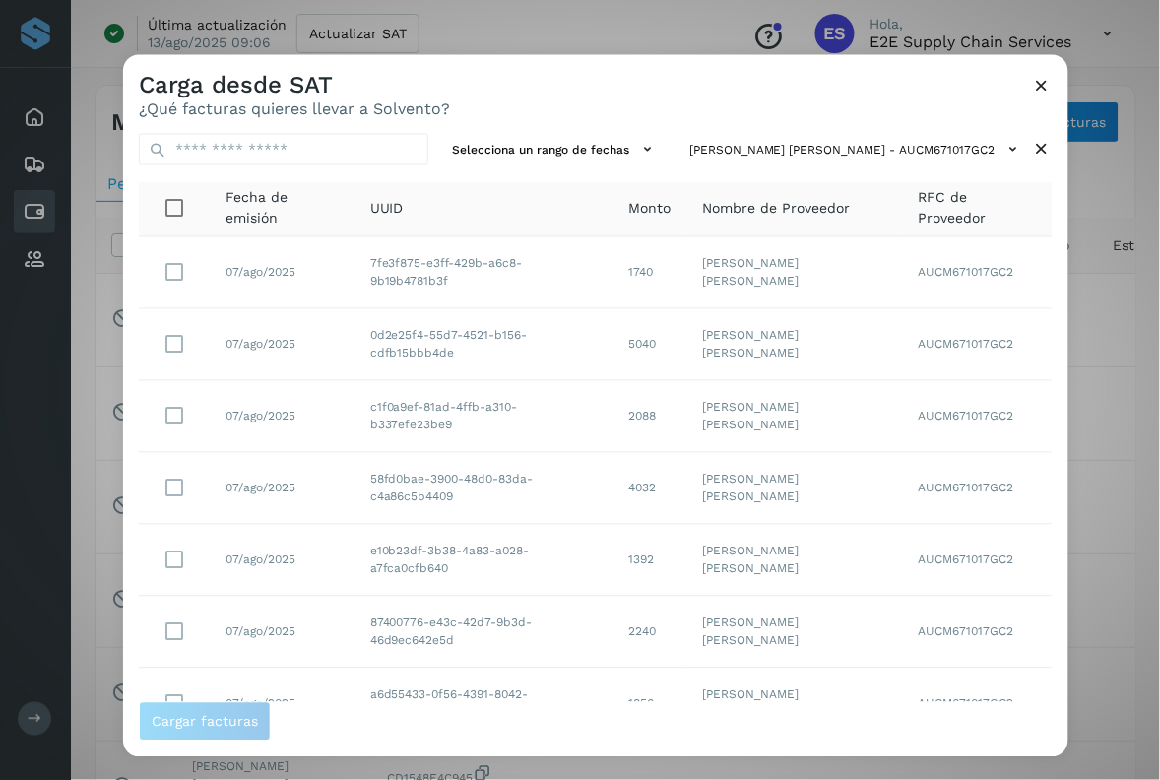
scroll to position [310, 0]
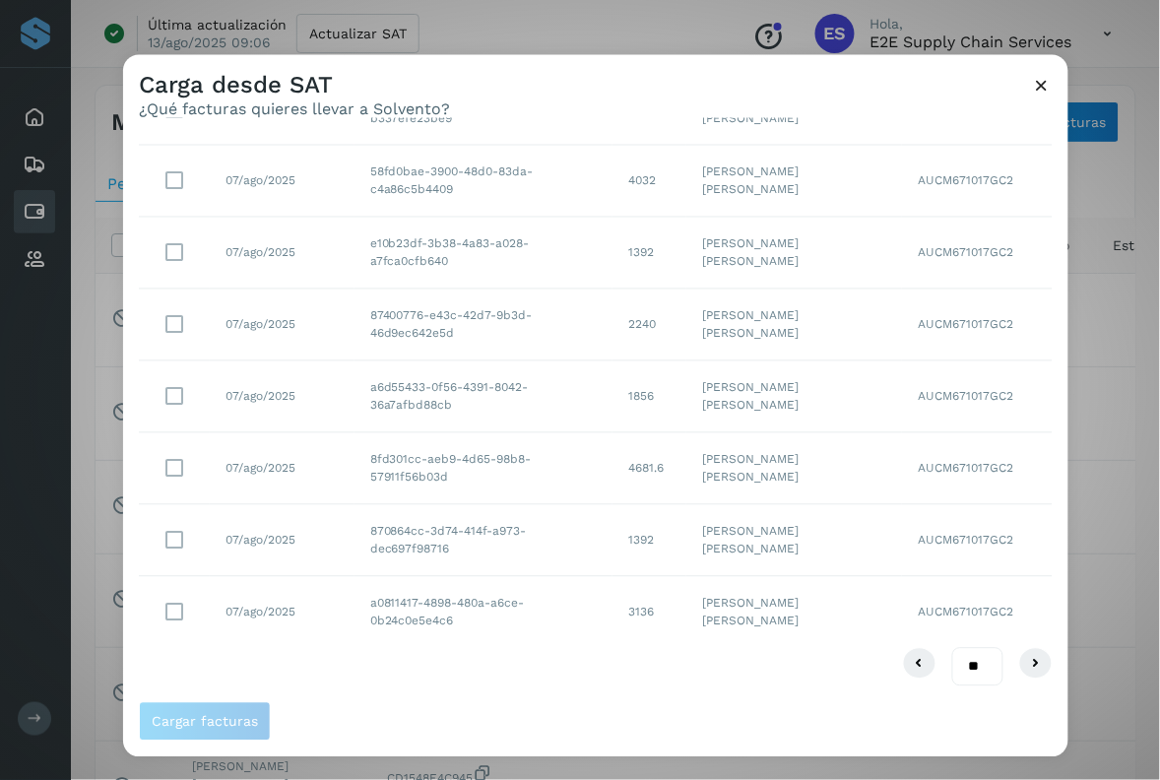
click at [961, 663] on select "** ** **" at bounding box center [977, 666] width 51 height 38
select select "**"
click at [952, 647] on select "** ** **" at bounding box center [977, 666] width 51 height 38
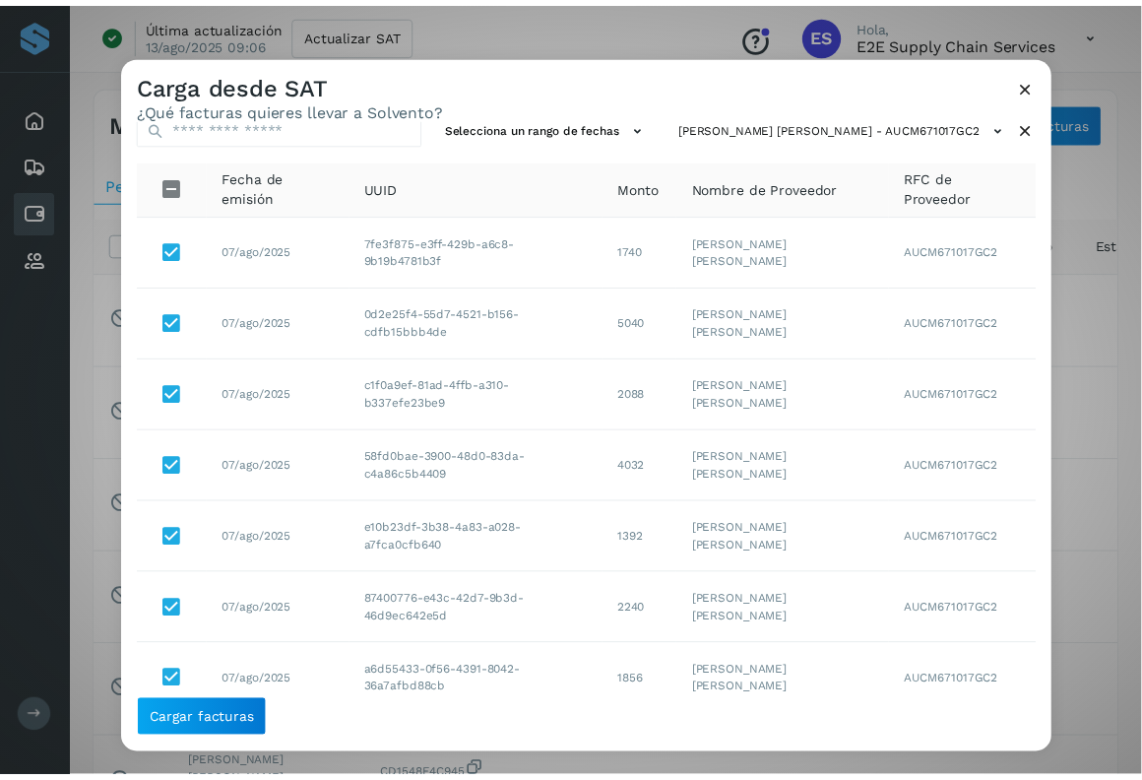
scroll to position [0, 0]
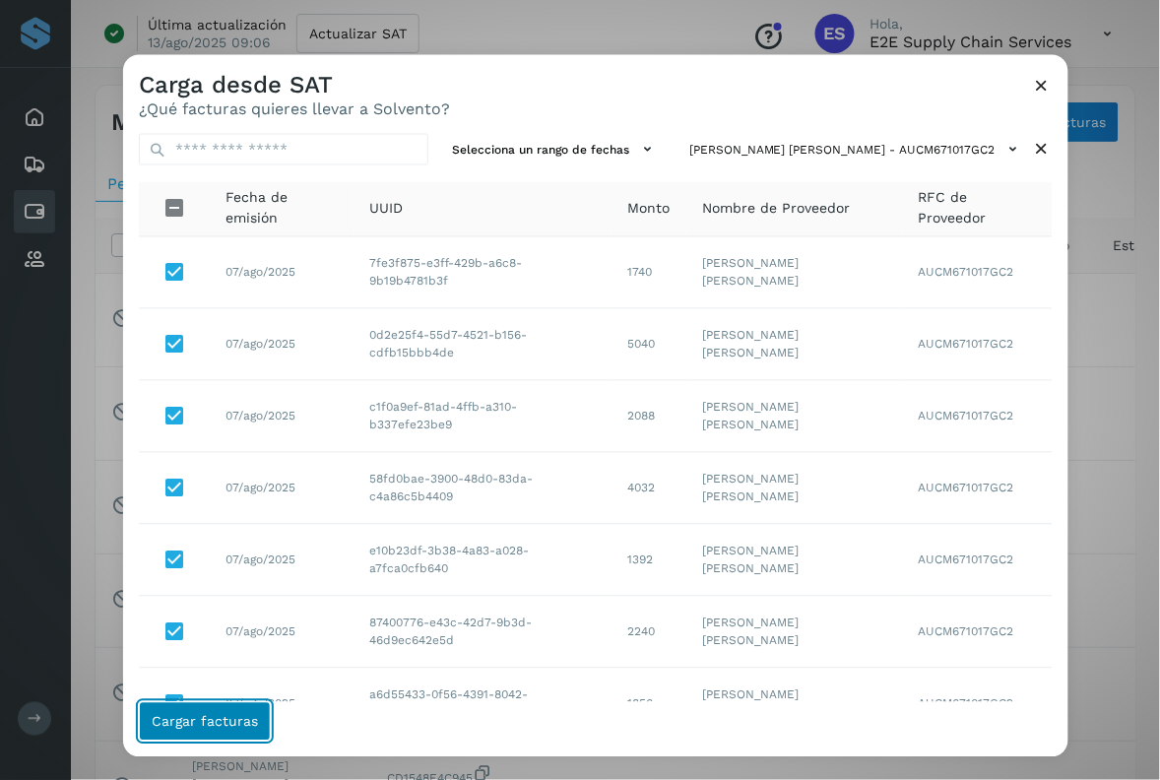
click at [226, 709] on button "Cargar facturas" at bounding box center [205, 720] width 132 height 39
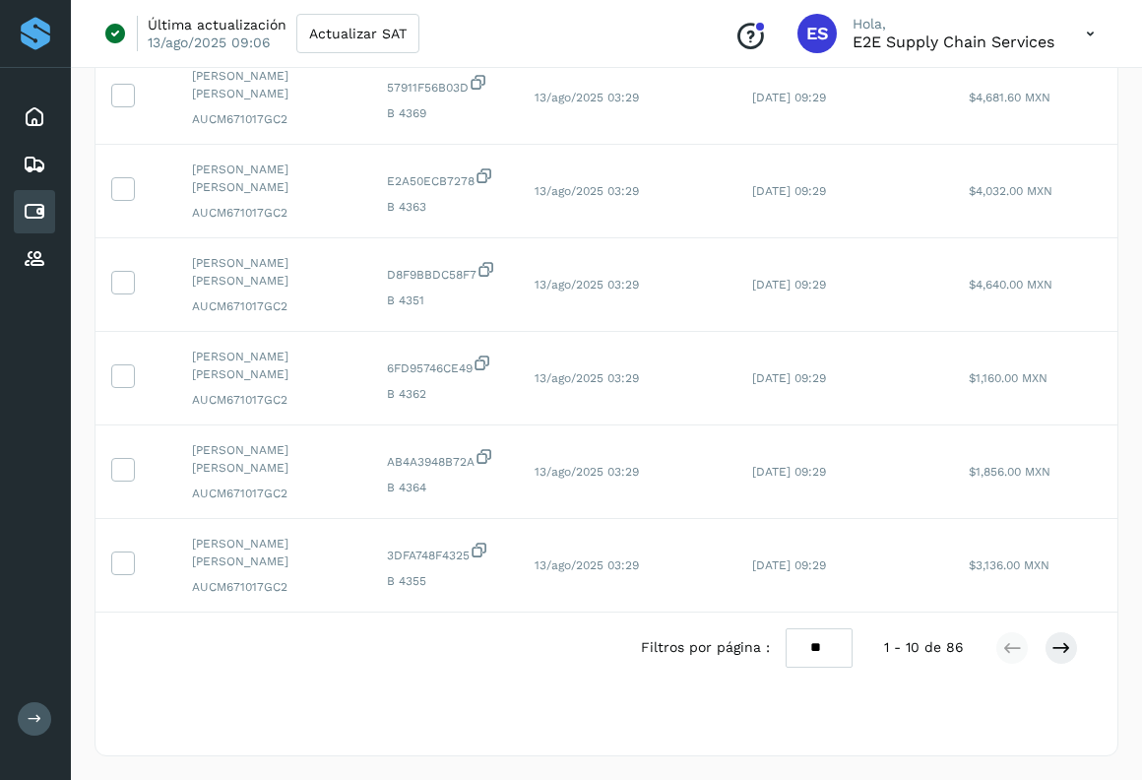
scroll to position [617, 0]
click at [837, 645] on select "** ** **" at bounding box center [819, 647] width 67 height 38
select select "**"
click at [786, 628] on select "** ** **" at bounding box center [819, 647] width 67 height 38
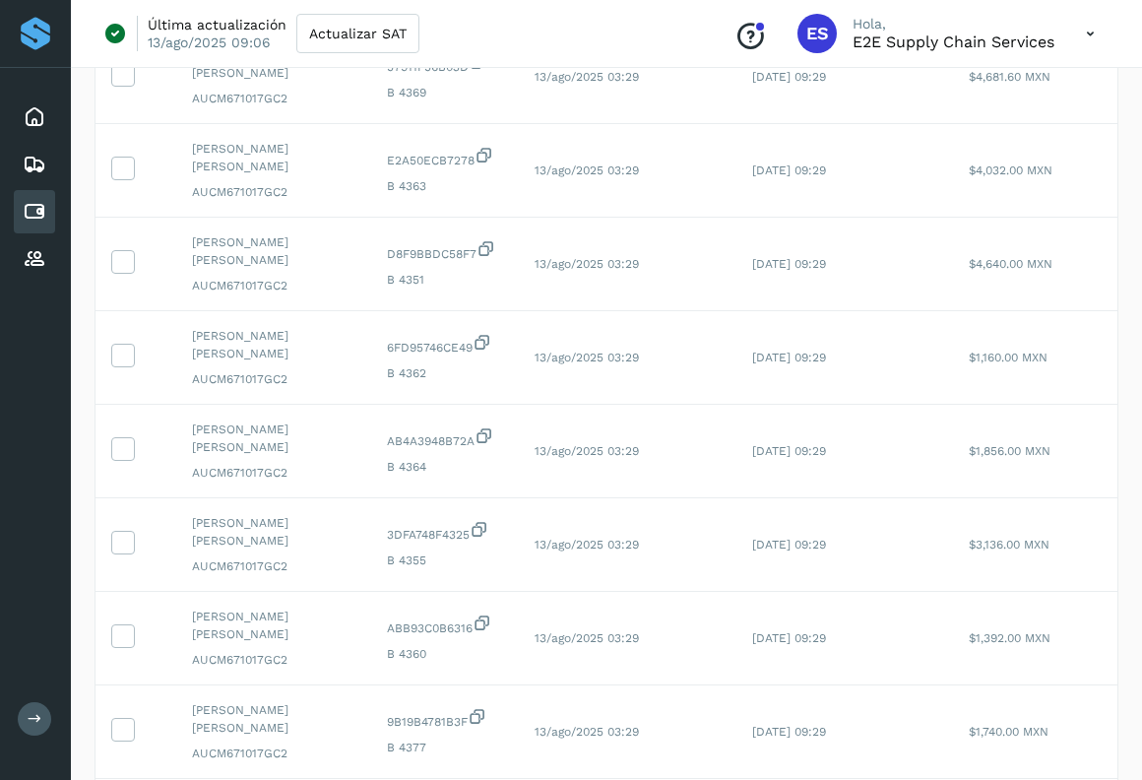
scroll to position [0, 0]
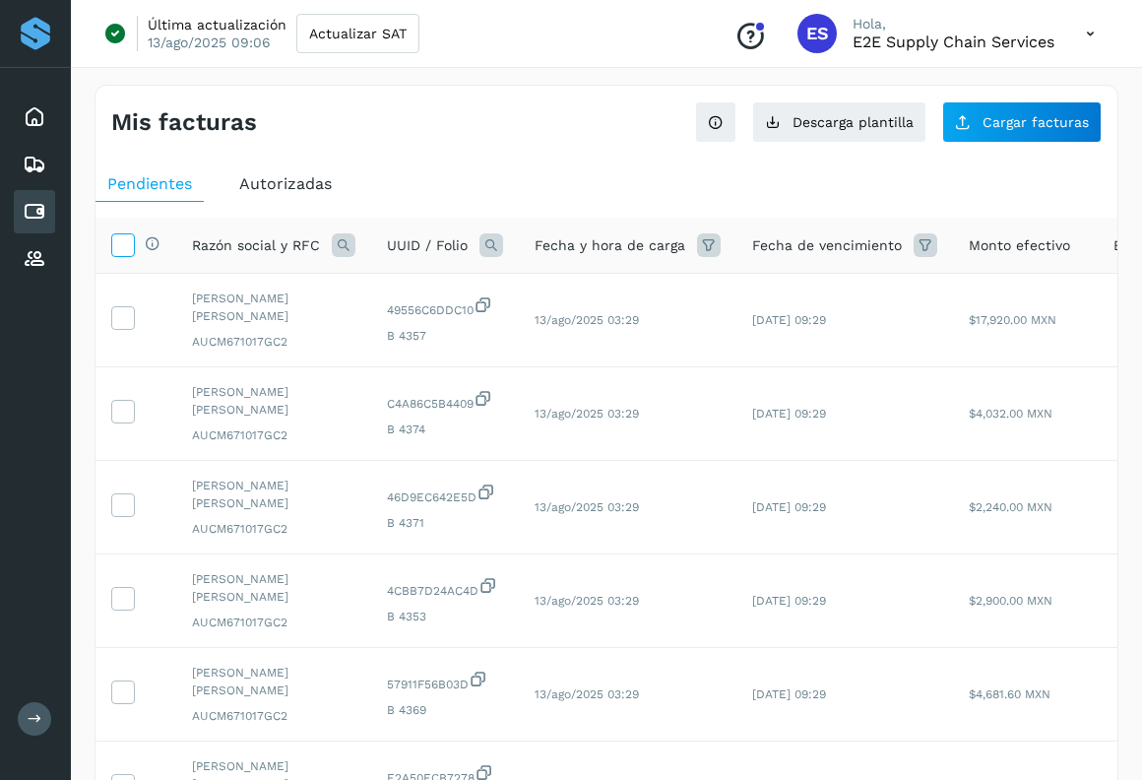
click at [123, 247] on icon at bounding box center [122, 243] width 21 height 21
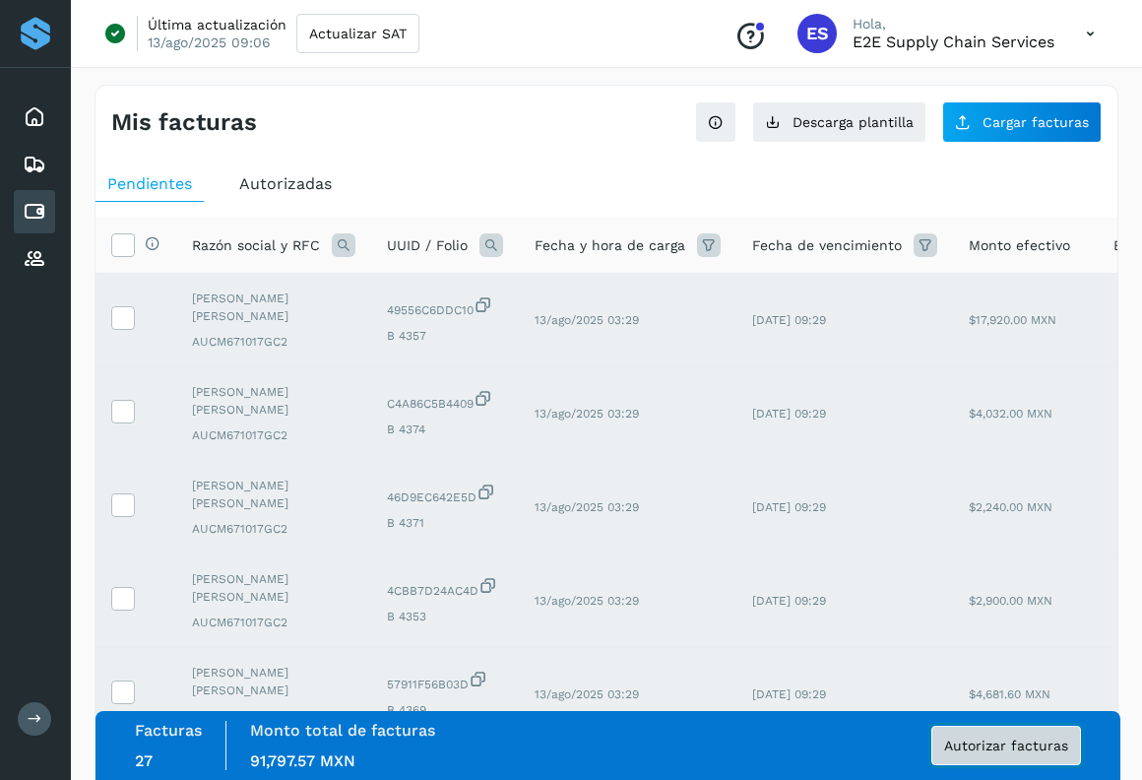
click at [992, 741] on span "Autorizar facturas" at bounding box center [1006, 745] width 124 height 14
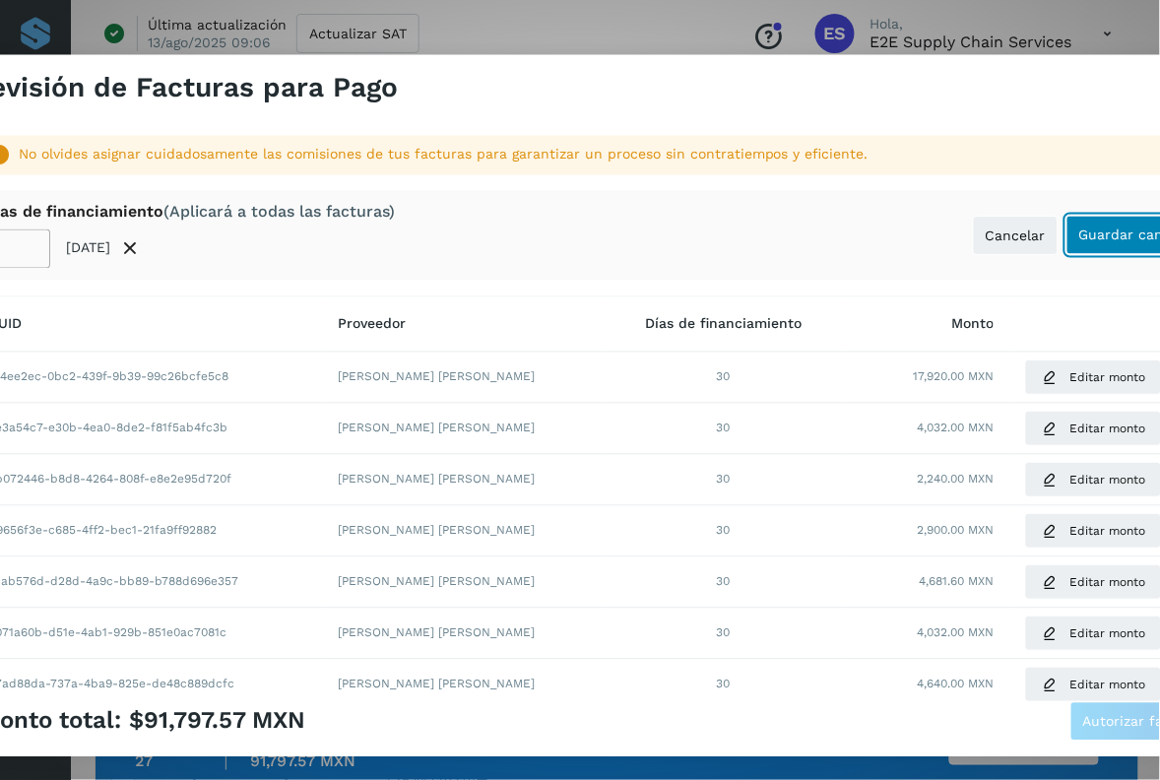
click at [1113, 242] on span "Guardar cambios" at bounding box center [1137, 235] width 116 height 14
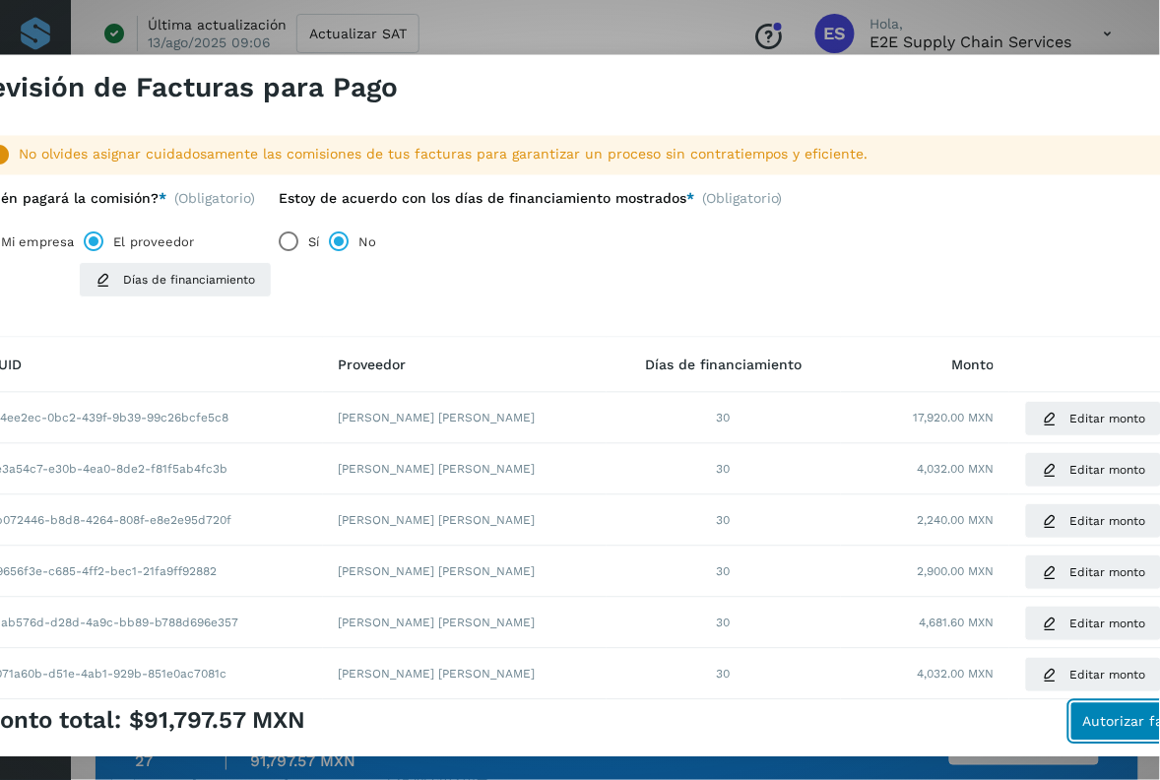
click at [1120, 724] on span "Autorizar facturas" at bounding box center [1145, 721] width 124 height 14
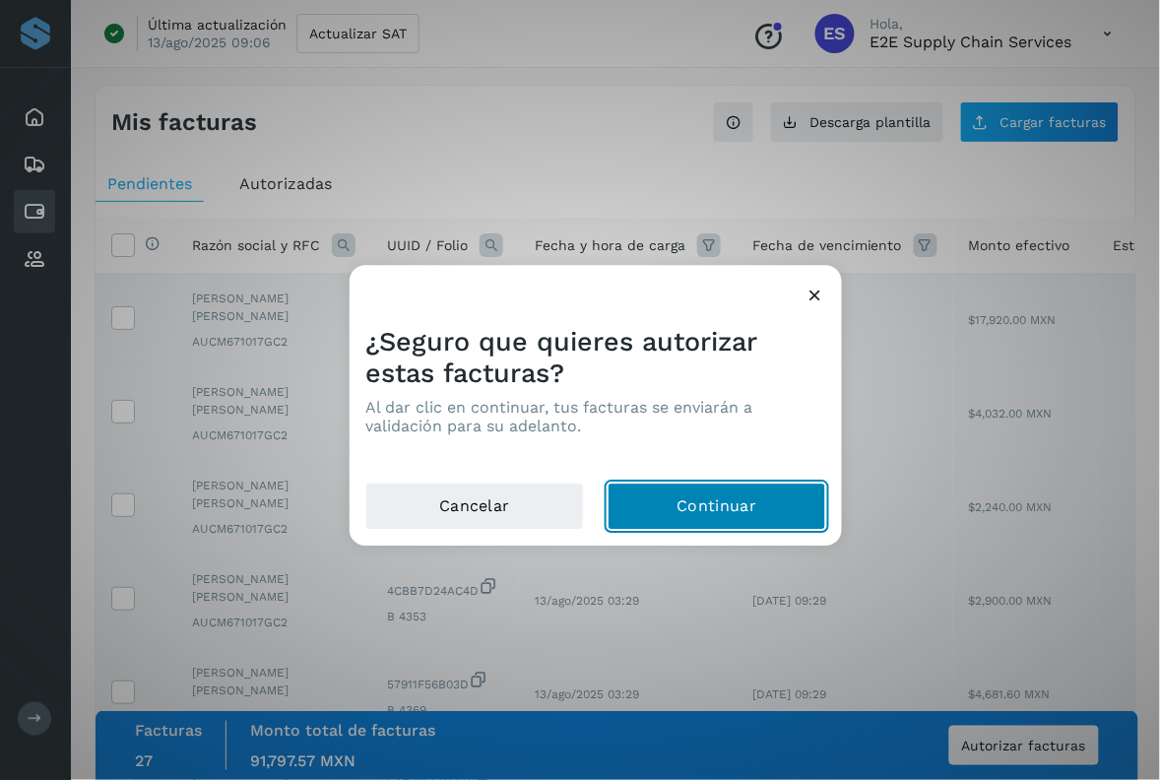
click at [735, 494] on button "Continuar" at bounding box center [716, 506] width 219 height 47
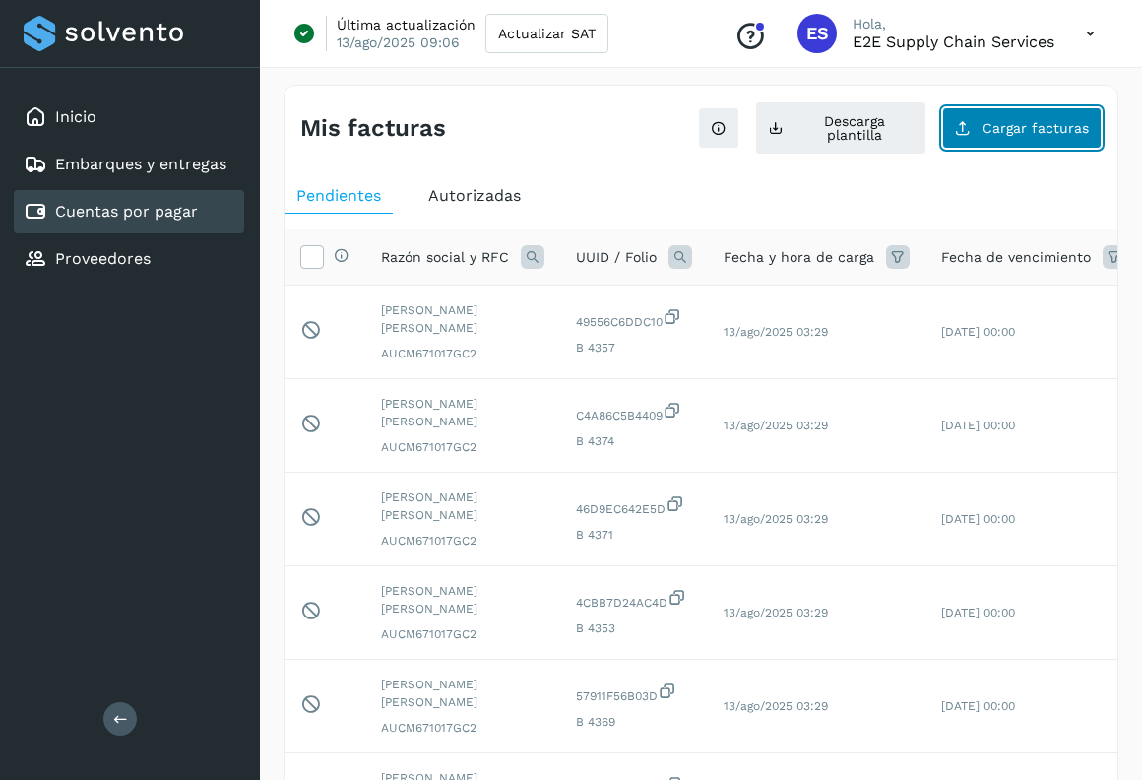
click at [1075, 129] on span "Cargar facturas" at bounding box center [1035, 128] width 106 height 14
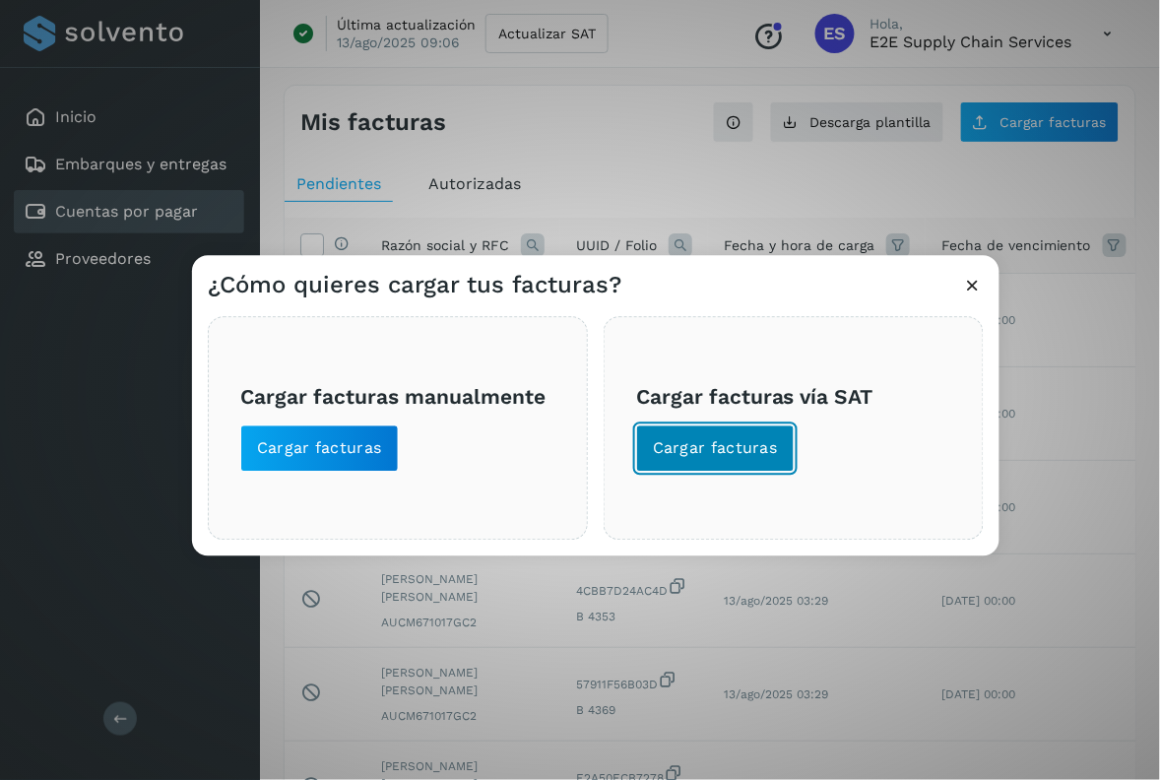
click at [780, 450] on button "Cargar facturas" at bounding box center [715, 448] width 158 height 47
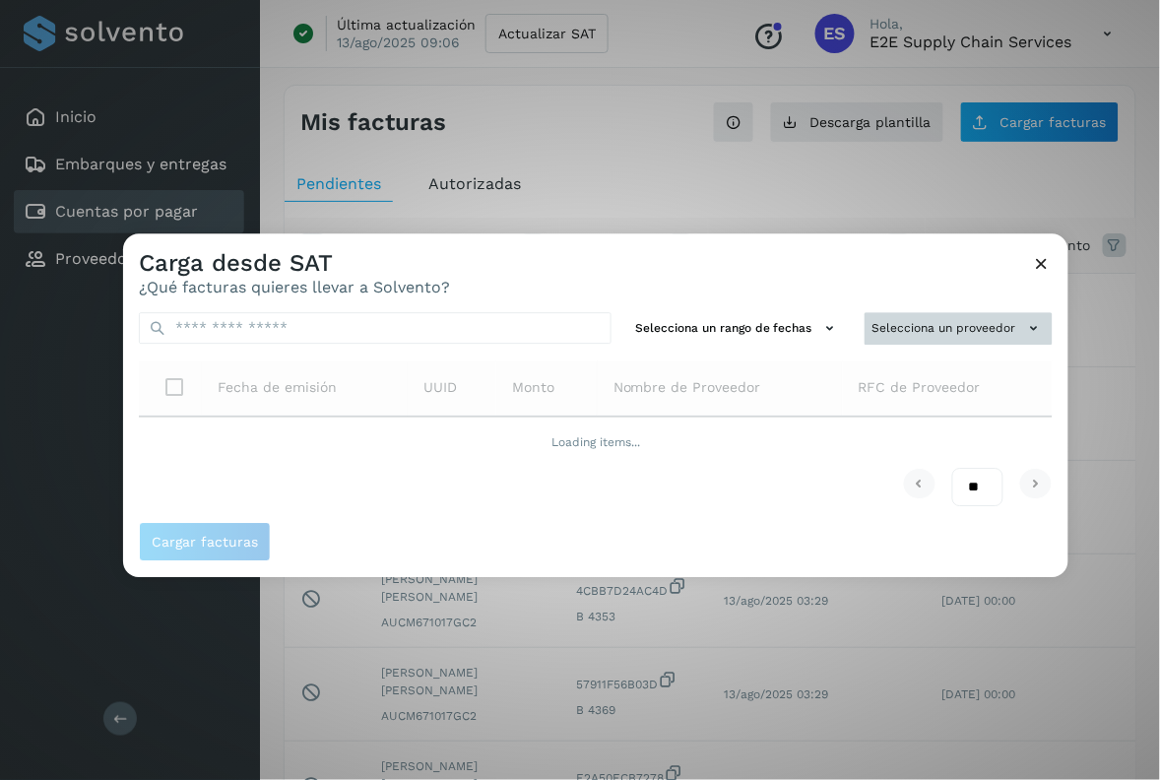
click at [950, 330] on button "Selecciona un proveedor" at bounding box center [958, 328] width 188 height 32
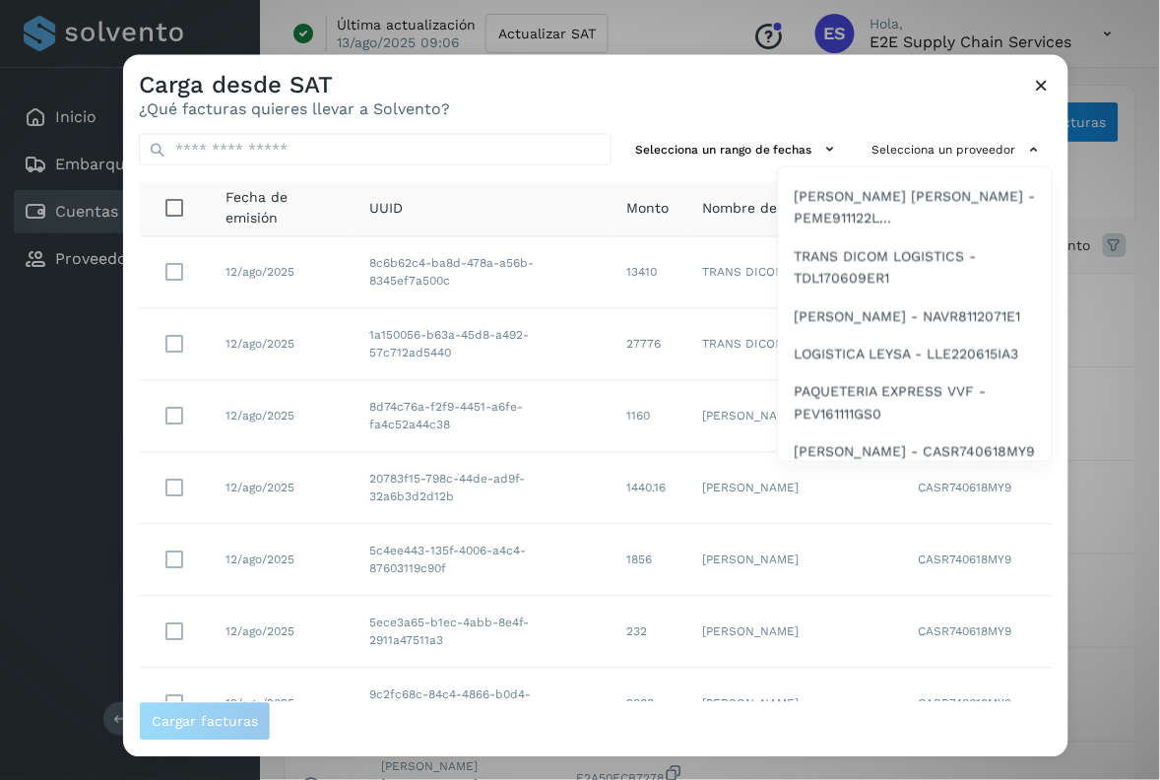
scroll to position [1384, 0]
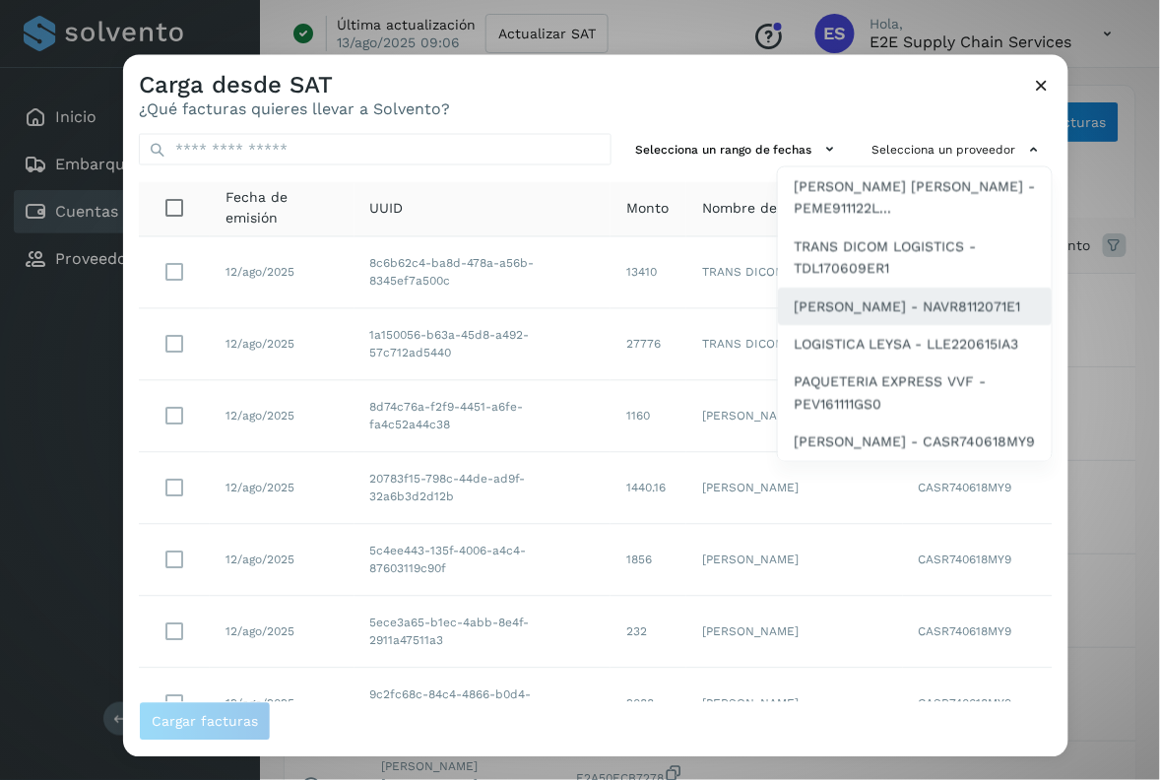
click at [897, 294] on span "[PERSON_NAME] - NAVR8112071E1" at bounding box center [906, 305] width 226 height 22
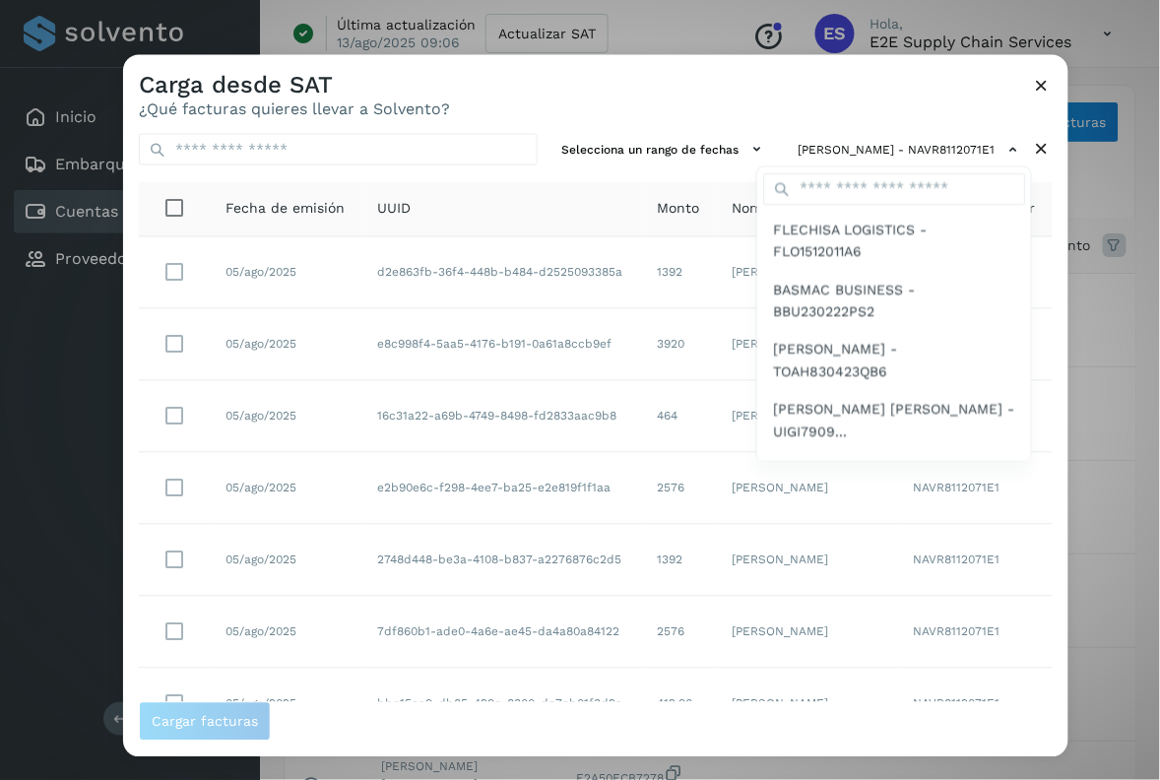
click at [547, 111] on div at bounding box center [703, 445] width 1160 height 780
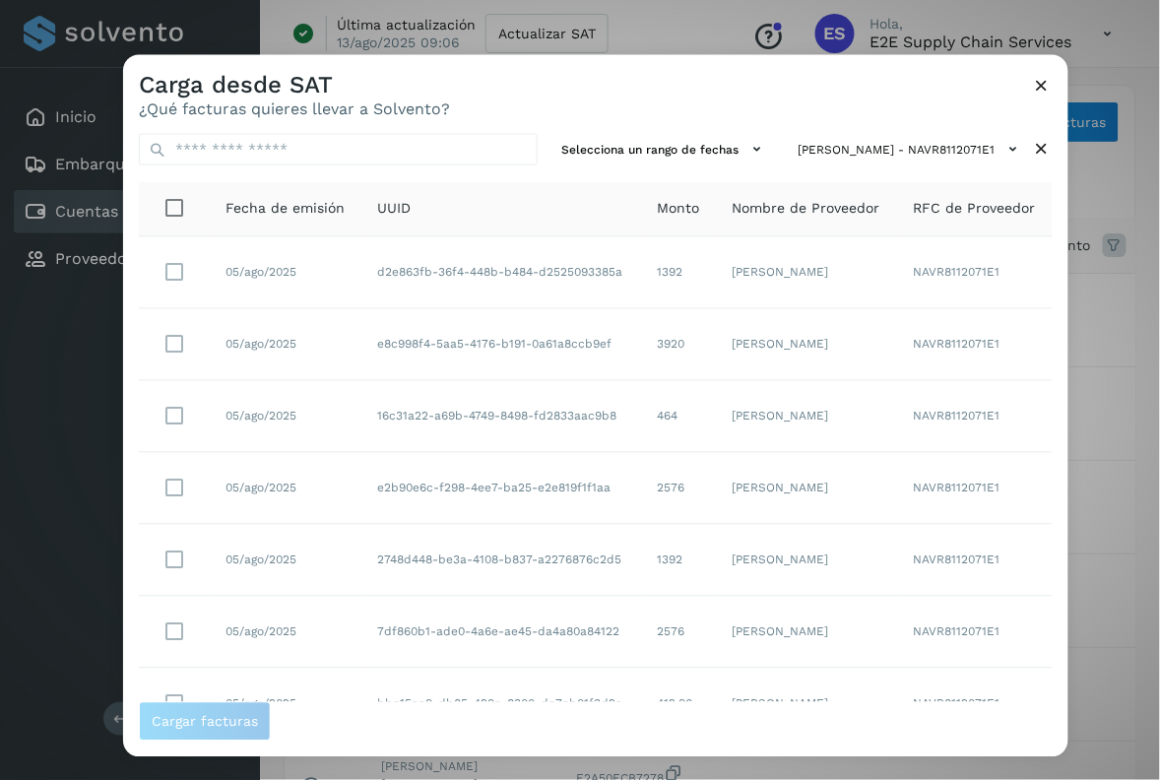
scroll to position [310, 0]
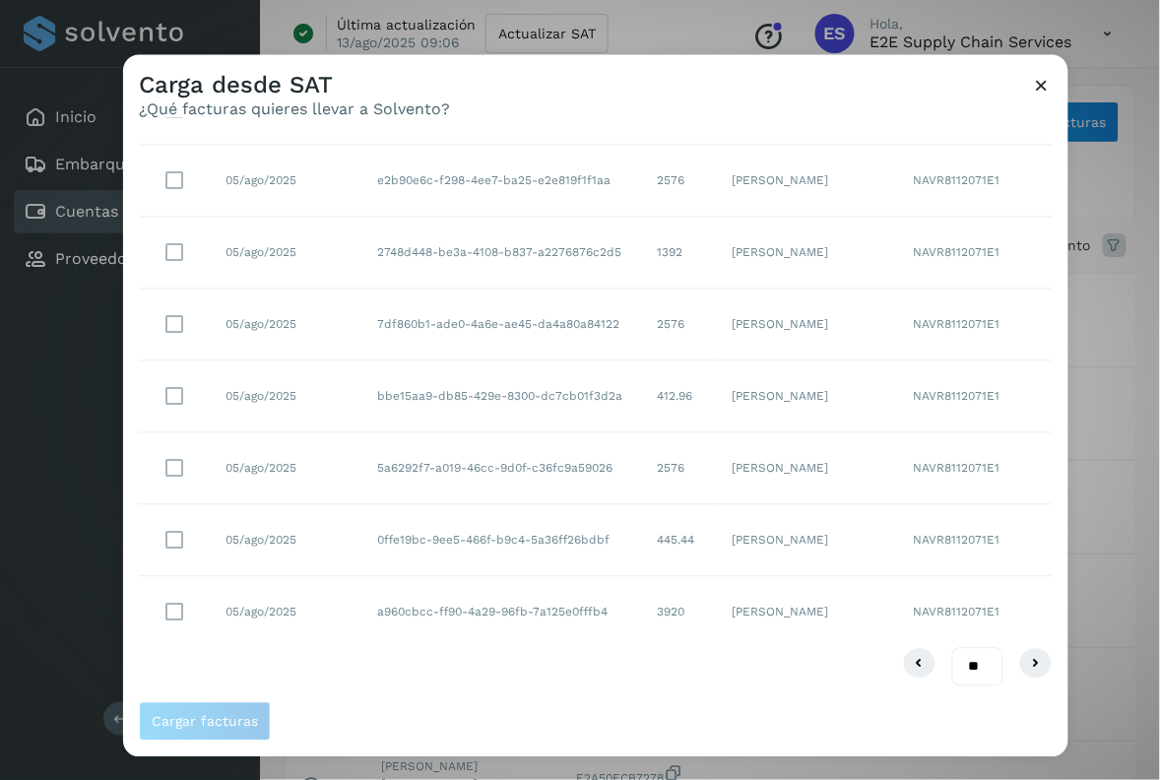
click at [956, 676] on select "** ** **" at bounding box center [977, 666] width 51 height 38
select select "**"
click at [952, 647] on select "** ** **" at bounding box center [977, 666] width 51 height 38
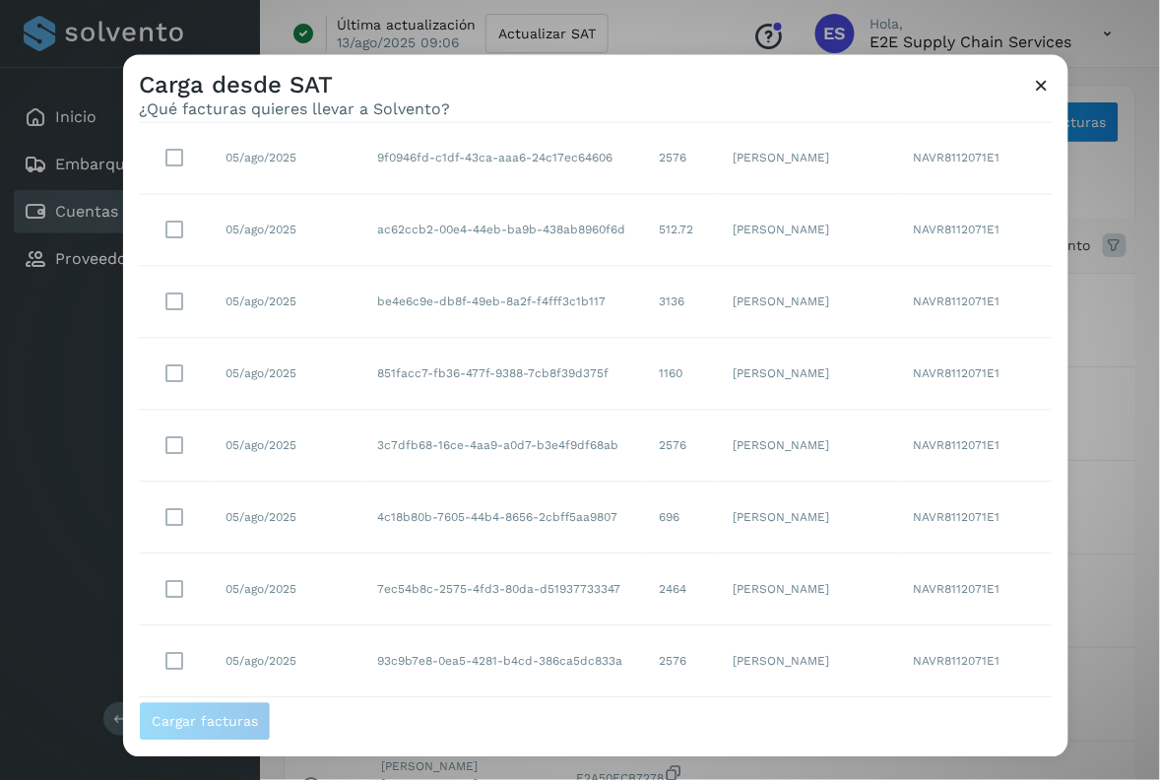
scroll to position [3194, 0]
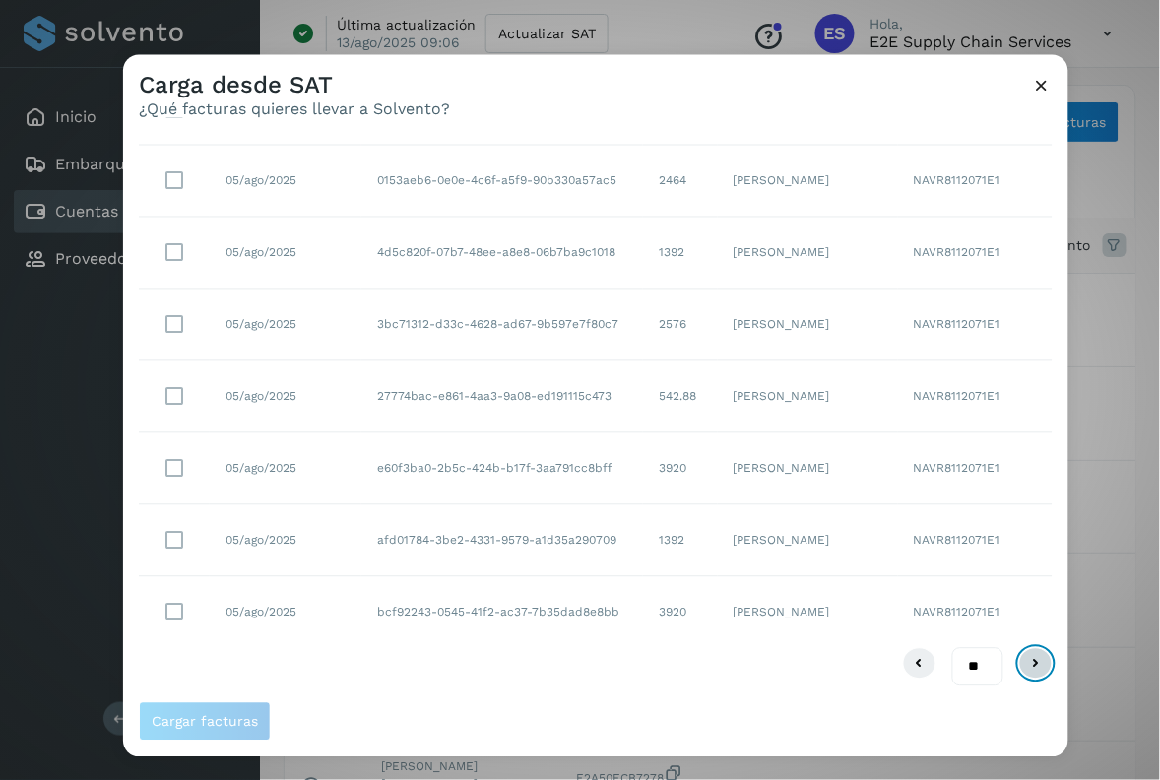
click at [1024, 670] on icon at bounding box center [1036, 663] width 24 height 24
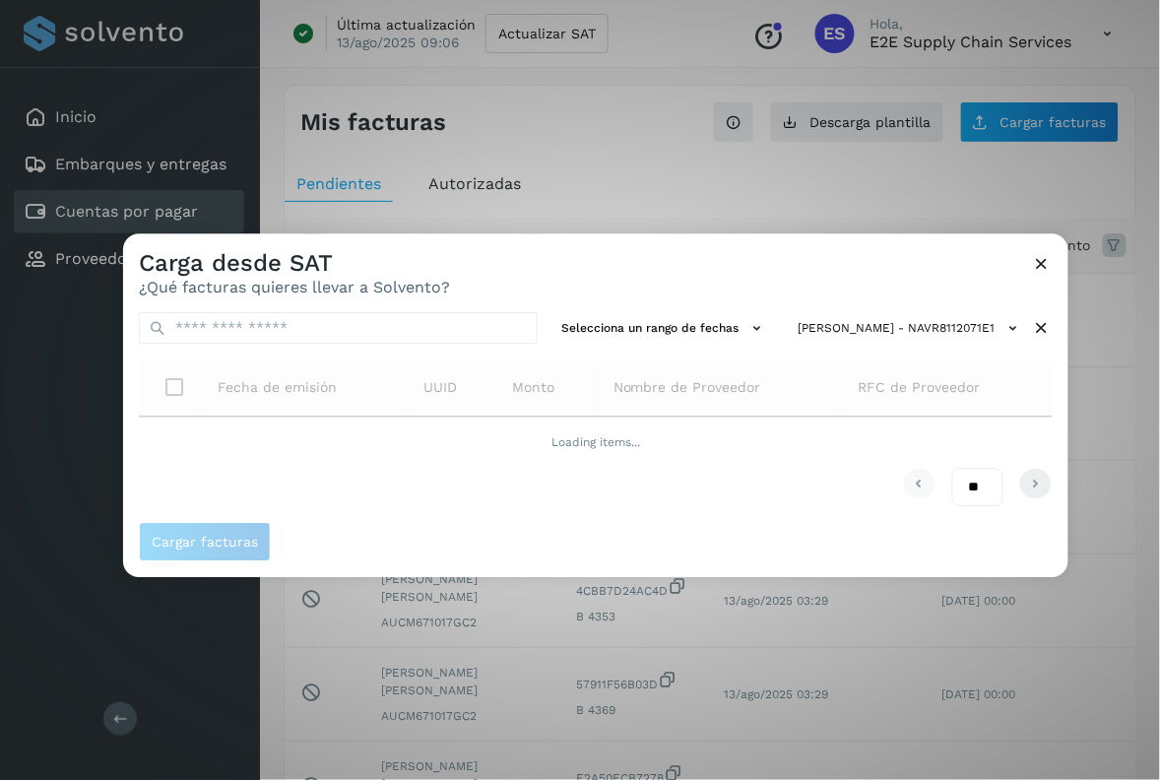
scroll to position [0, 0]
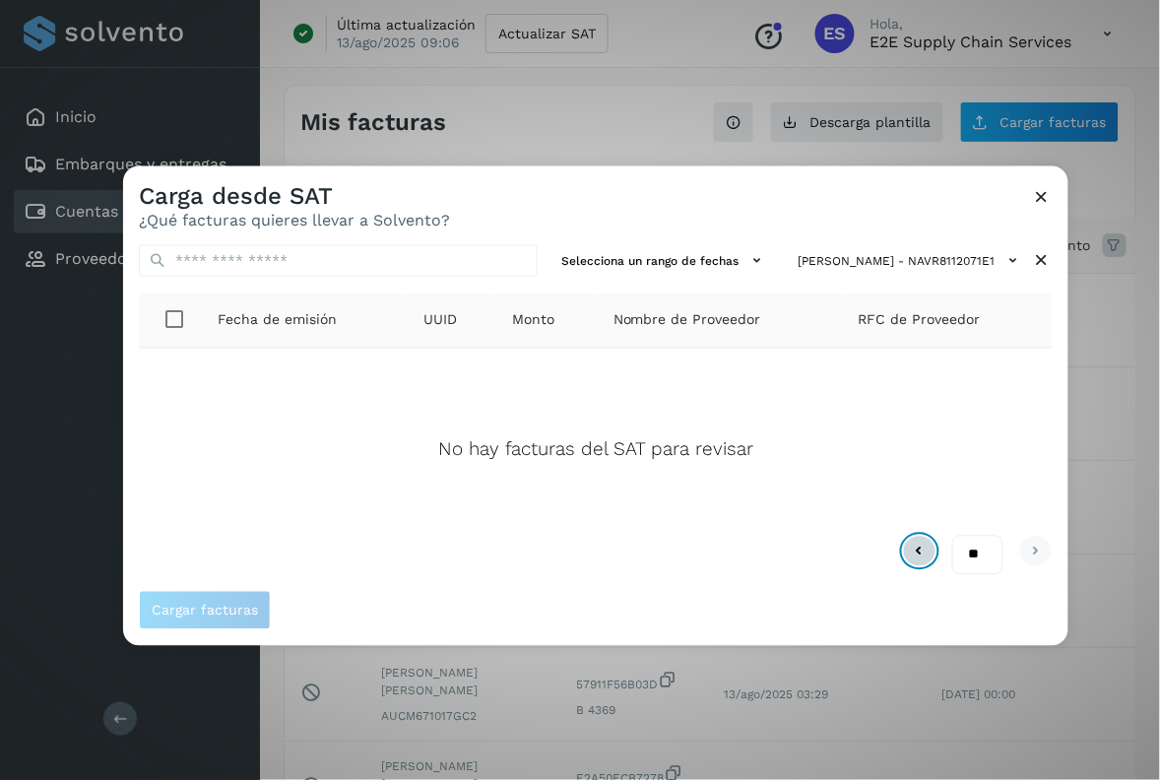
click at [916, 548] on icon at bounding box center [920, 551] width 24 height 24
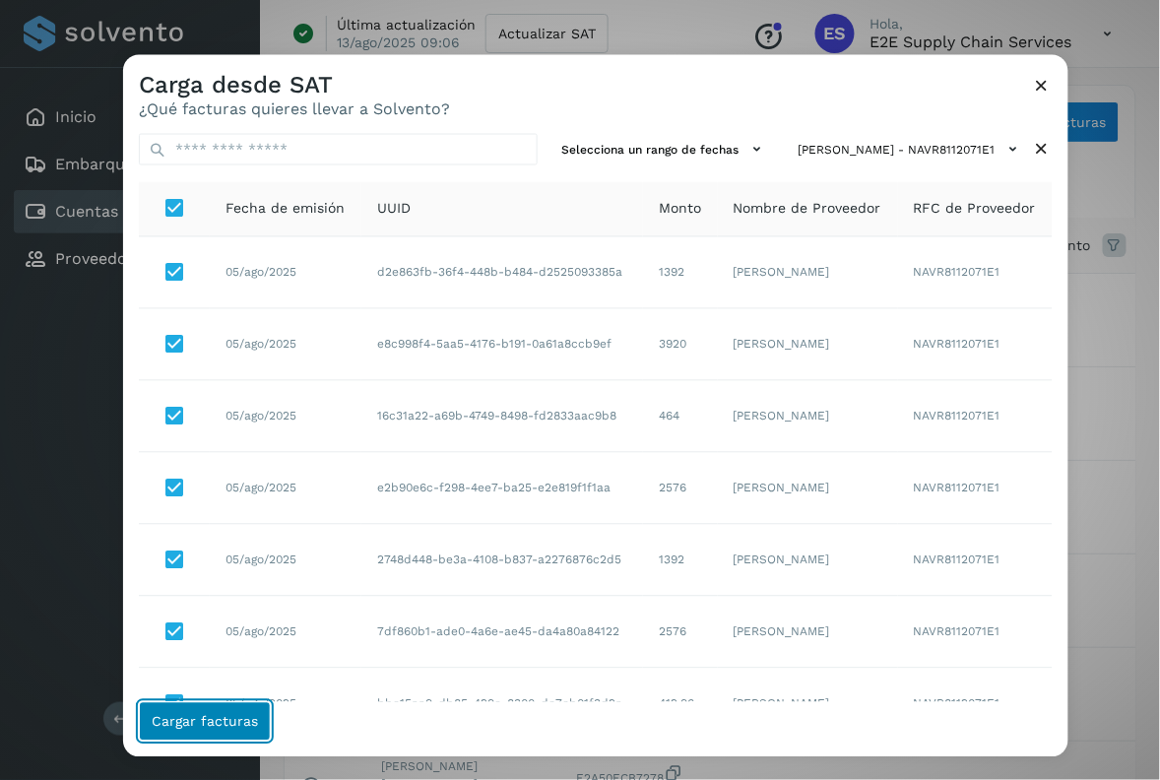
click at [246, 720] on span "Cargar facturas" at bounding box center [205, 721] width 106 height 14
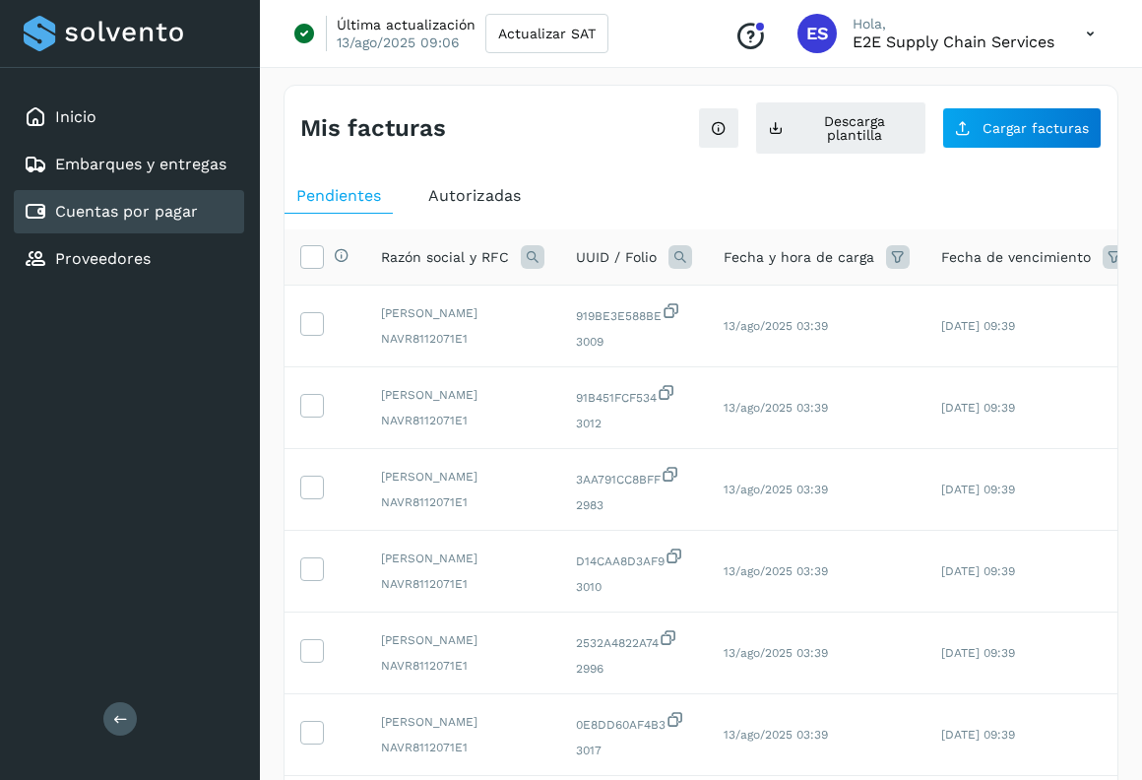
scroll to position [514, 0]
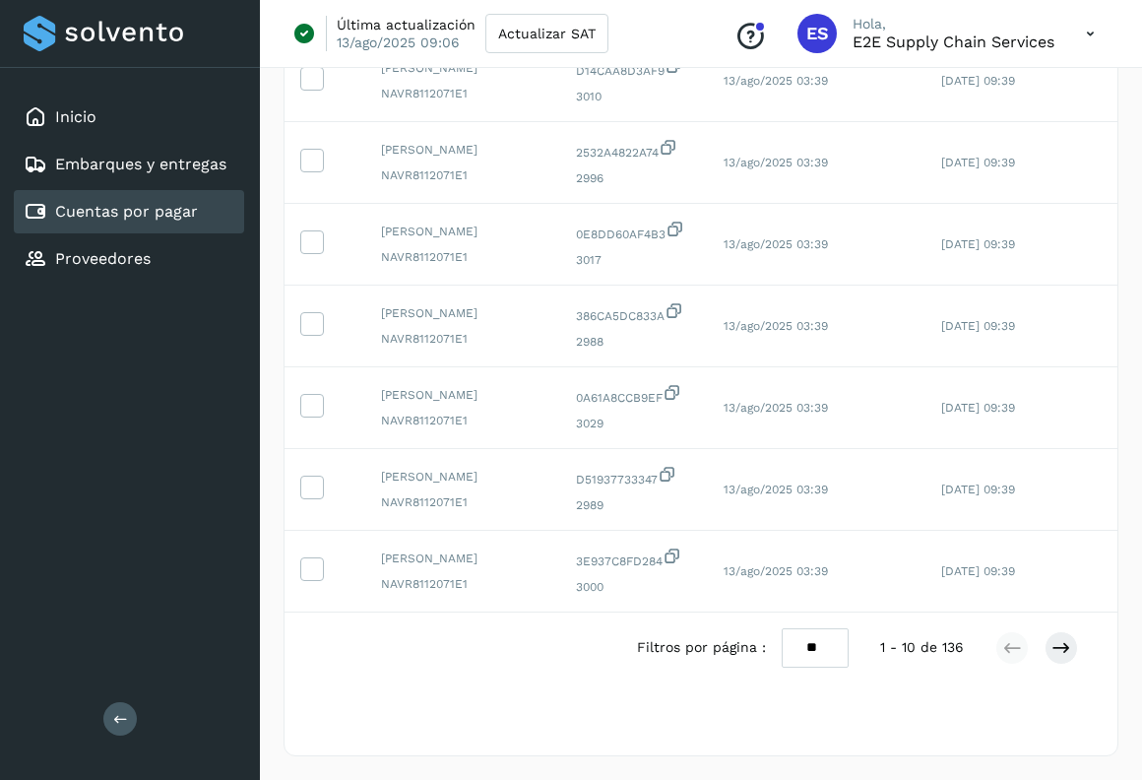
click at [818, 652] on select "** ** **" at bounding box center [815, 647] width 67 height 38
select select "**"
click at [782, 628] on select "** ** **" at bounding box center [815, 647] width 67 height 38
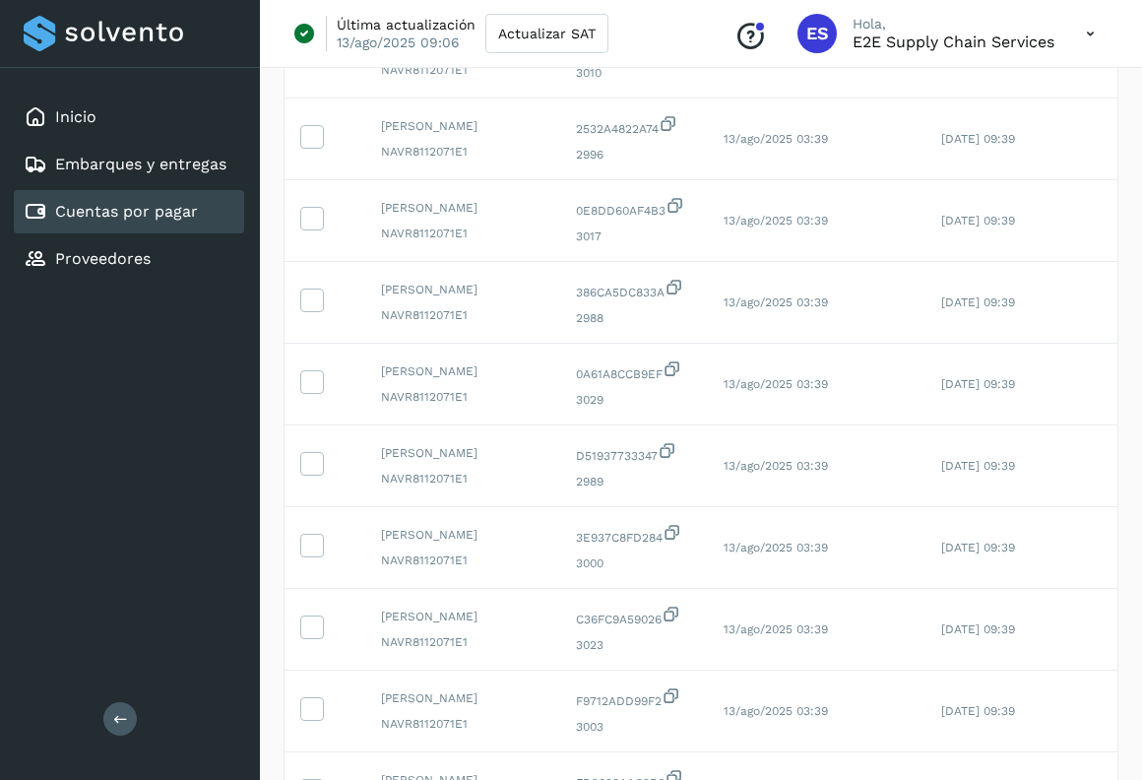
scroll to position [0, 0]
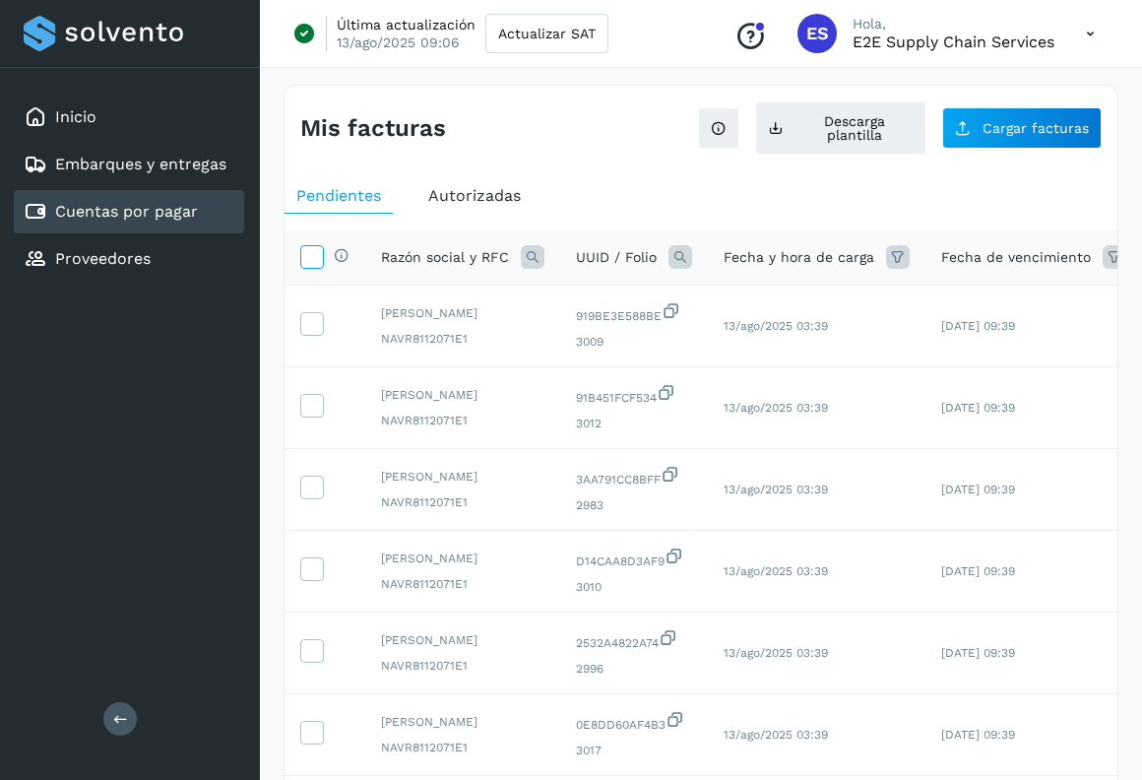
click at [316, 256] on icon at bounding box center [311, 255] width 21 height 21
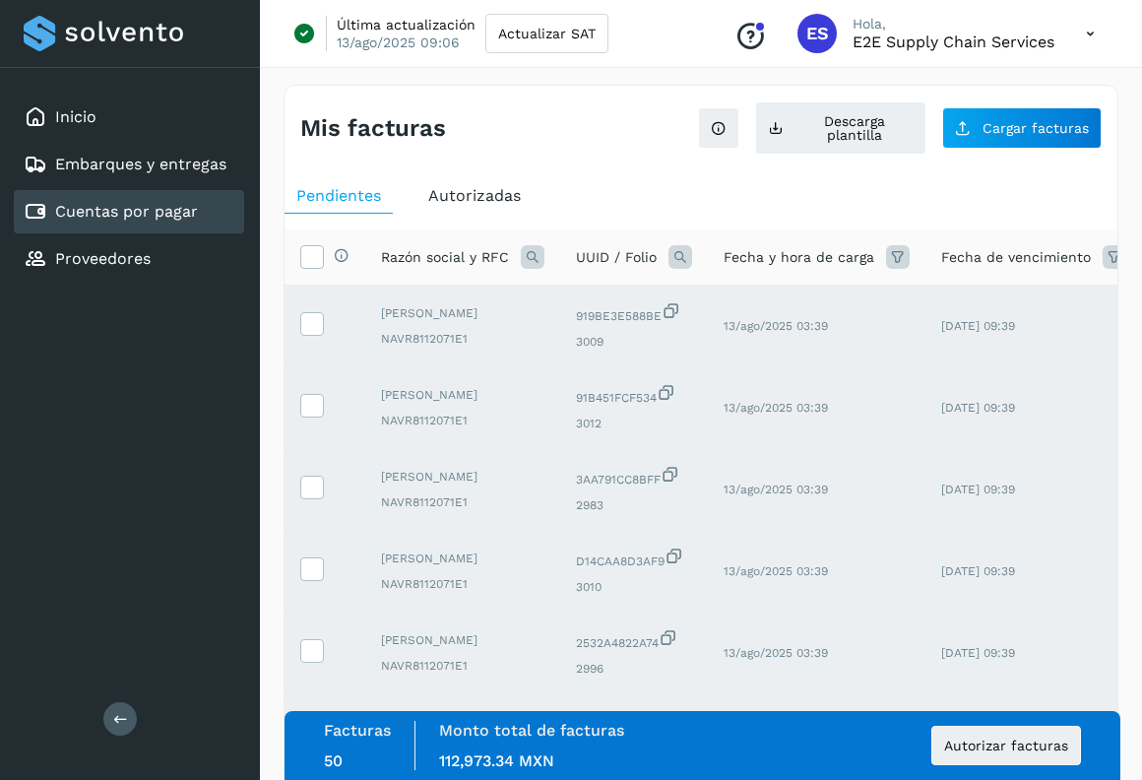
click at [118, 715] on icon at bounding box center [120, 718] width 15 height 15
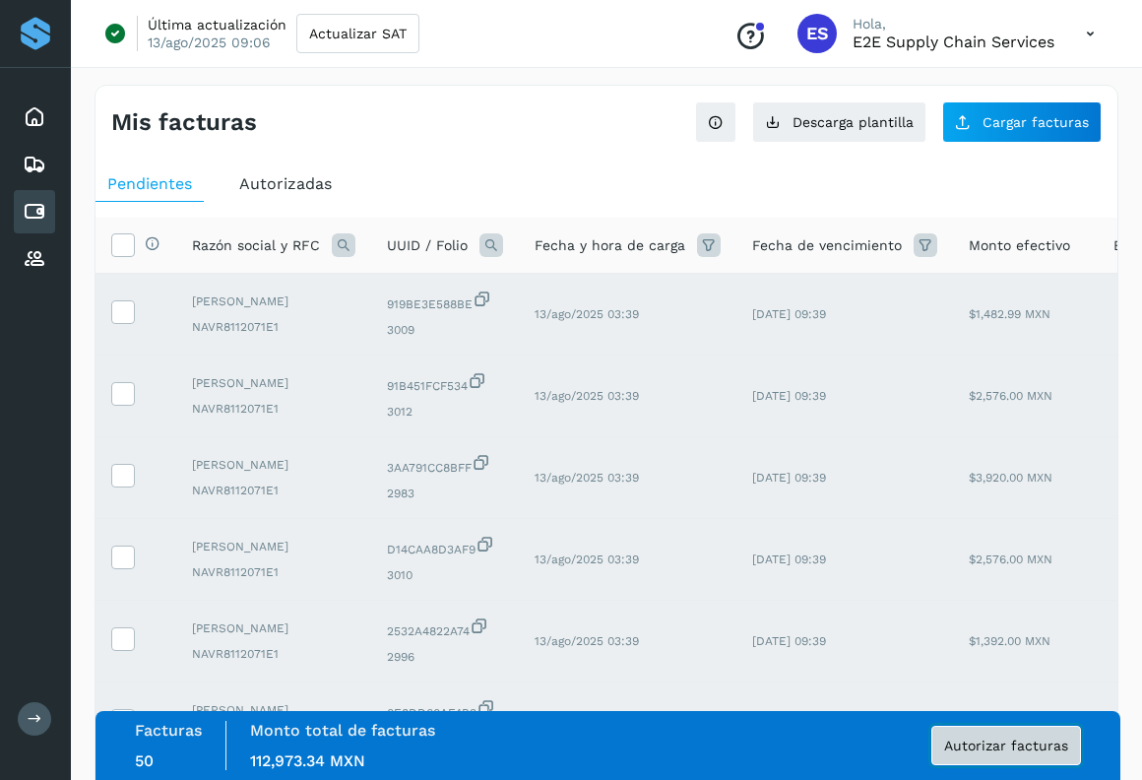
click at [975, 750] on span "Autorizar facturas" at bounding box center [1006, 745] width 124 height 14
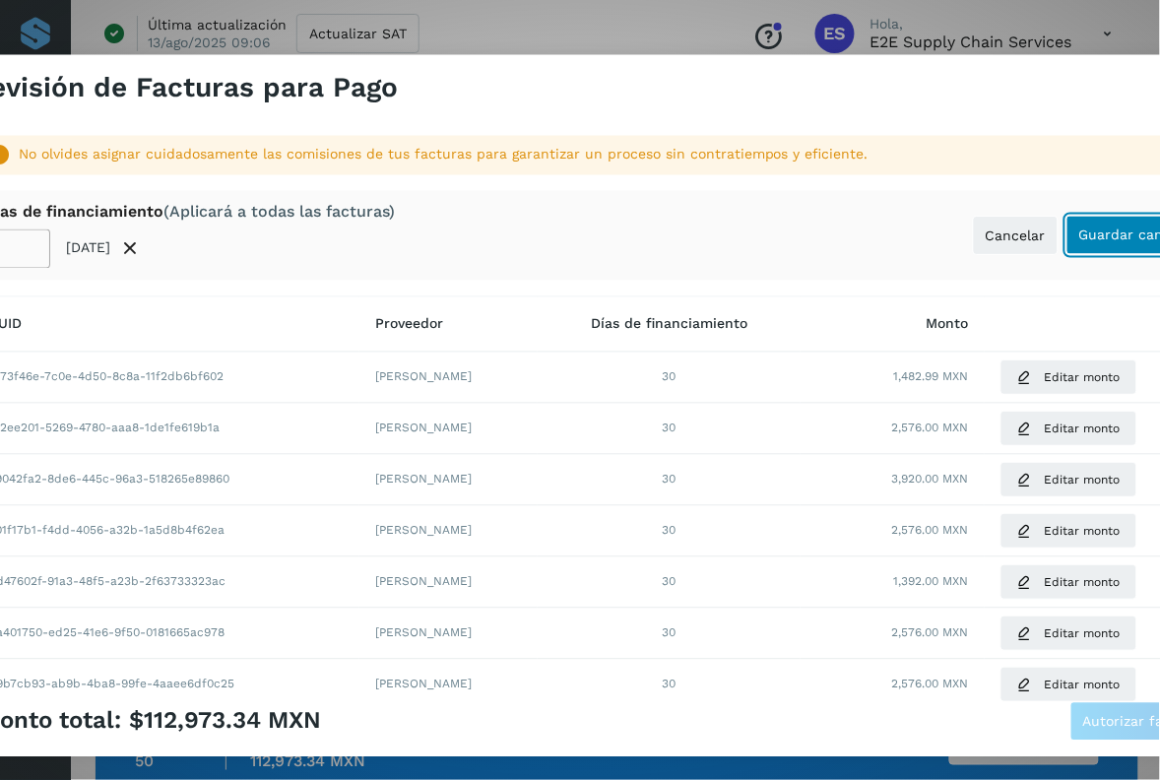
click at [1104, 246] on button "Guardar cambios" at bounding box center [1137, 235] width 142 height 39
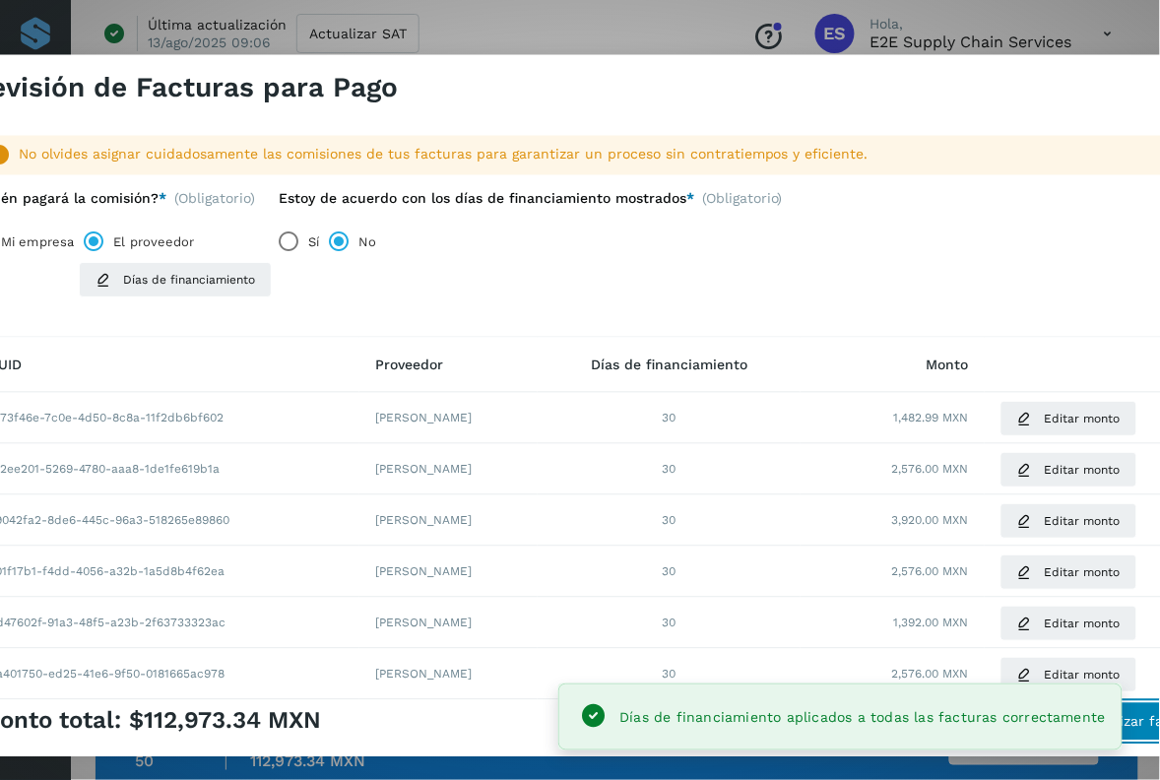
click at [1138, 726] on span "Autorizar facturas" at bounding box center [1145, 721] width 124 height 14
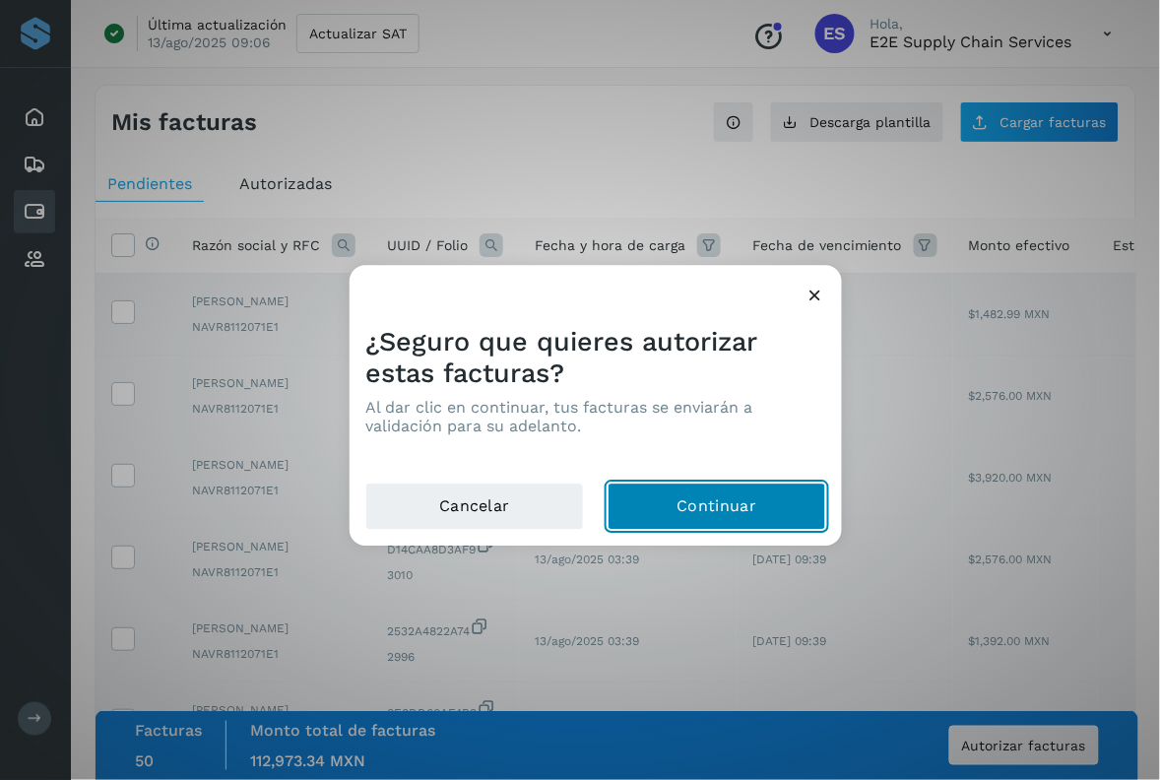
click at [717, 510] on button "Continuar" at bounding box center [716, 506] width 219 height 47
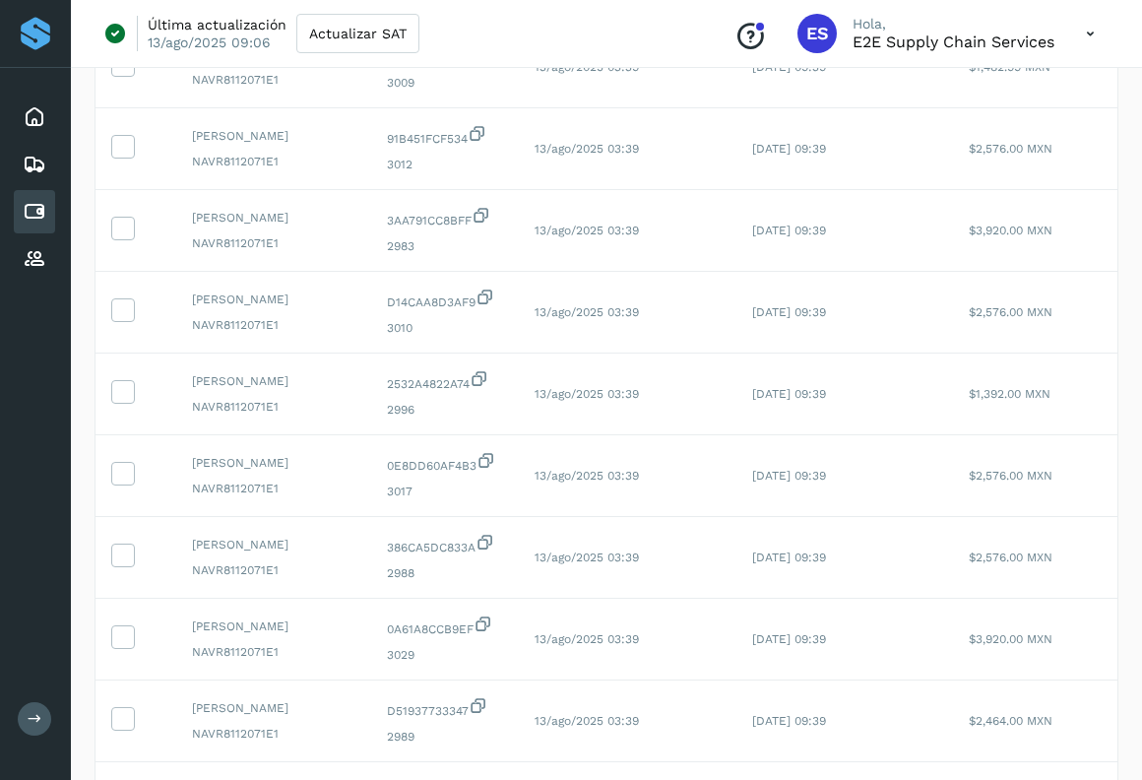
scroll to position [231, 0]
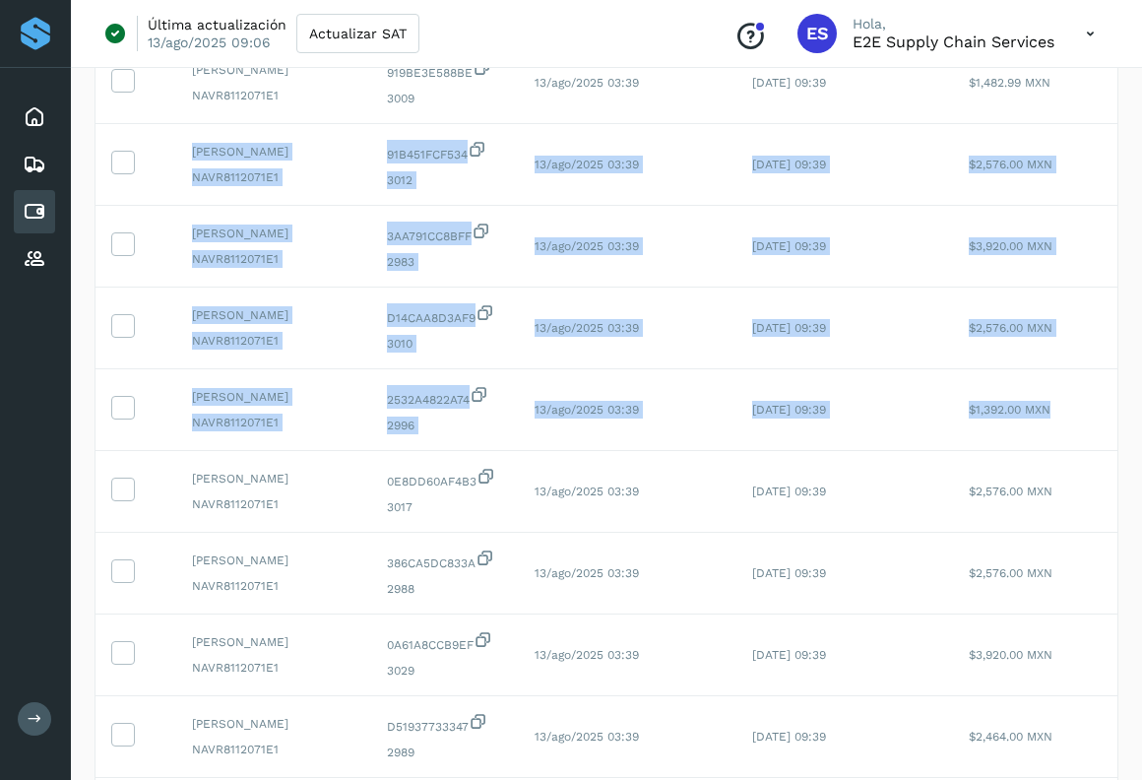
drag, startPoint x: 1139, startPoint y: 87, endPoint x: 1127, endPoint y: 428, distance: 341.8
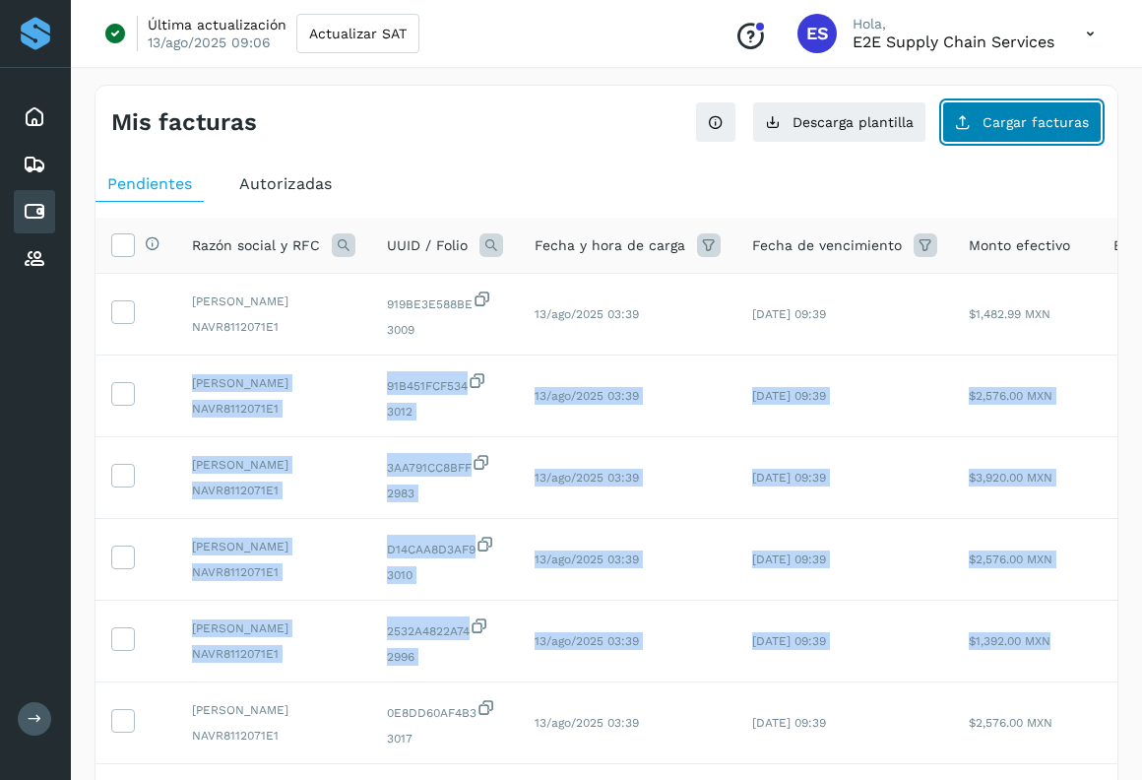
click at [1041, 134] on button "Cargar facturas" at bounding box center [1021, 121] width 159 height 41
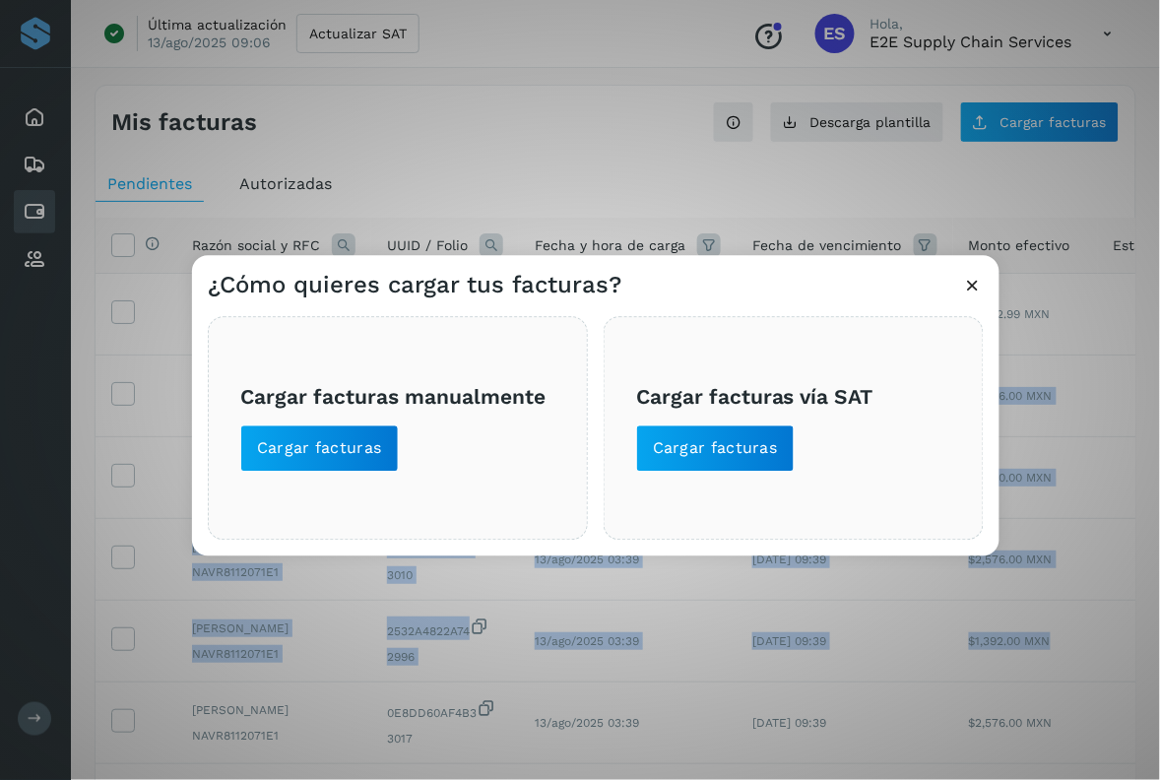
click at [973, 283] on icon at bounding box center [973, 286] width 21 height 21
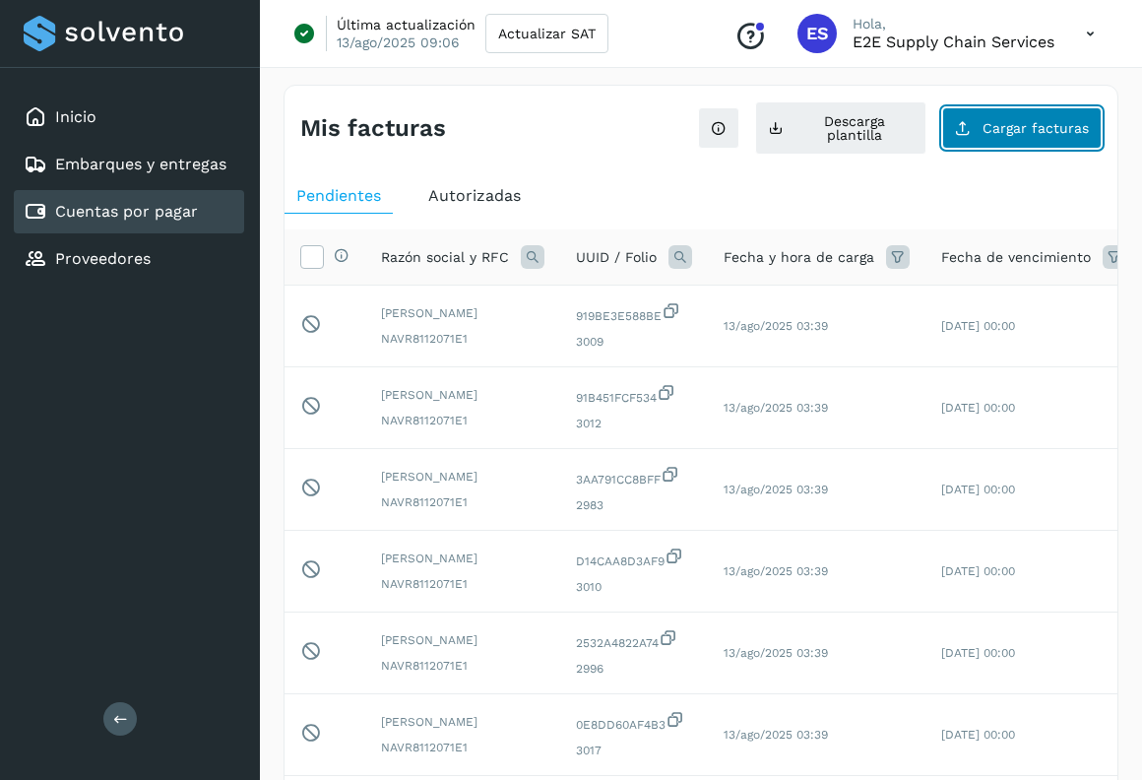
click at [1022, 124] on span "Cargar facturas" at bounding box center [1035, 128] width 106 height 14
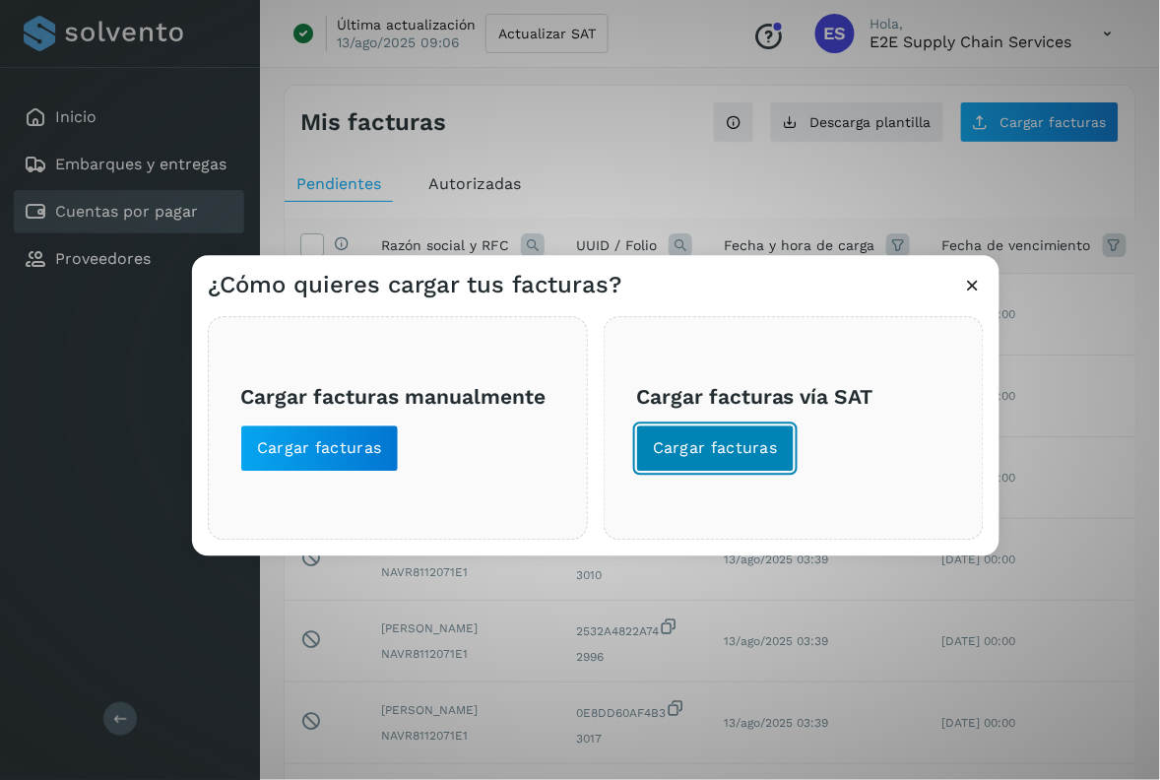
click at [734, 439] on span "Cargar facturas" at bounding box center [715, 449] width 125 height 22
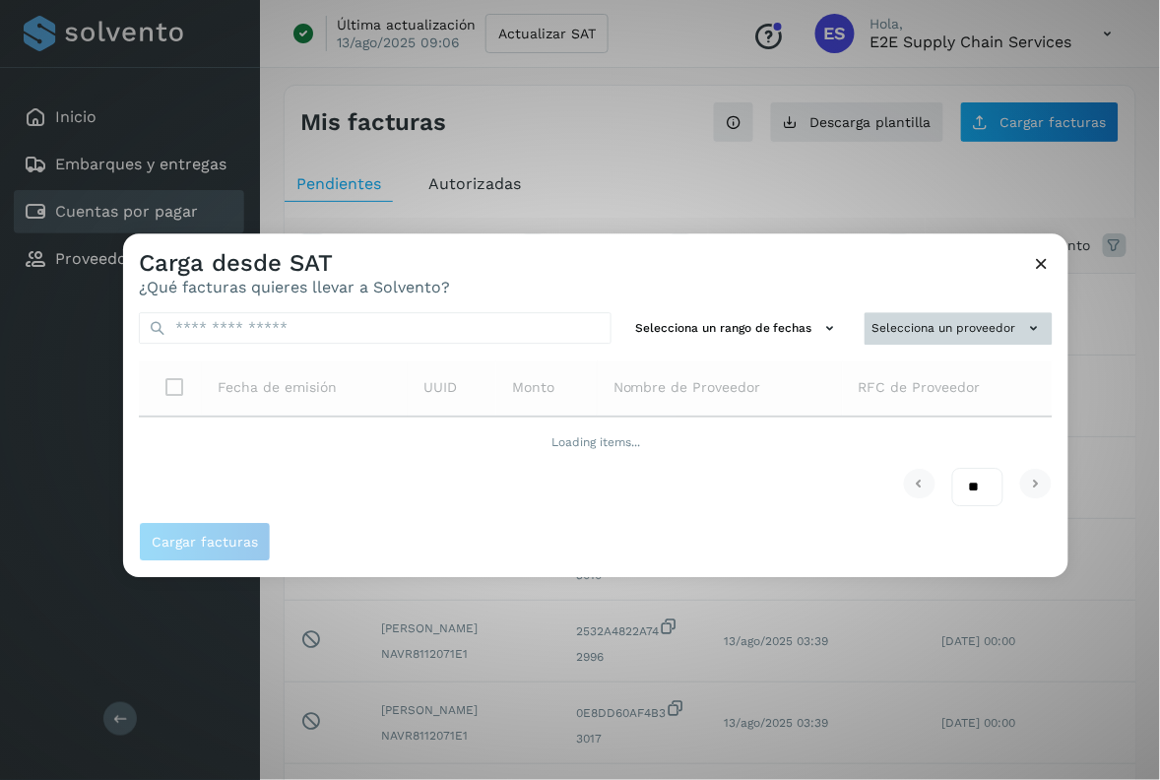
click at [871, 318] on button "Selecciona un proveedor" at bounding box center [958, 328] width 188 height 32
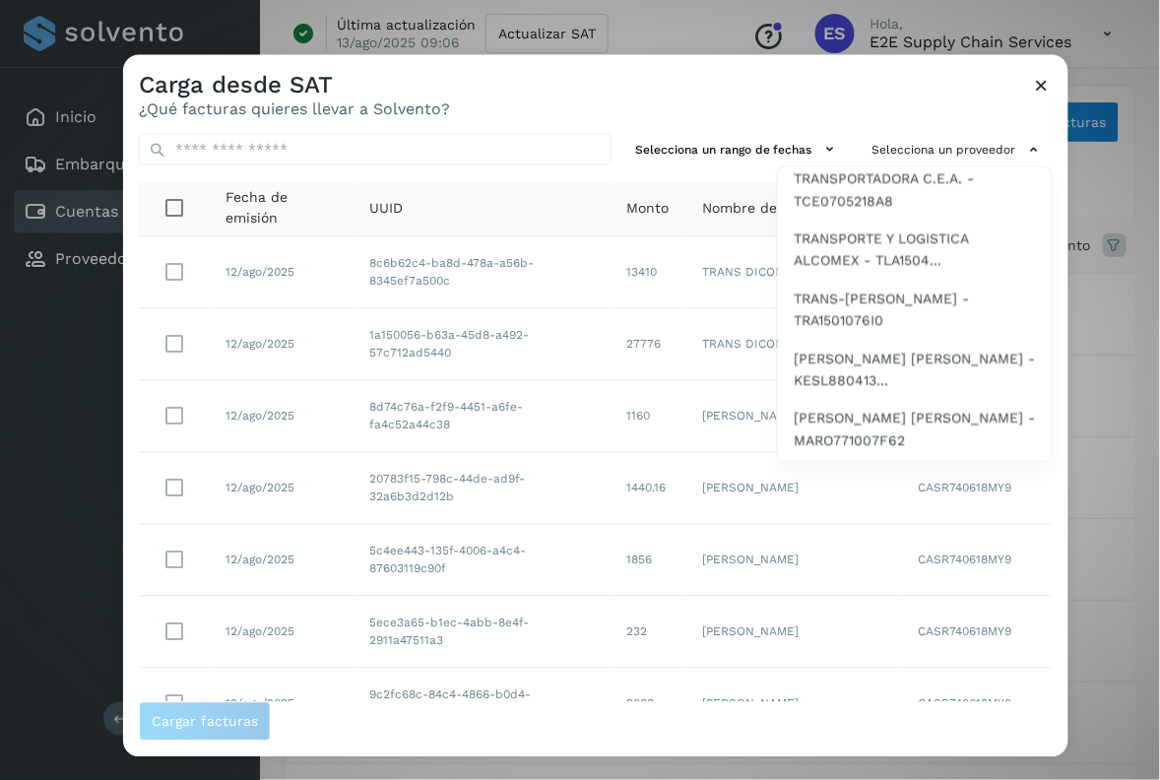
scroll to position [1420, 0]
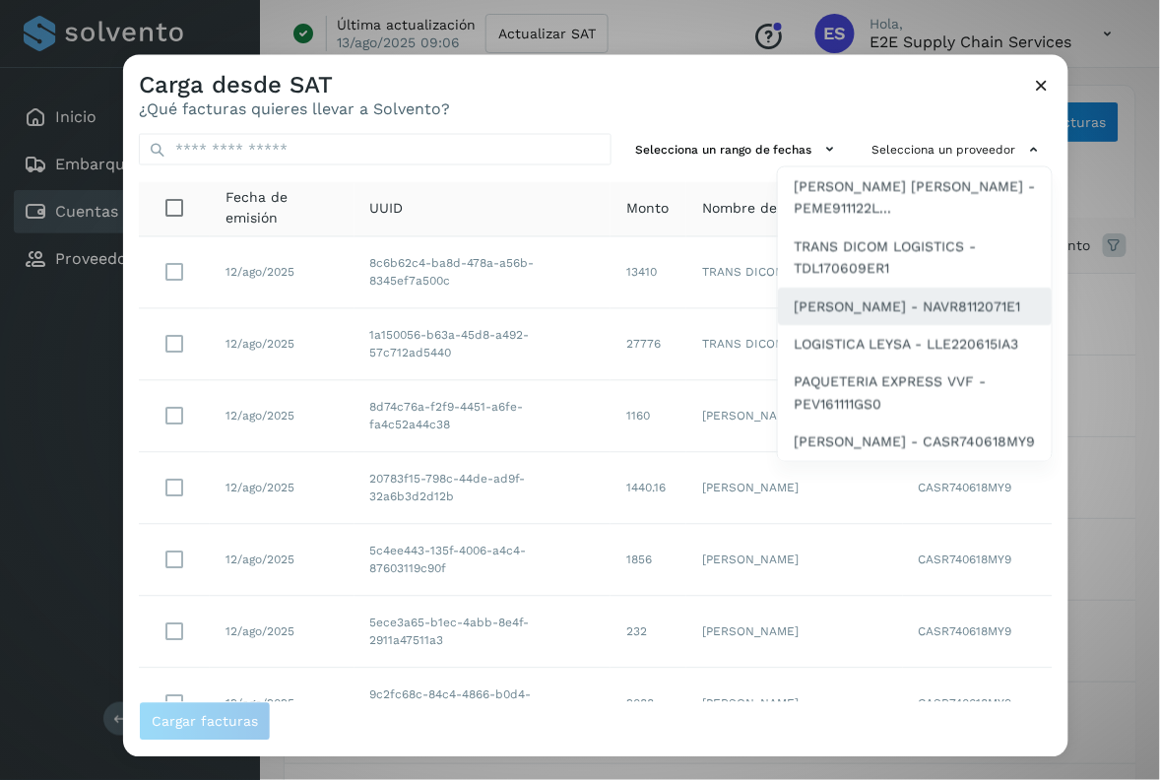
click at [856, 294] on span "[PERSON_NAME] - NAVR8112071E1" at bounding box center [906, 305] width 226 height 22
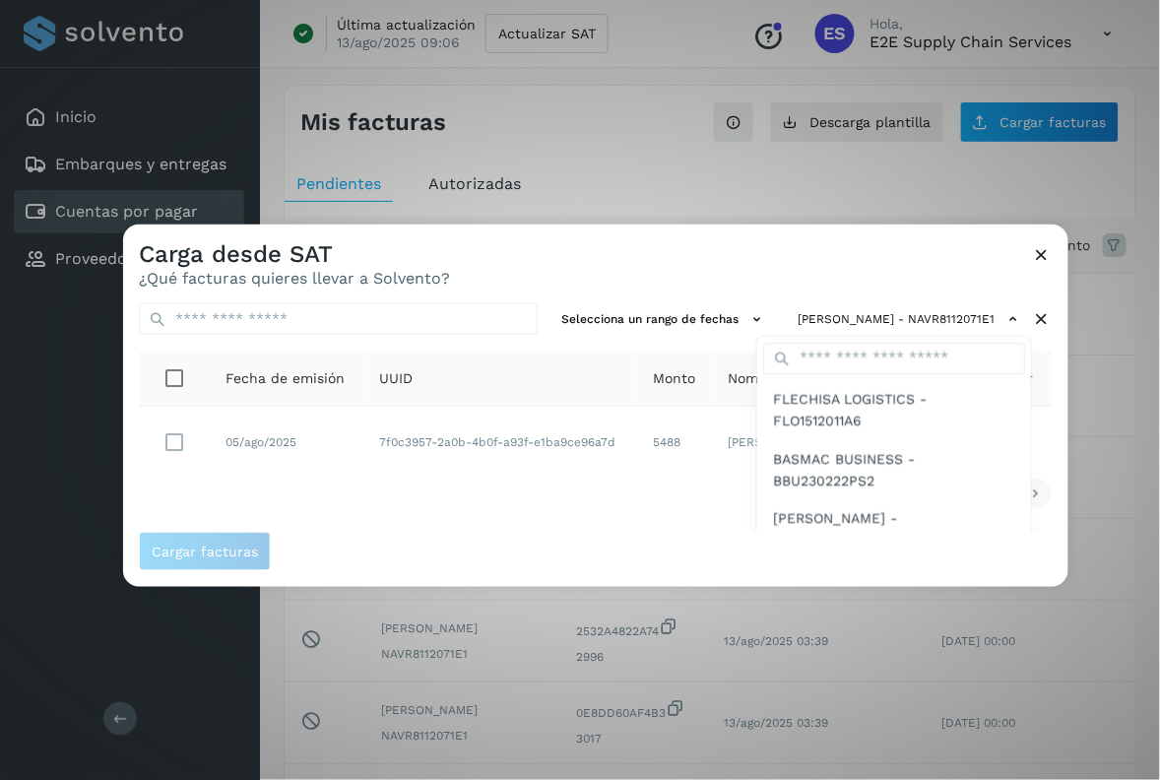
click at [175, 446] on div at bounding box center [703, 614] width 1160 height 780
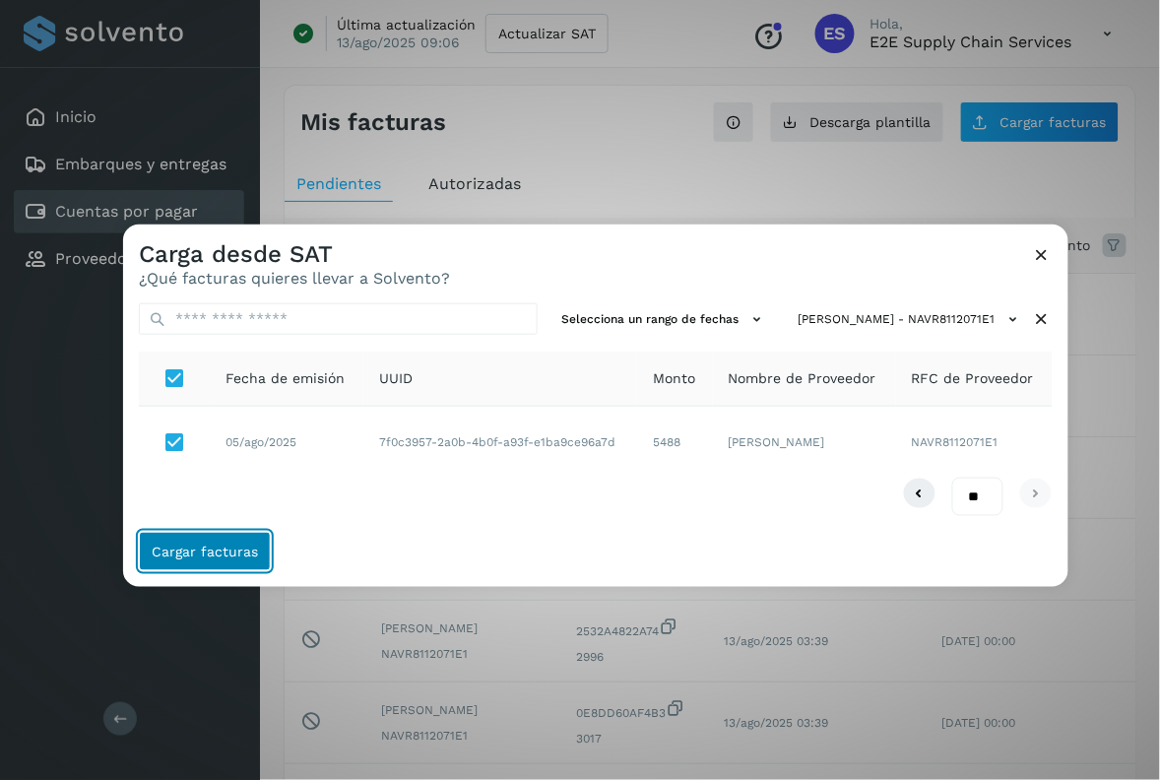
click at [251, 559] on button "Cargar facturas" at bounding box center [205, 551] width 132 height 39
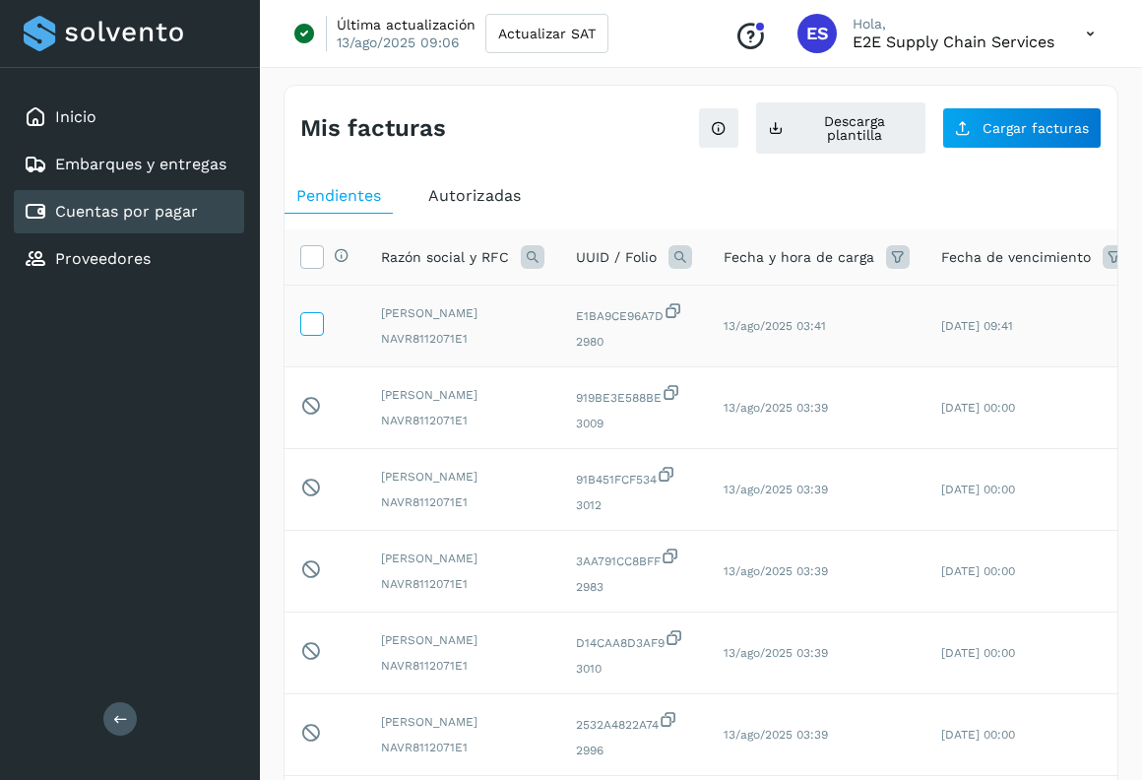
click at [301, 321] on icon at bounding box center [311, 322] width 21 height 21
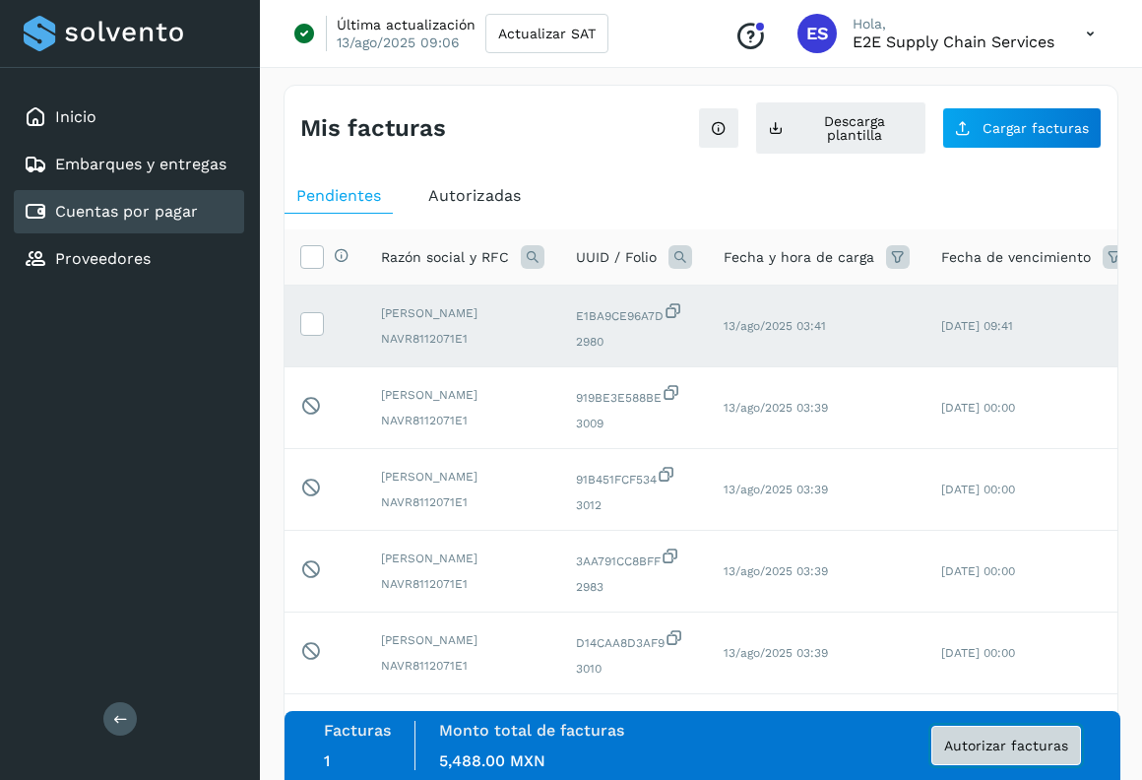
click at [1039, 745] on span "Autorizar facturas" at bounding box center [1006, 745] width 124 height 14
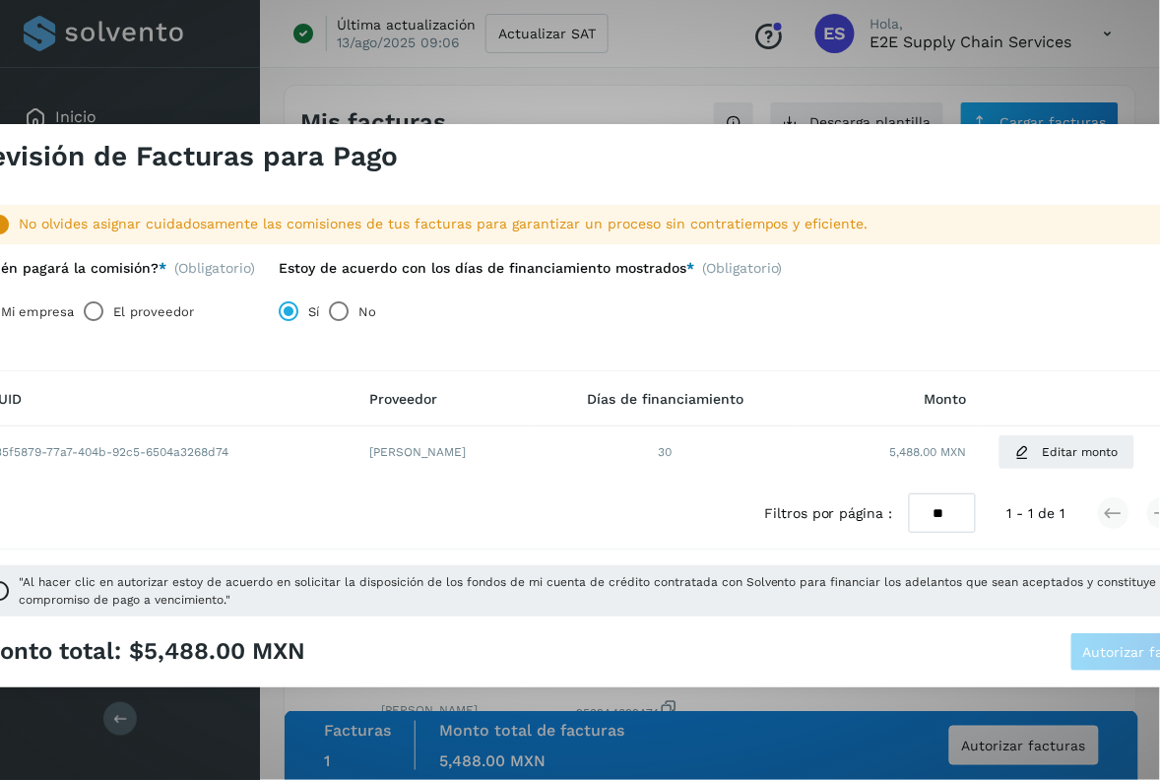
click at [133, 307] on label "El proveedor" at bounding box center [153, 310] width 81 height 39
click at [1120, 645] on span "Autorizar facturas" at bounding box center [1145, 652] width 124 height 14
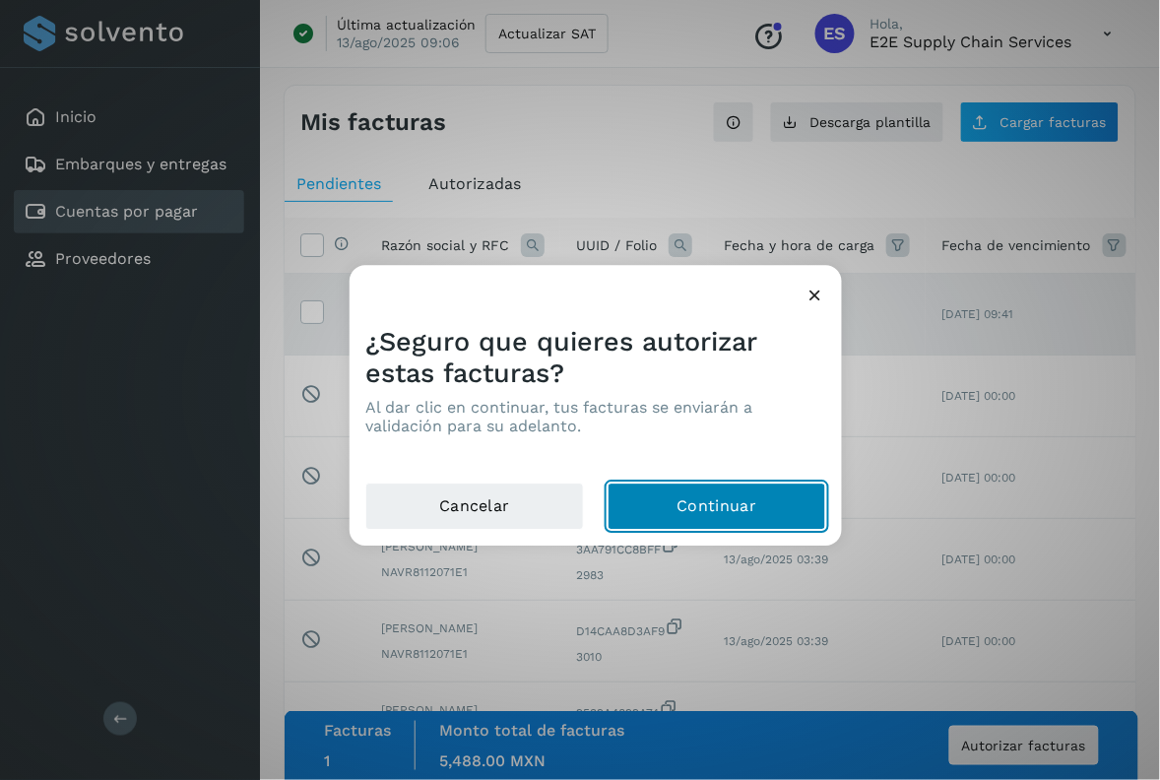
click at [681, 508] on button "Continuar" at bounding box center [716, 506] width 219 height 47
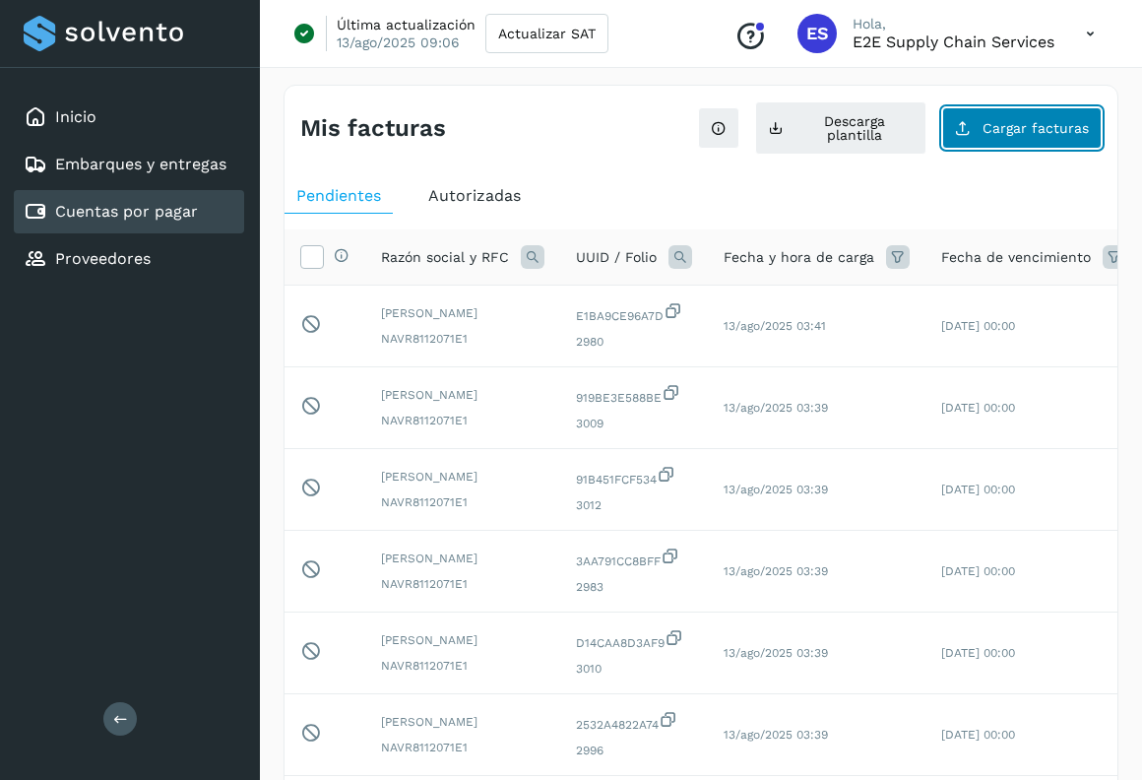
click at [1049, 134] on span "Cargar facturas" at bounding box center [1035, 128] width 106 height 14
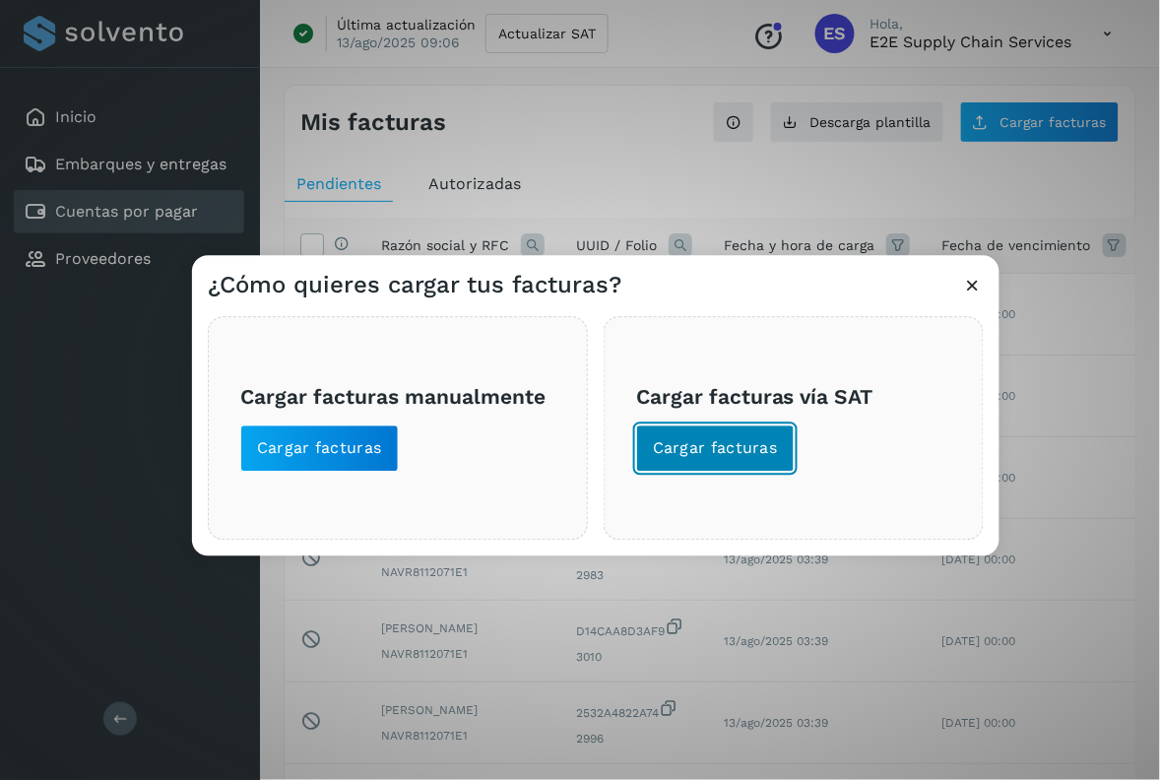
click at [748, 441] on span "Cargar facturas" at bounding box center [715, 449] width 125 height 22
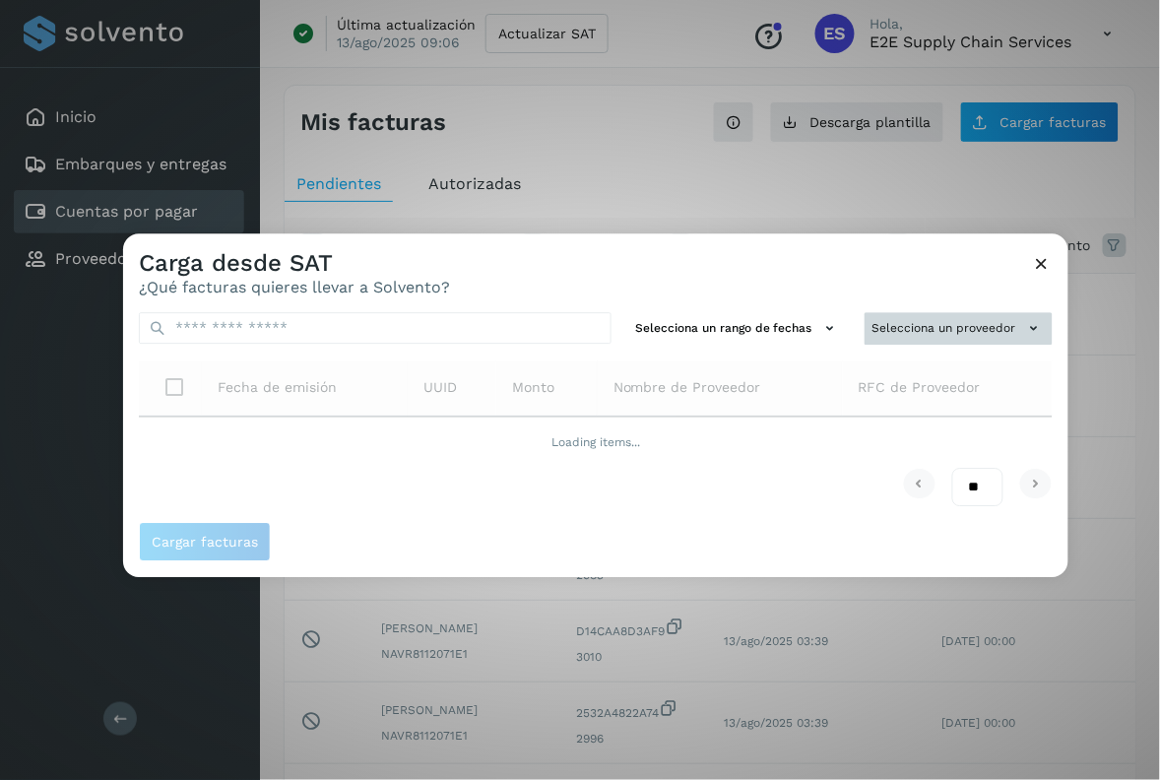
click at [950, 336] on div "Selecciona un rango de fechas Selecciona un proveedor Fecha de emisión UUID Mon…" at bounding box center [595, 408] width 945 height 225
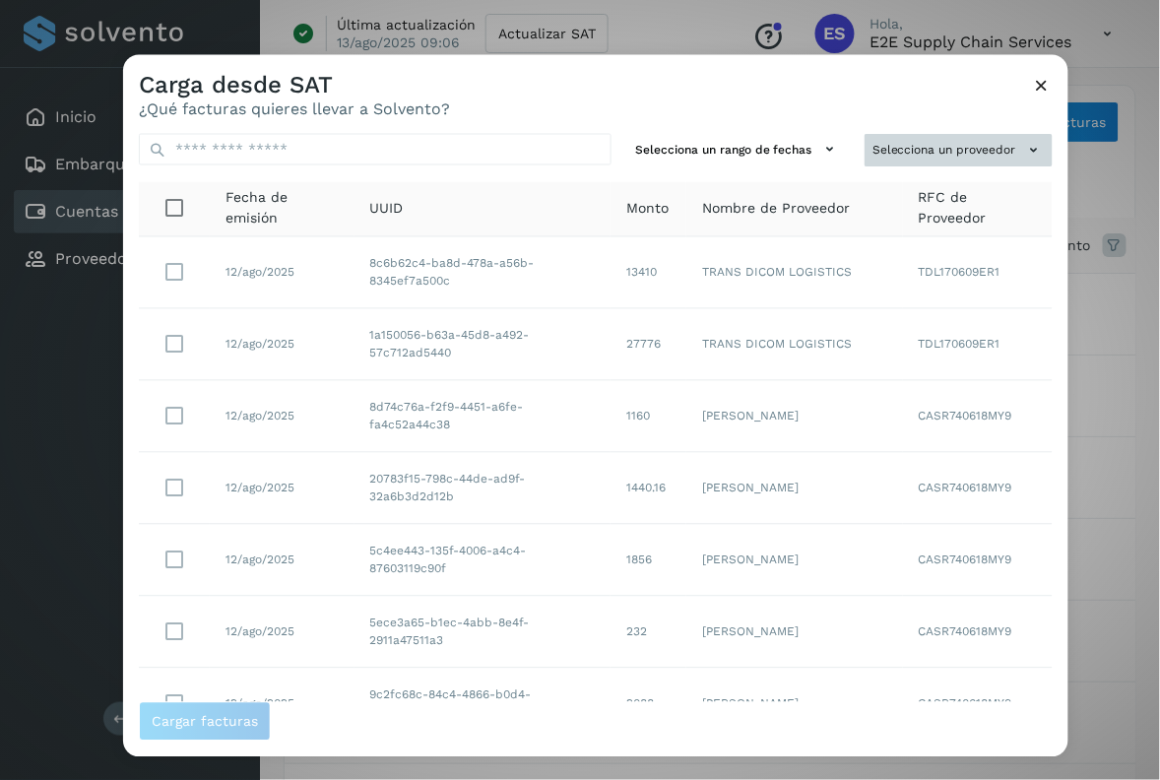
click at [978, 153] on button "Selecciona un proveedor" at bounding box center [958, 150] width 188 height 32
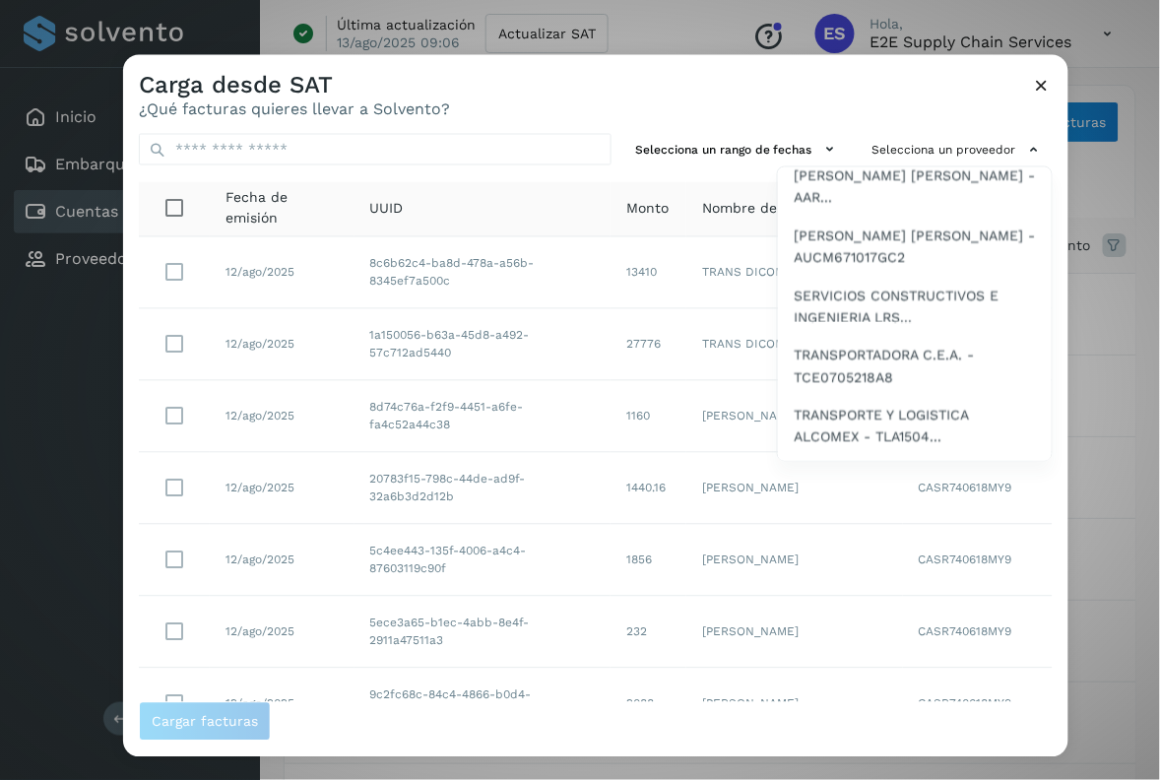
scroll to position [866, 0]
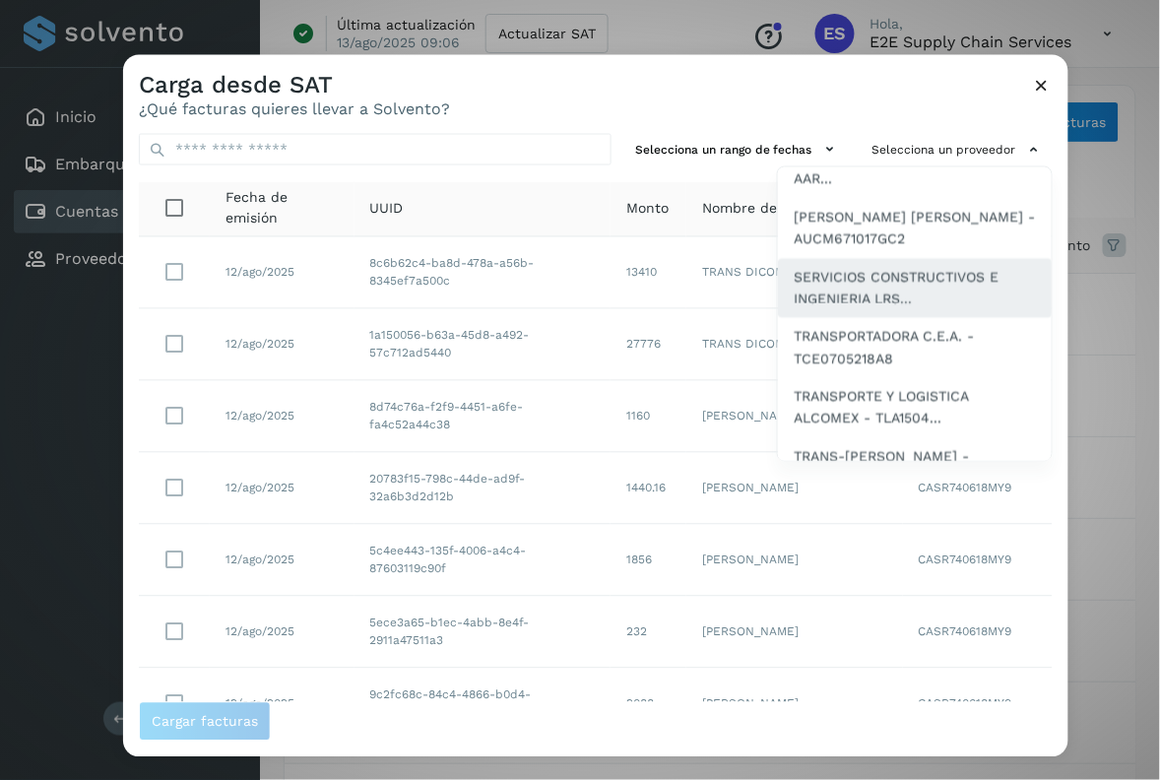
click at [906, 292] on span "SERVICIOS CONSTRUCTIVOS E INGENIERIA LRS..." at bounding box center [914, 287] width 242 height 44
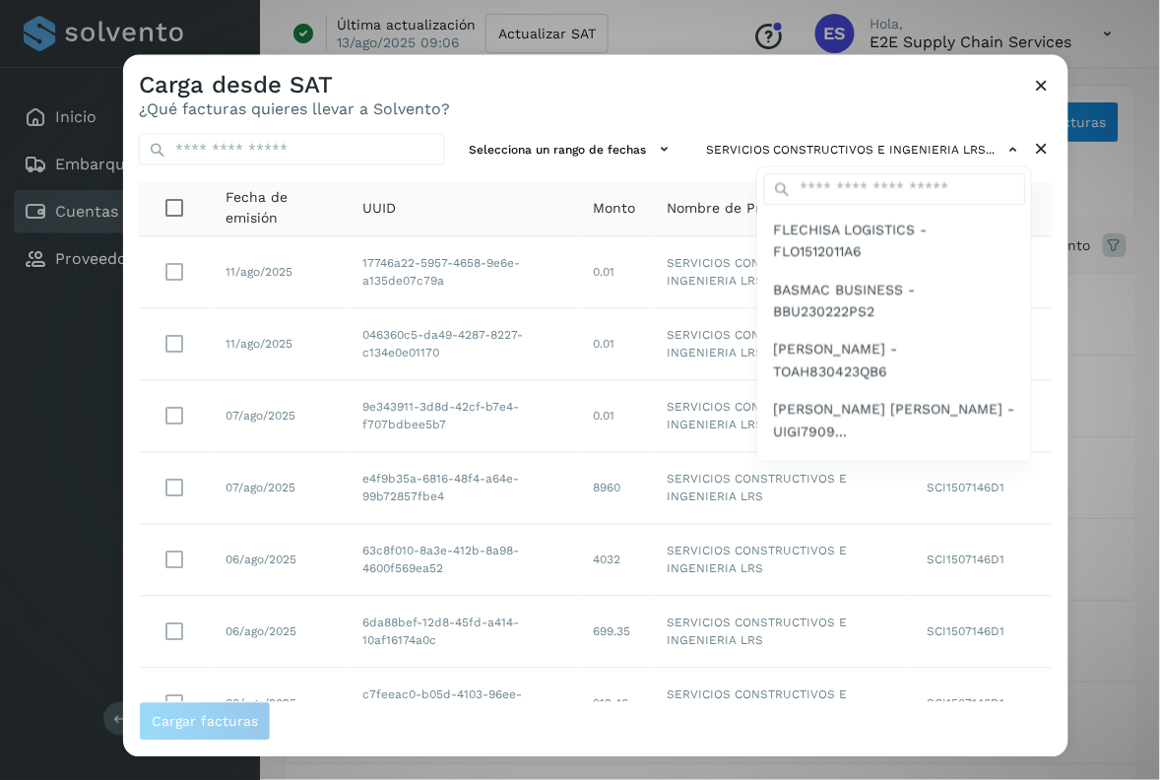
click at [731, 94] on div at bounding box center [703, 445] width 1160 height 780
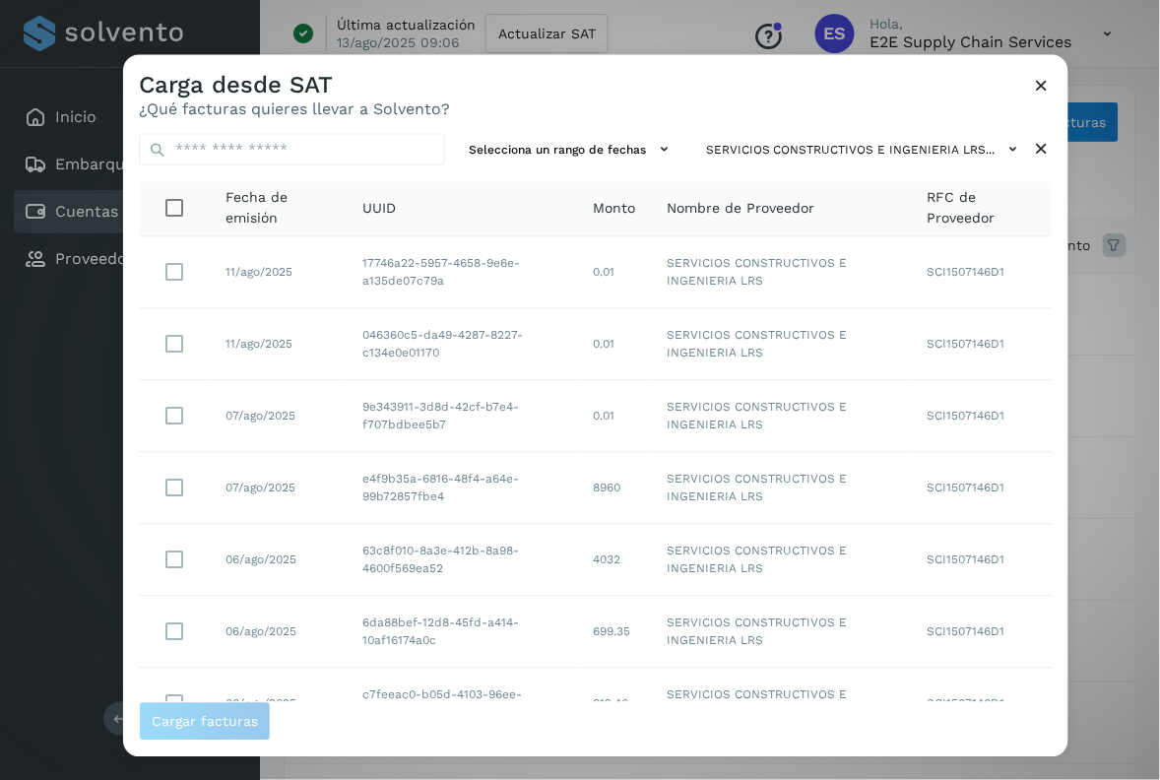
scroll to position [310, 0]
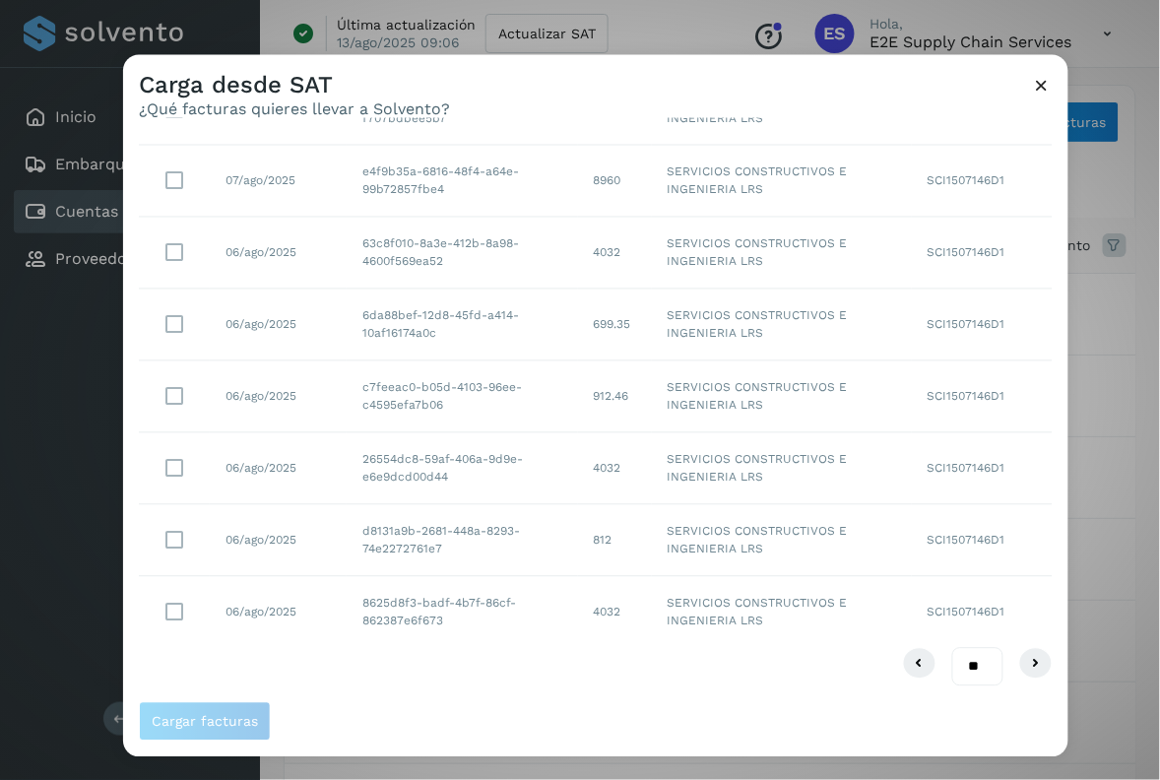
click at [952, 660] on select "** ** **" at bounding box center [977, 666] width 51 height 38
select select "**"
click at [952, 647] on select "** ** **" at bounding box center [977, 666] width 51 height 38
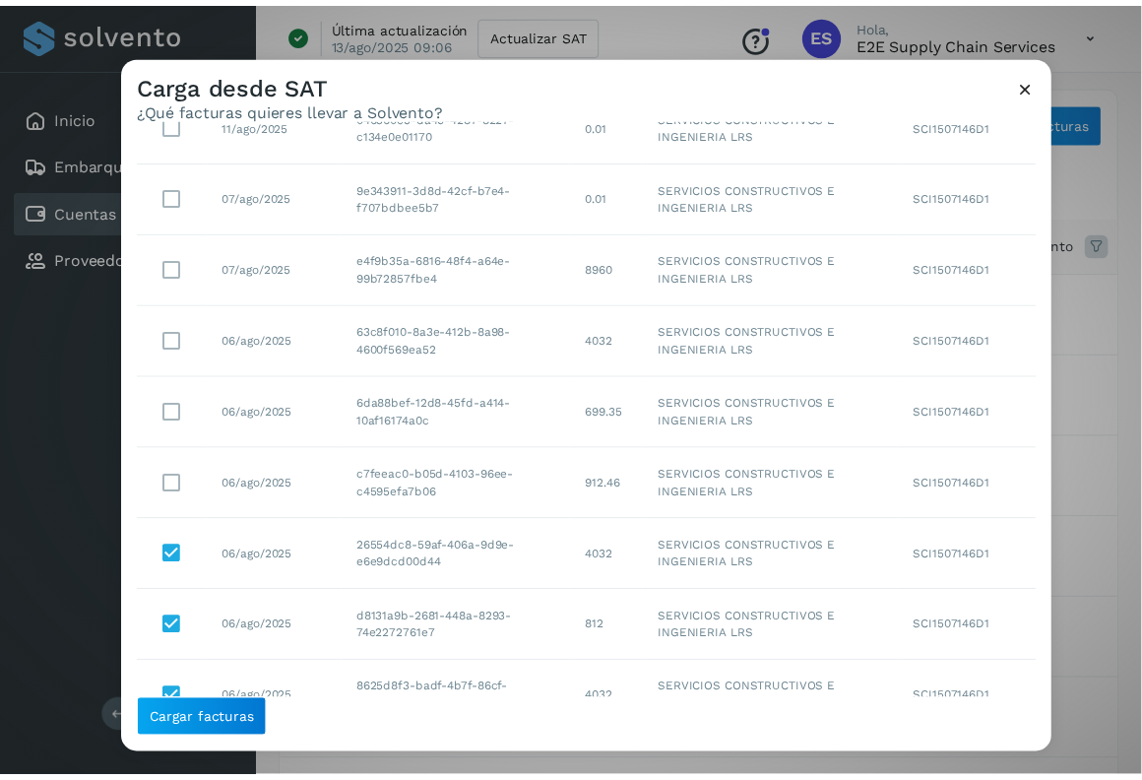
scroll to position [212, 0]
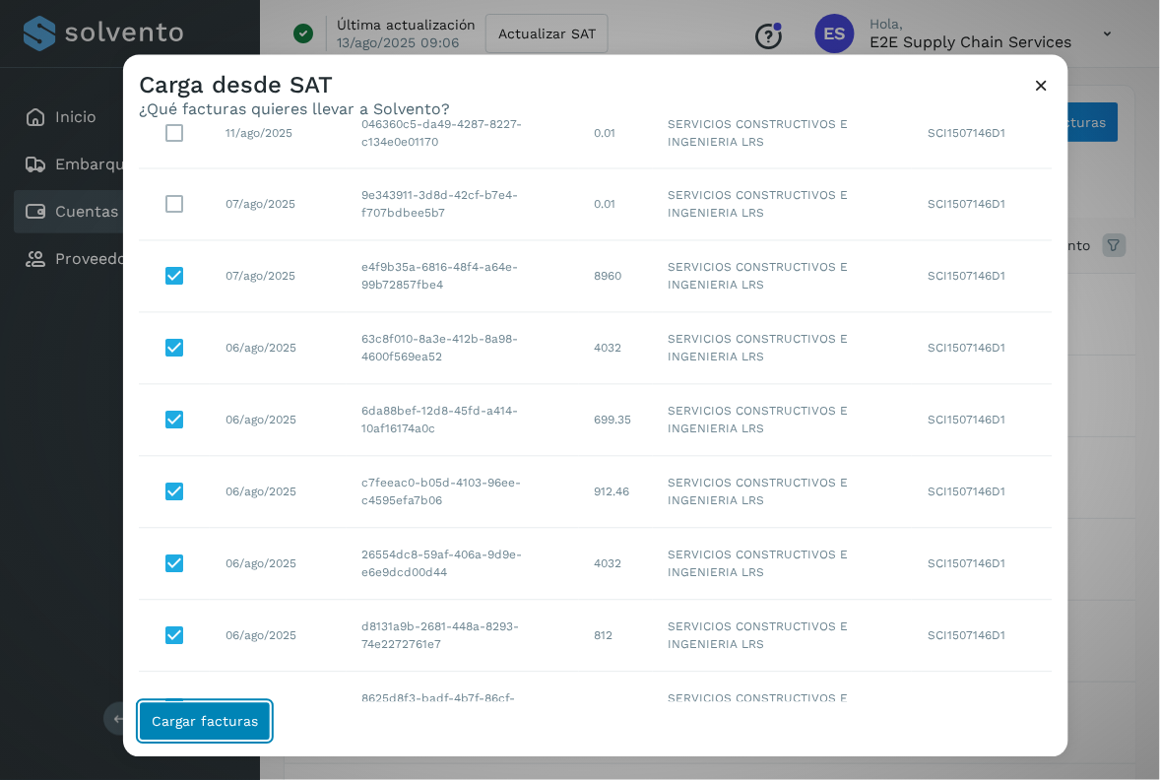
click at [239, 717] on span "Cargar facturas" at bounding box center [205, 721] width 106 height 14
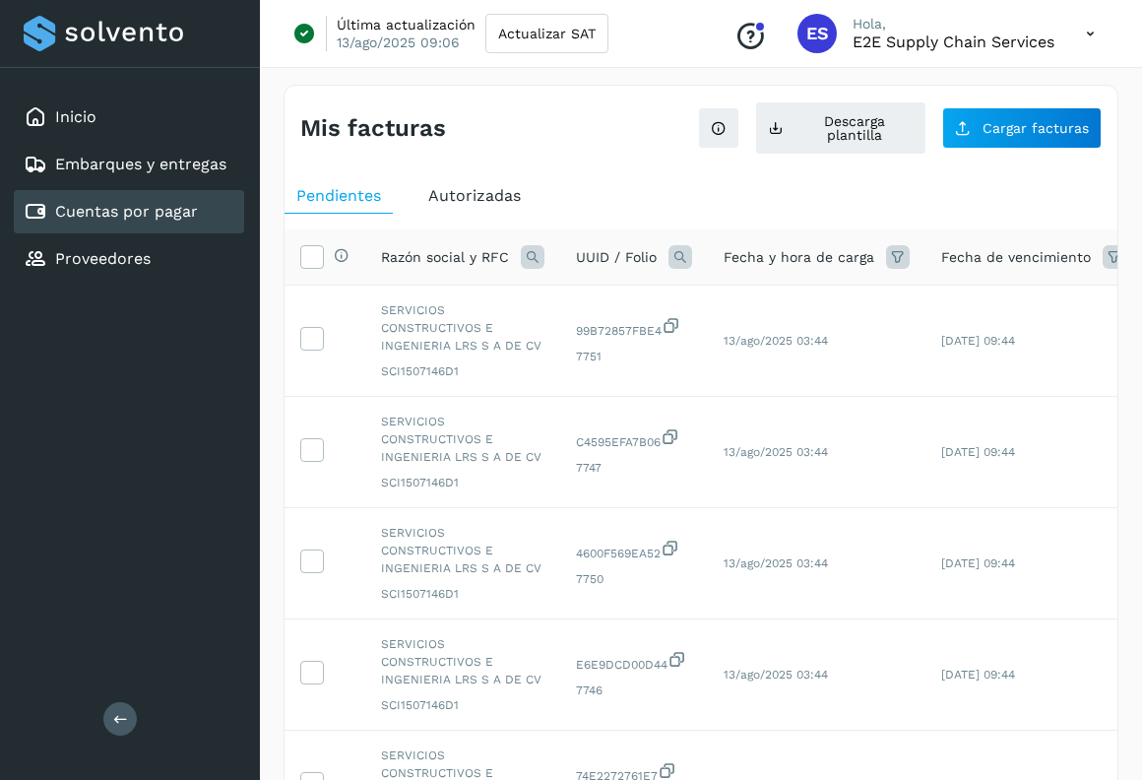
scroll to position [807, 0]
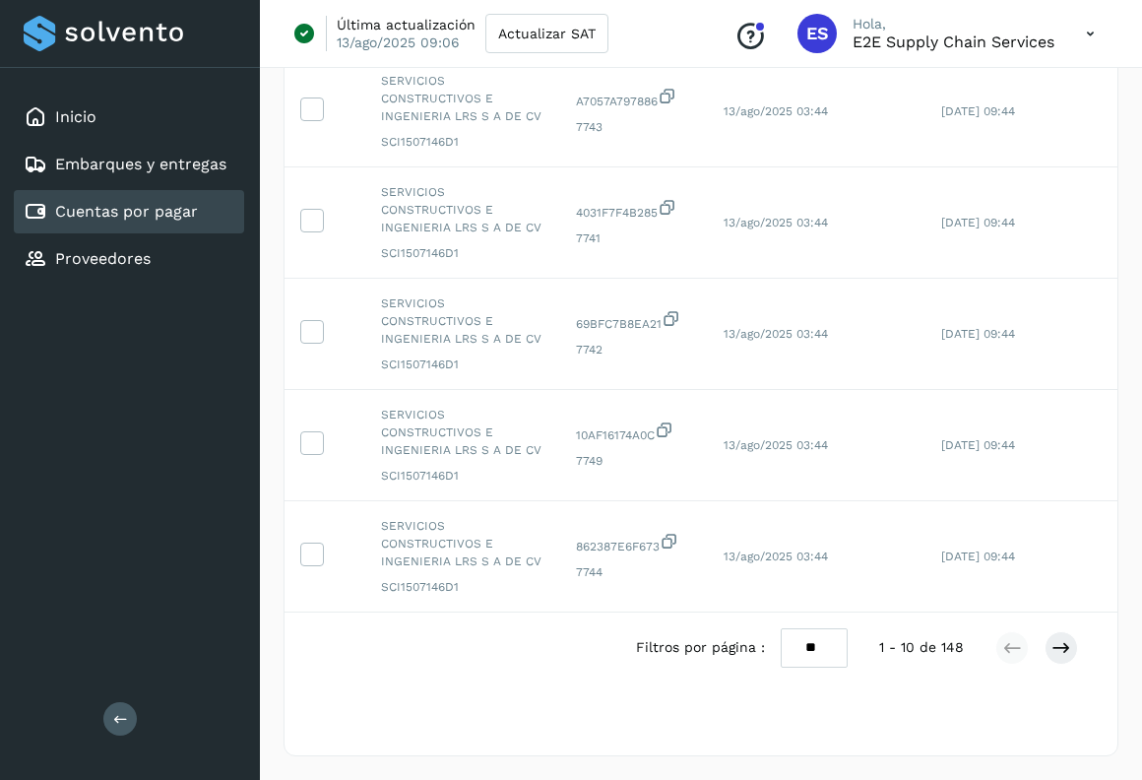
click at [810, 645] on select "** ** **" at bounding box center [814, 647] width 67 height 38
select select "**"
click at [781, 628] on select "** ** **" at bounding box center [814, 647] width 67 height 38
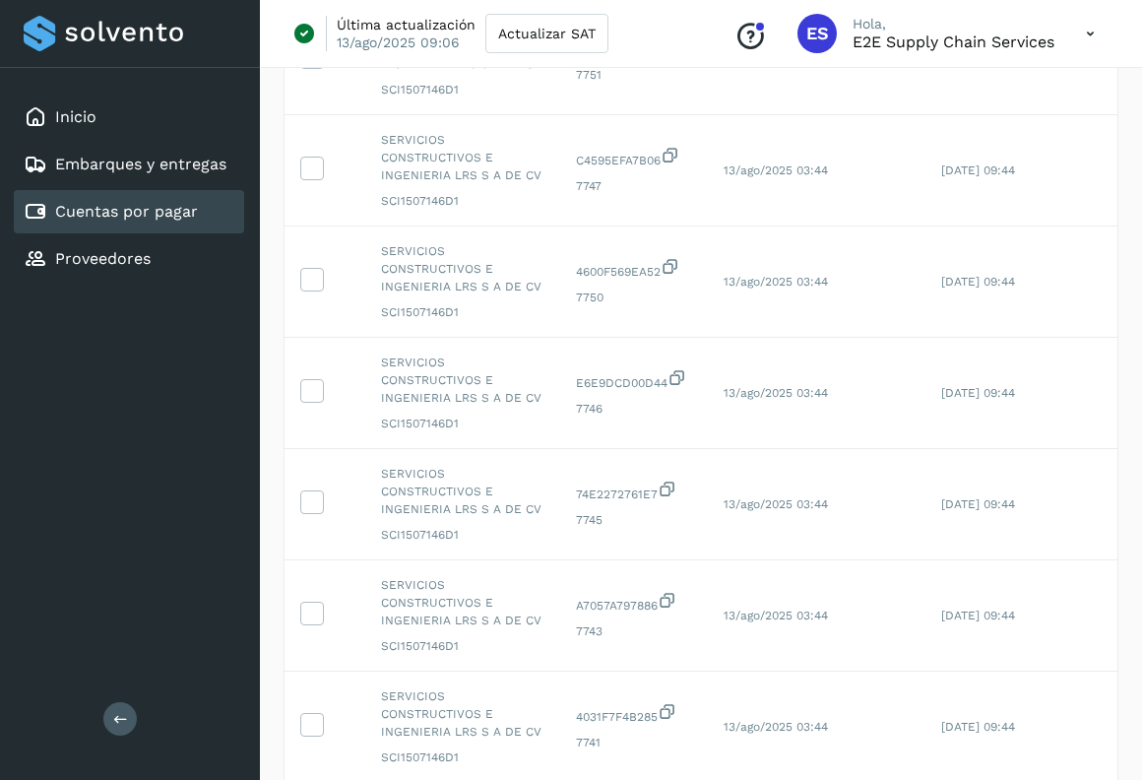
scroll to position [0, 0]
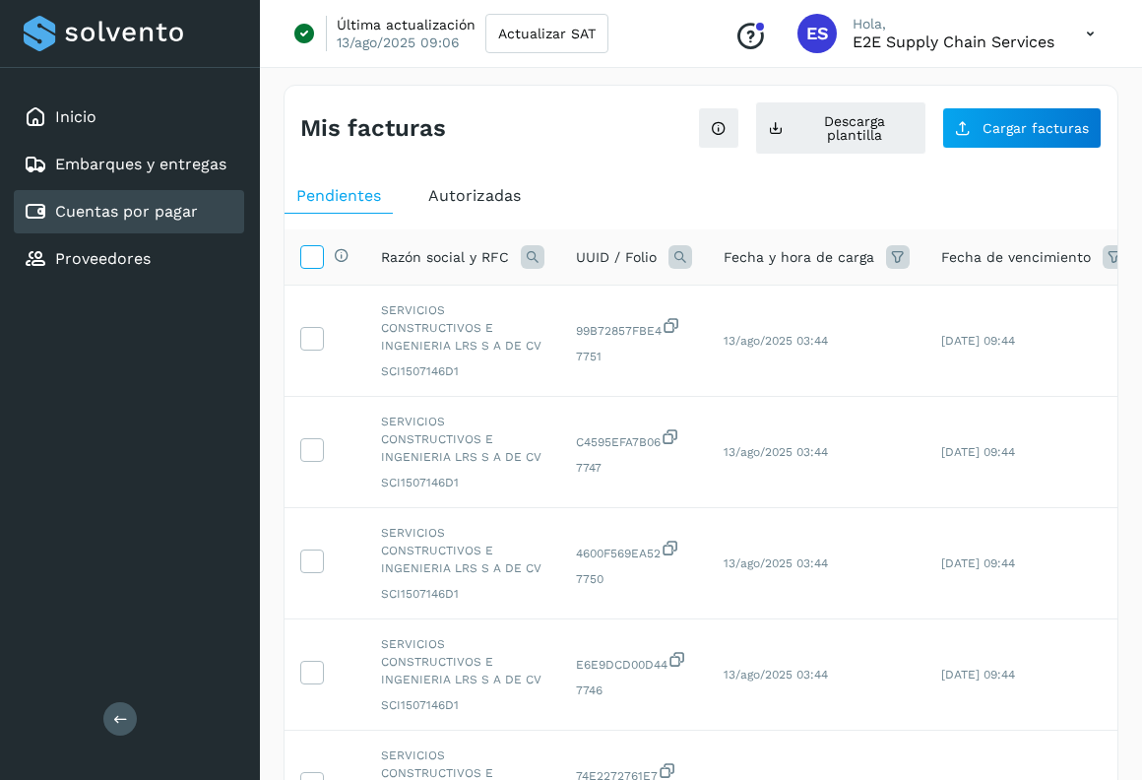
click at [311, 251] on icon at bounding box center [311, 255] width 21 height 21
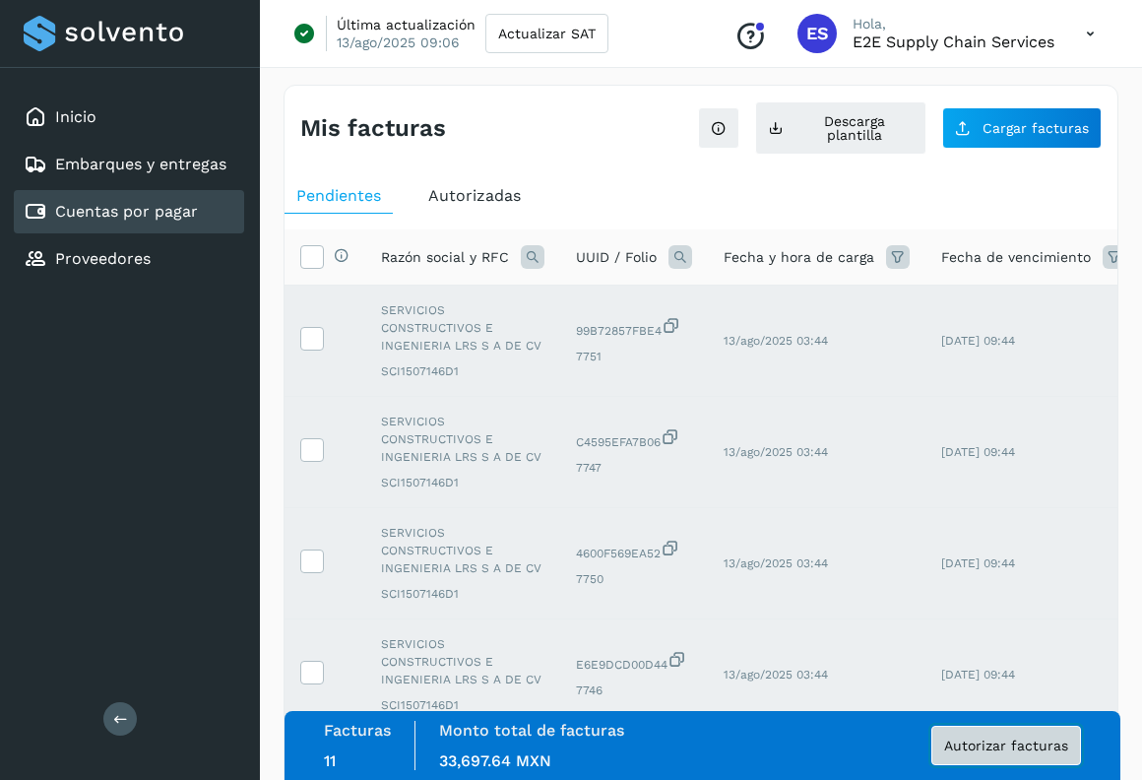
click at [1051, 731] on button "Autorizar facturas" at bounding box center [1006, 745] width 150 height 39
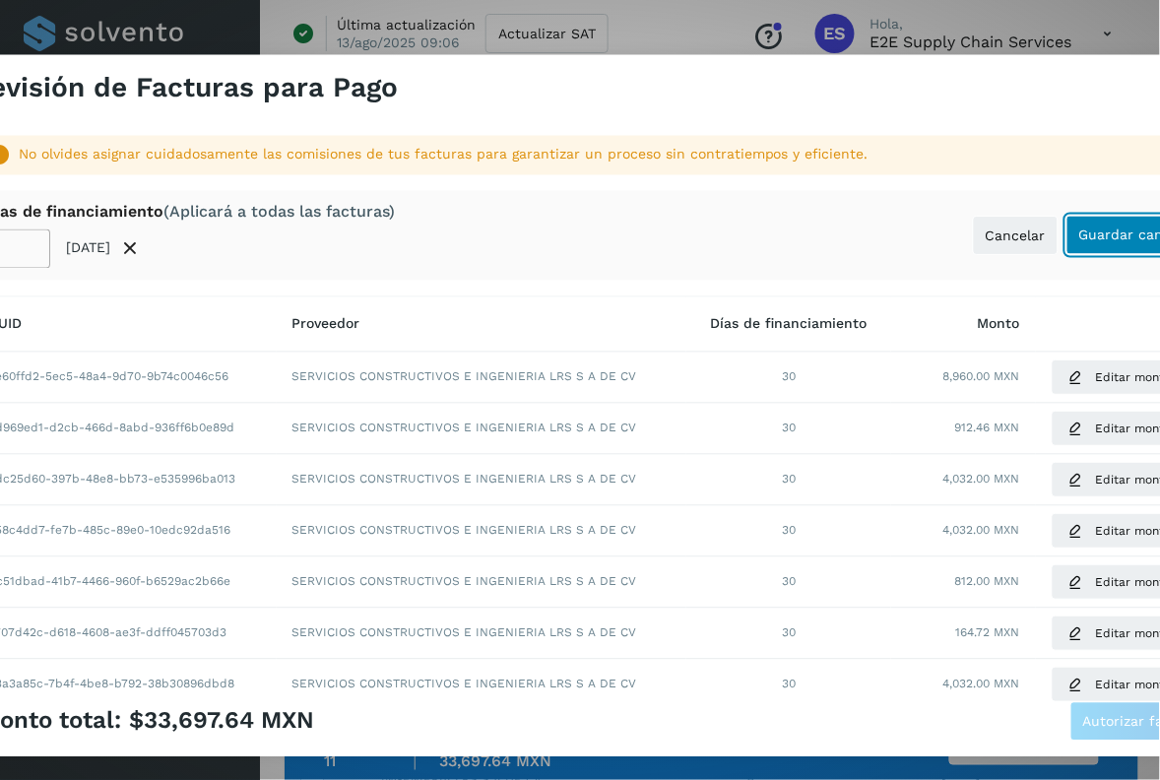
click at [1075, 246] on button "Guardar cambios" at bounding box center [1137, 235] width 142 height 39
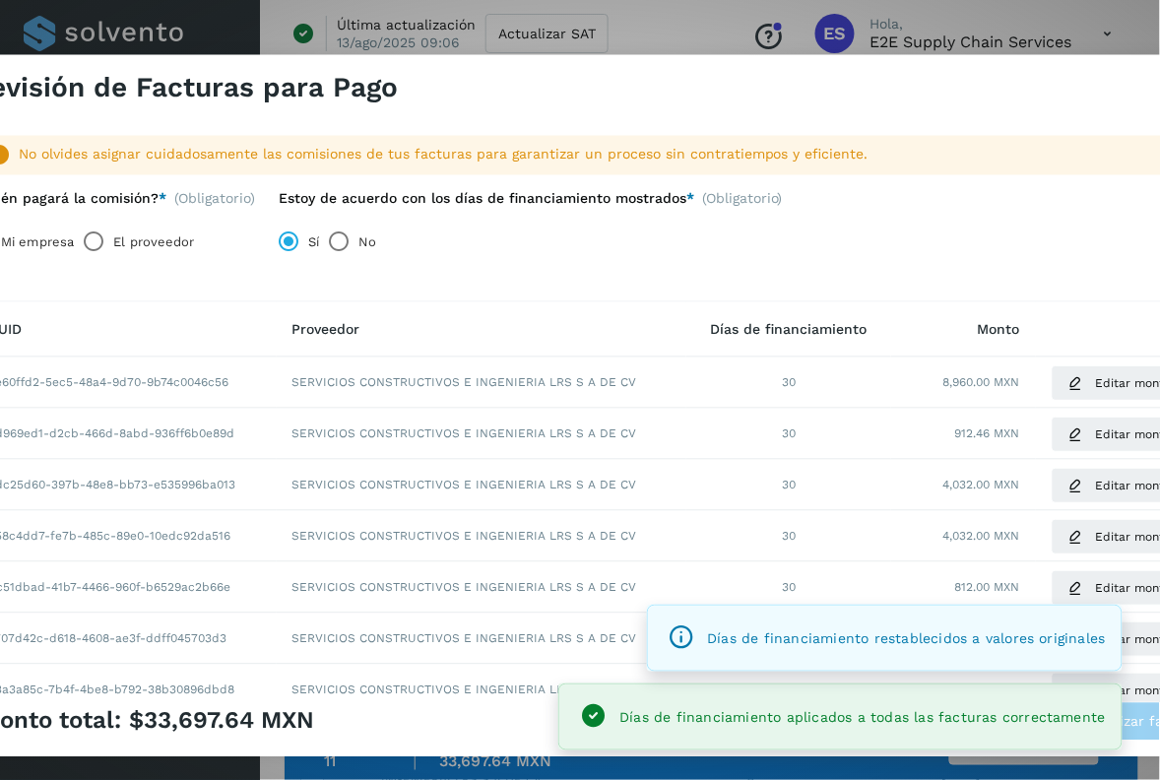
click at [143, 237] on label "El proveedor" at bounding box center [153, 241] width 81 height 39
click at [1140, 724] on span "Autorizar facturas" at bounding box center [1145, 721] width 124 height 14
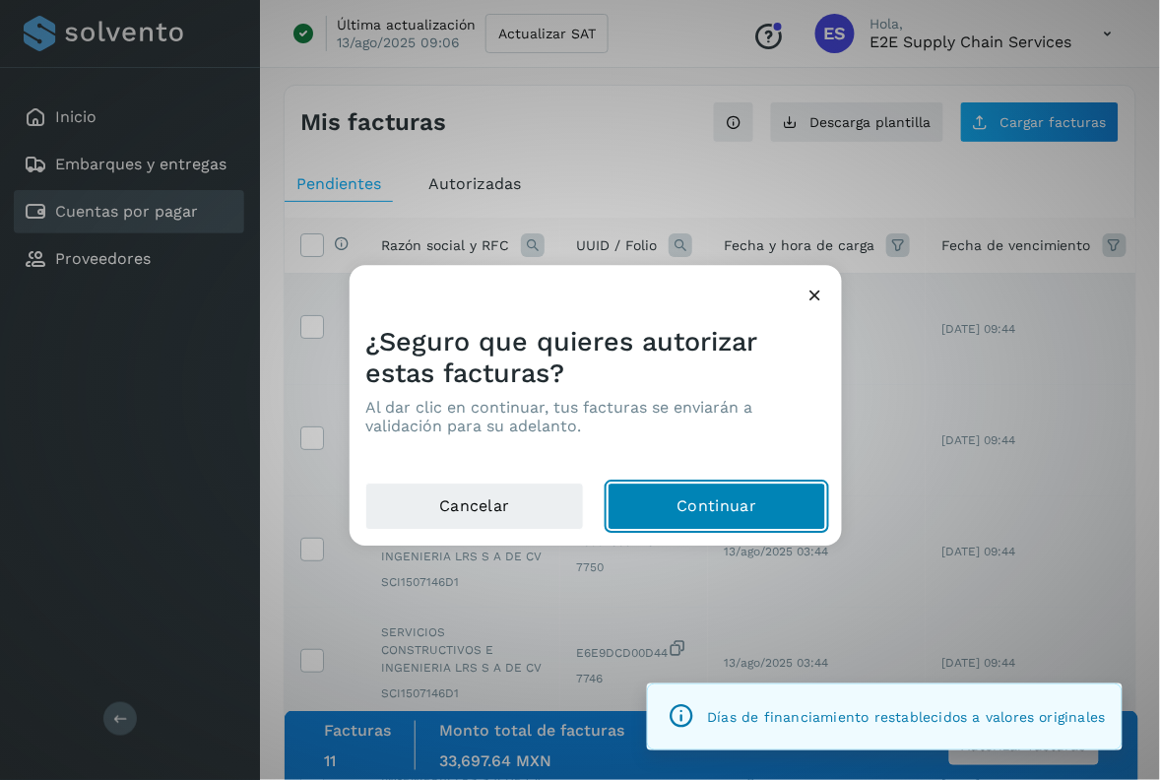
click at [714, 504] on button "Continuar" at bounding box center [716, 506] width 219 height 47
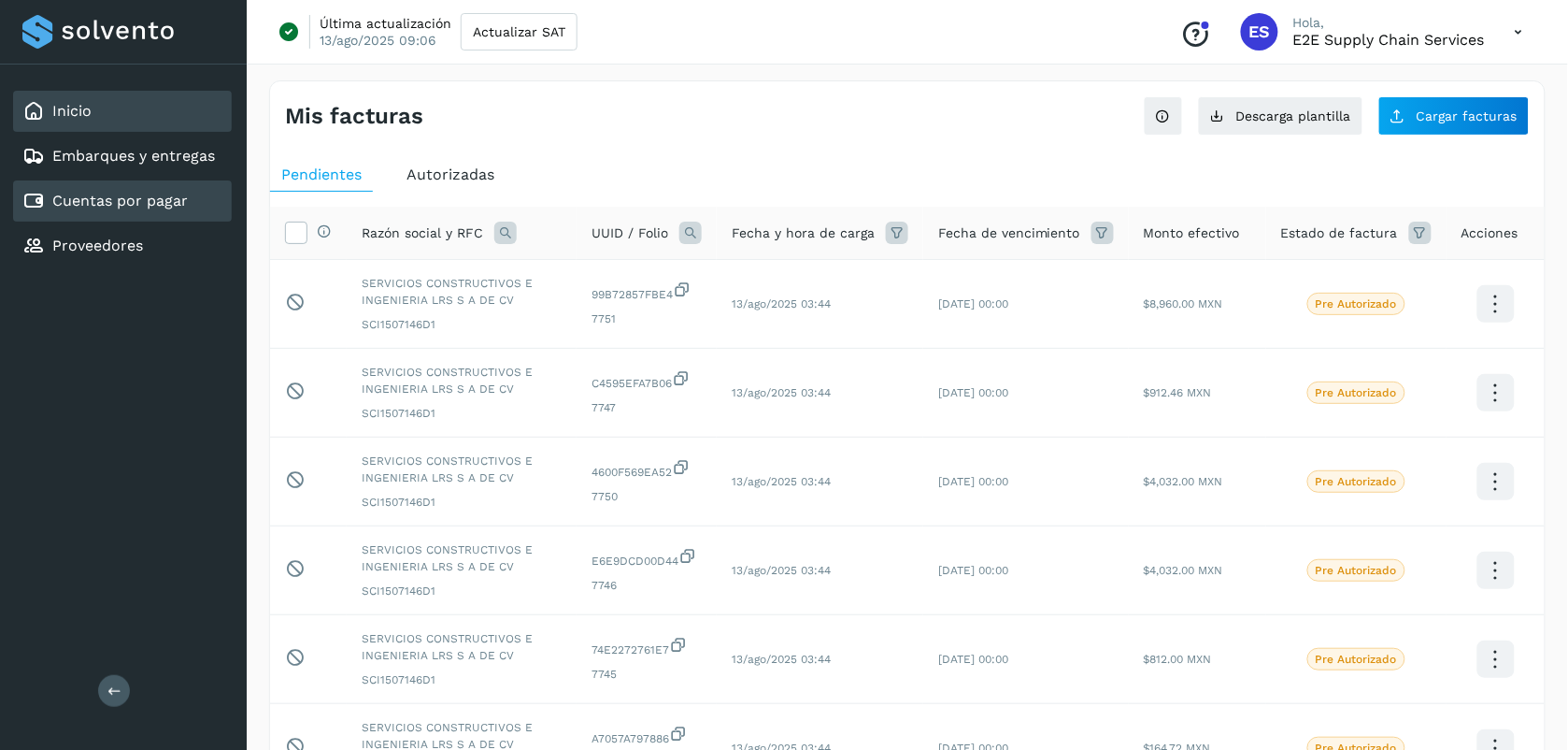
click at [59, 126] on div "Inicio" at bounding box center [122, 110] width 218 height 41
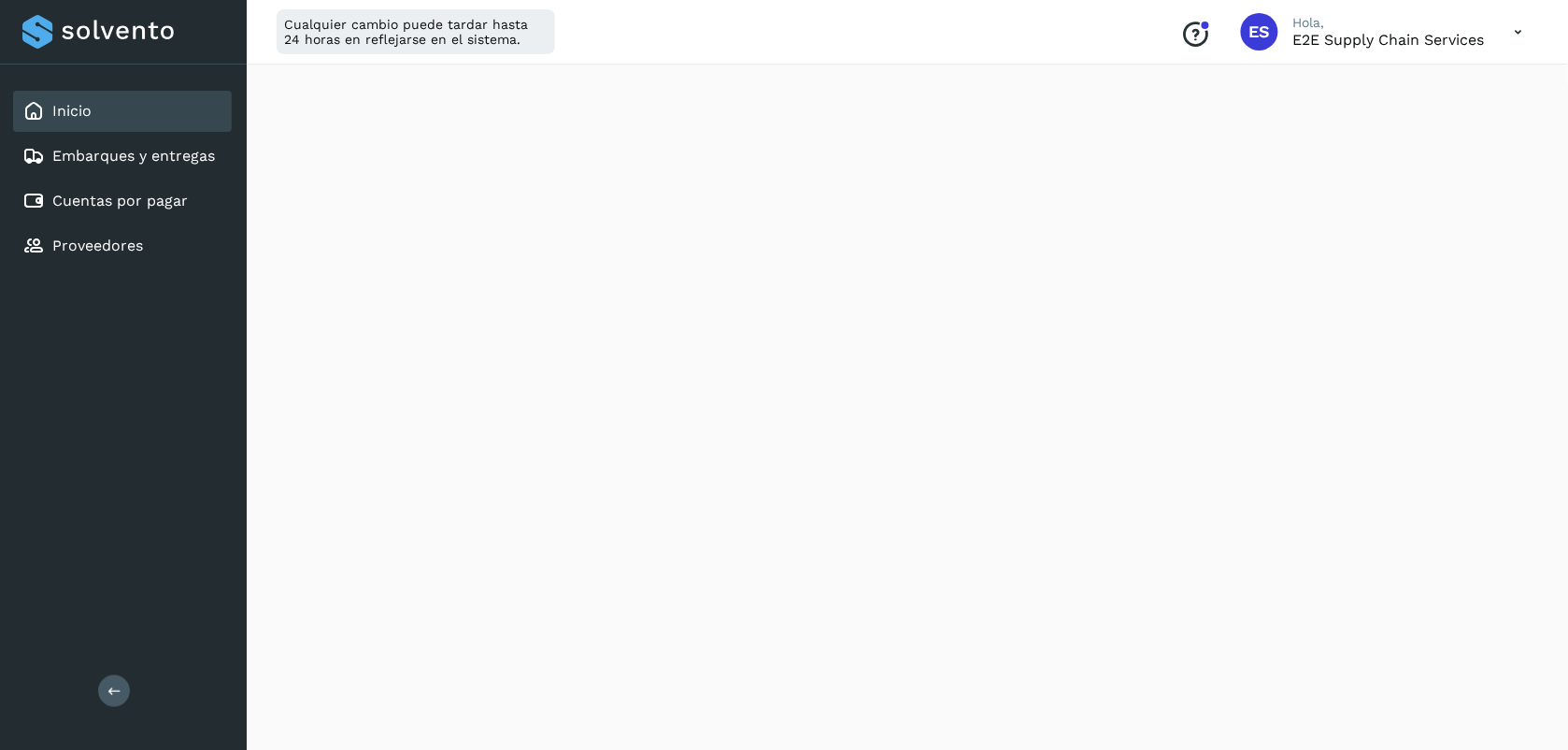
scroll to position [123, 0]
click at [107, 692] on icon at bounding box center [114, 690] width 14 height 14
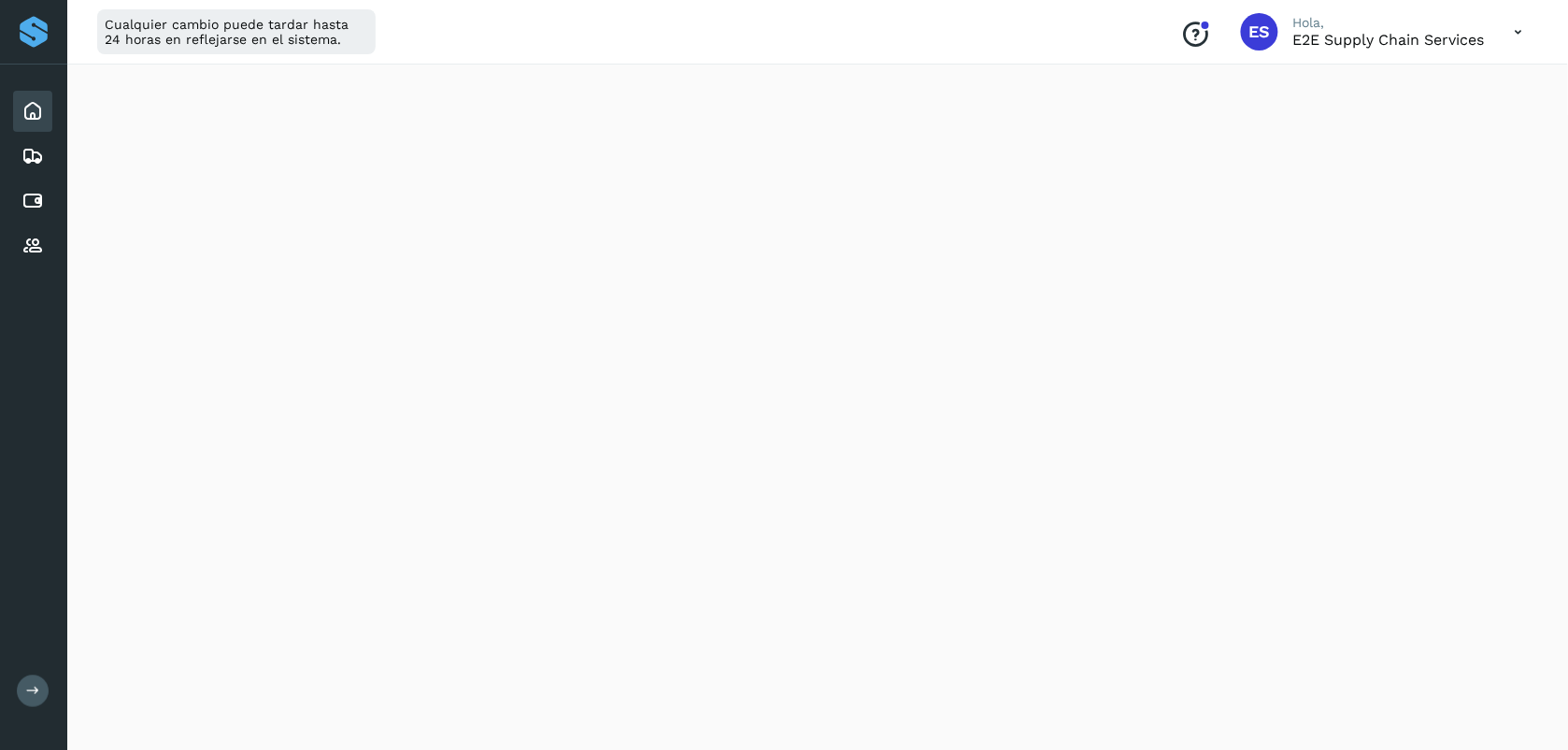
click at [1100, 29] on icon at bounding box center [1519, 32] width 38 height 38
click at [1100, 132] on div "Cerrar sesión" at bounding box center [1426, 120] width 222 height 35
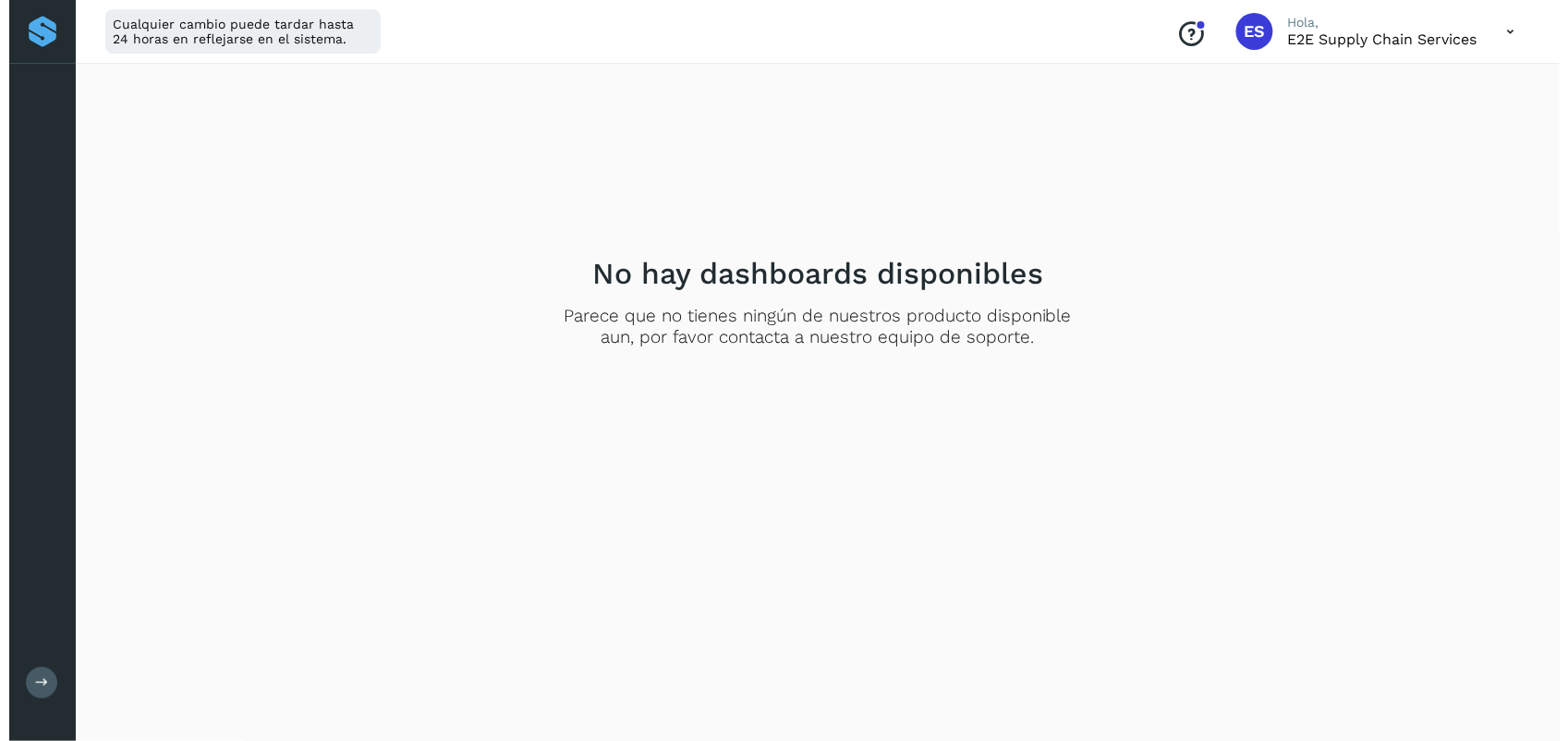
scroll to position [0, 0]
